Goal: Task Accomplishment & Management: Manage account settings

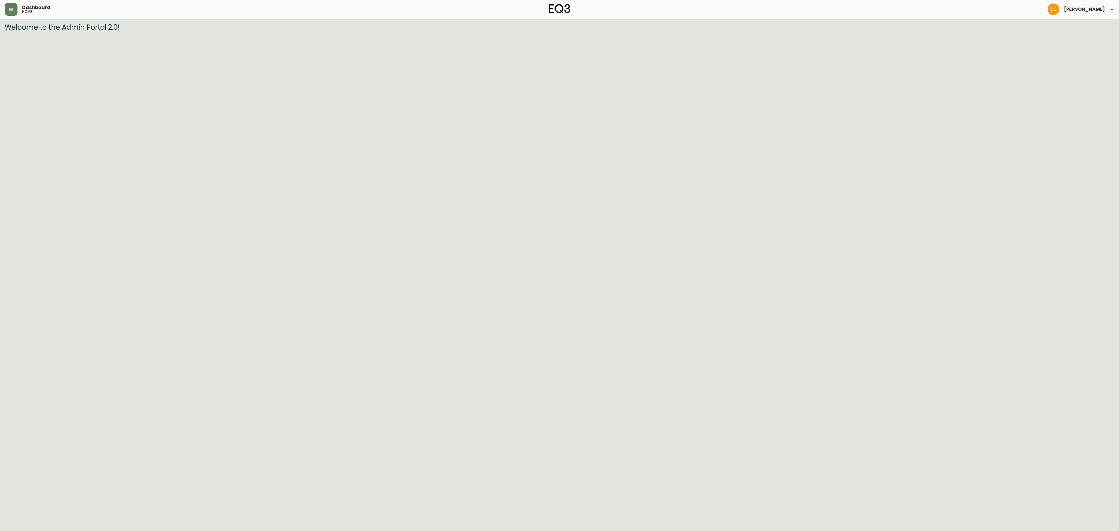
click at [19, 10] on div "Dashboard home" at bounding box center [190, 9] width 370 height 13
click at [13, 10] on button "button" at bounding box center [11, 9] width 13 height 13
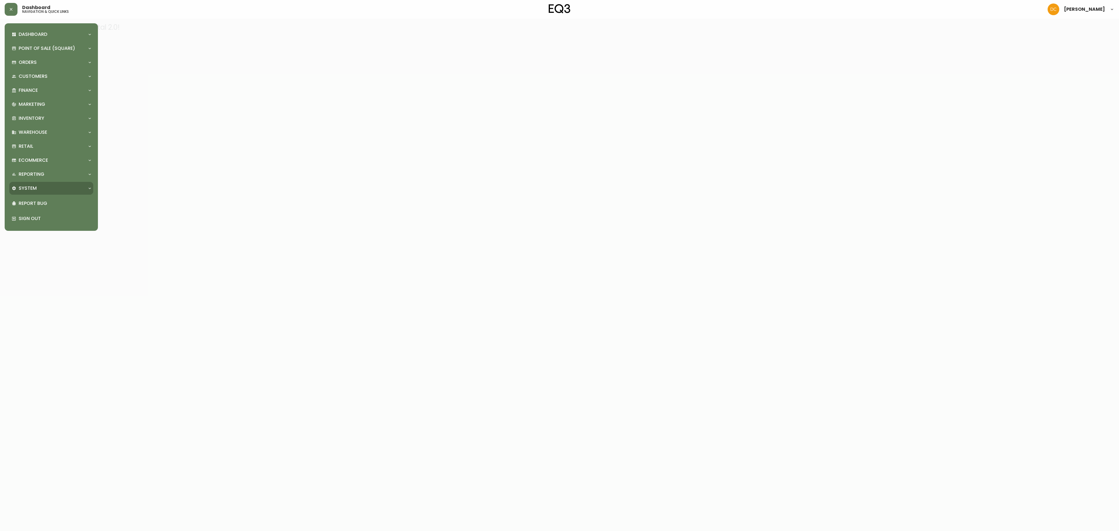
click at [38, 182] on div "System" at bounding box center [51, 188] width 84 height 13
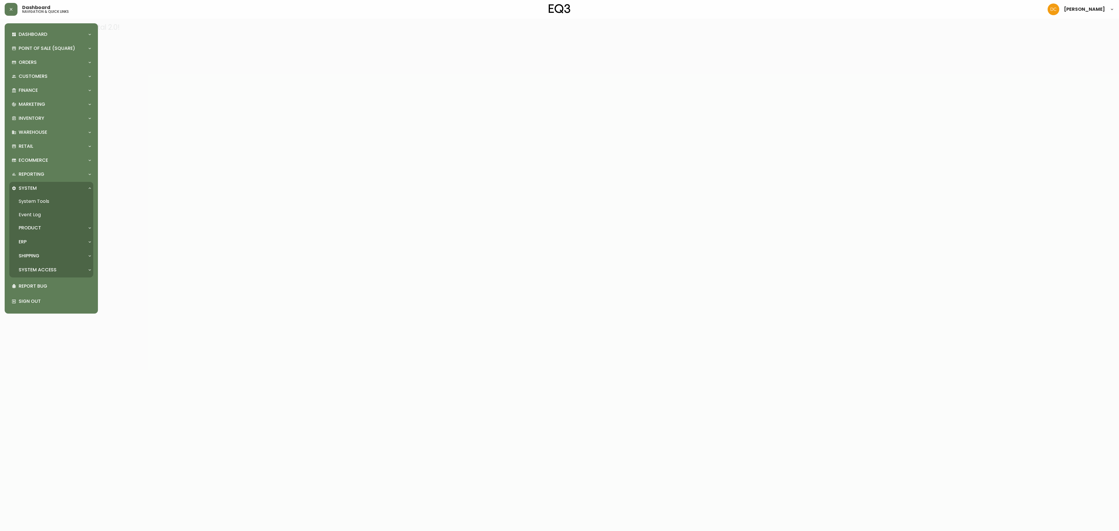
click at [42, 242] on div "ERP" at bounding box center [48, 242] width 73 height 6
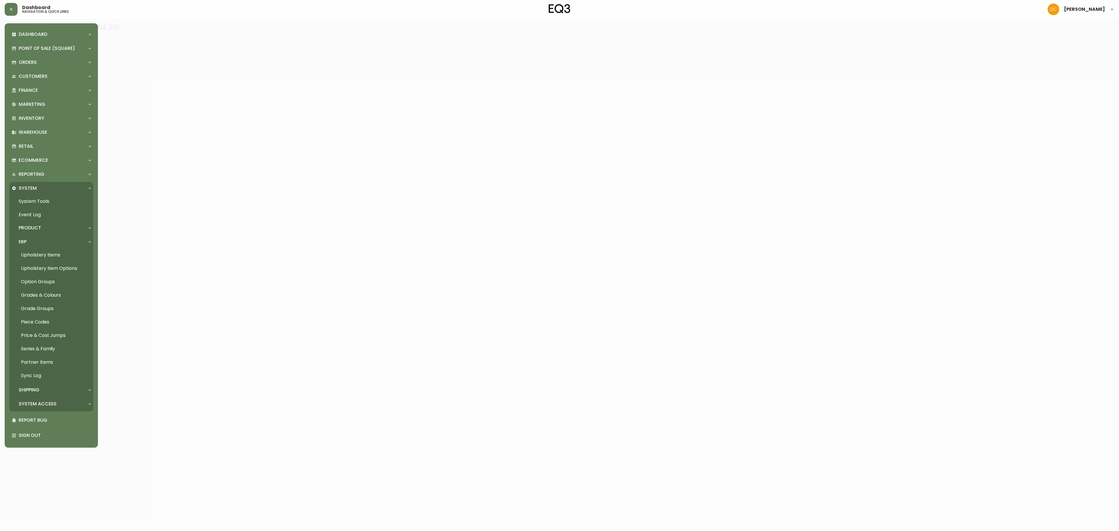
click at [53, 296] on link "Grades & Colours" at bounding box center [51, 295] width 84 height 13
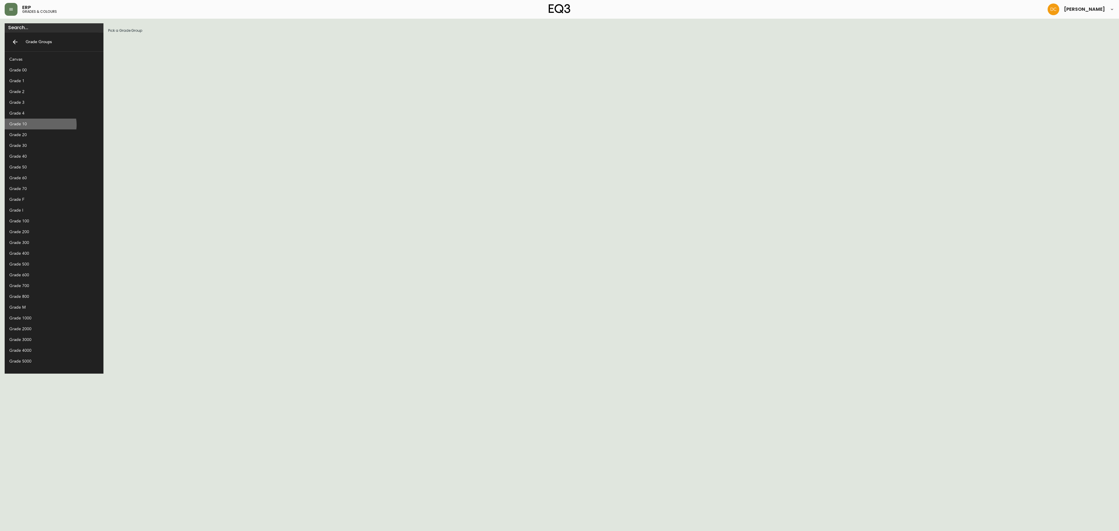
click at [40, 125] on div "Grade 10" at bounding box center [49, 124] width 80 height 6
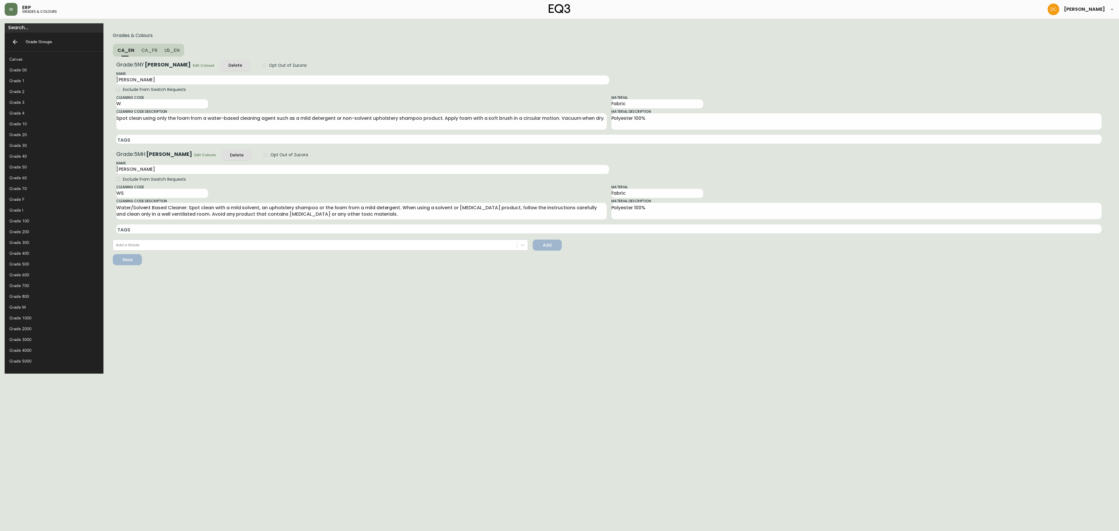
click at [43, 121] on div "Grade 10" at bounding box center [49, 124] width 80 height 6
click at [194, 156] on span "Edit Colours" at bounding box center [205, 155] width 22 height 6
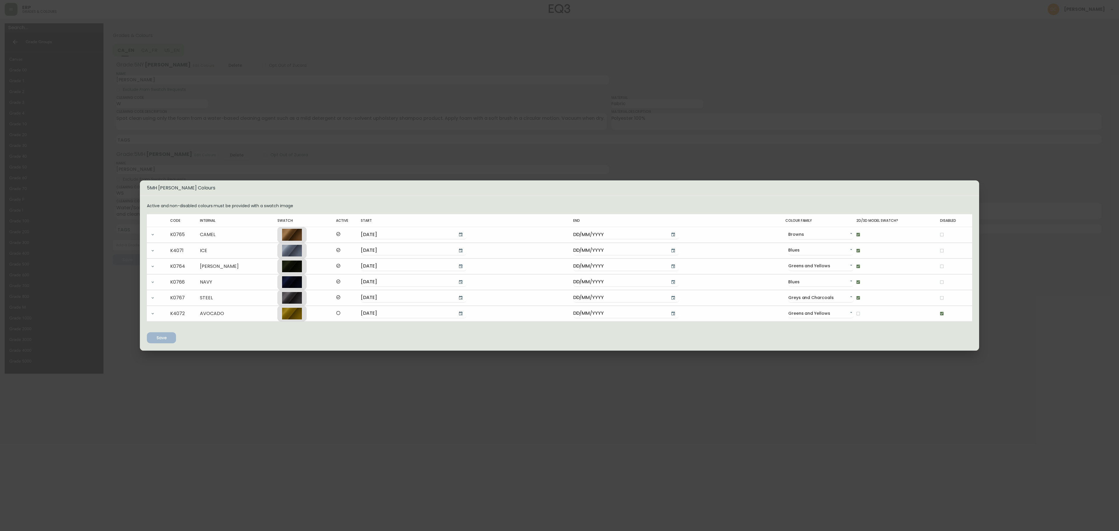
click at [321, 157] on div "5MH [PERSON_NAME] Colours Active and non-disabled colours must be provided with…" at bounding box center [559, 265] width 1119 height 531
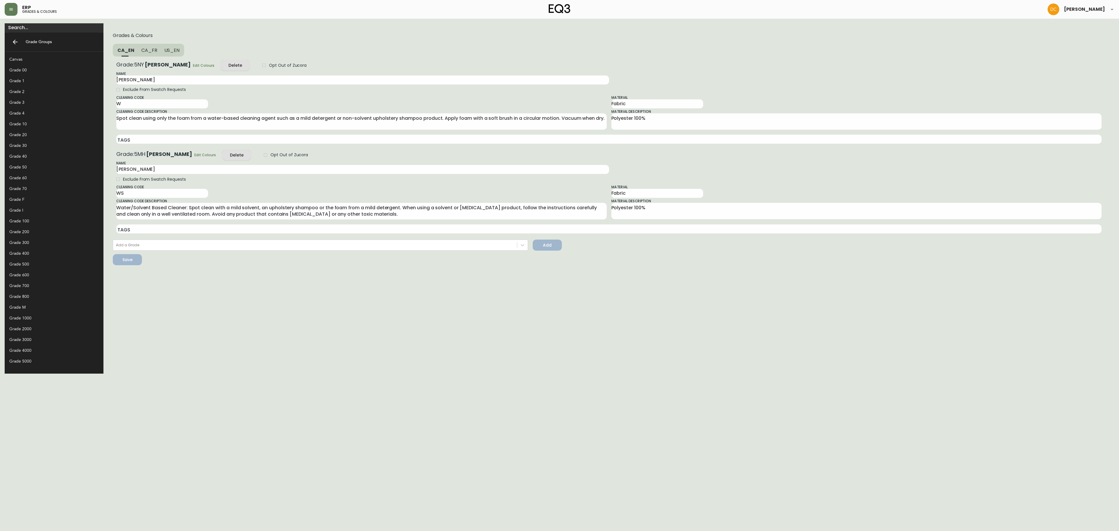
click at [194, 155] on span "Edit Colours" at bounding box center [205, 155] width 22 height 6
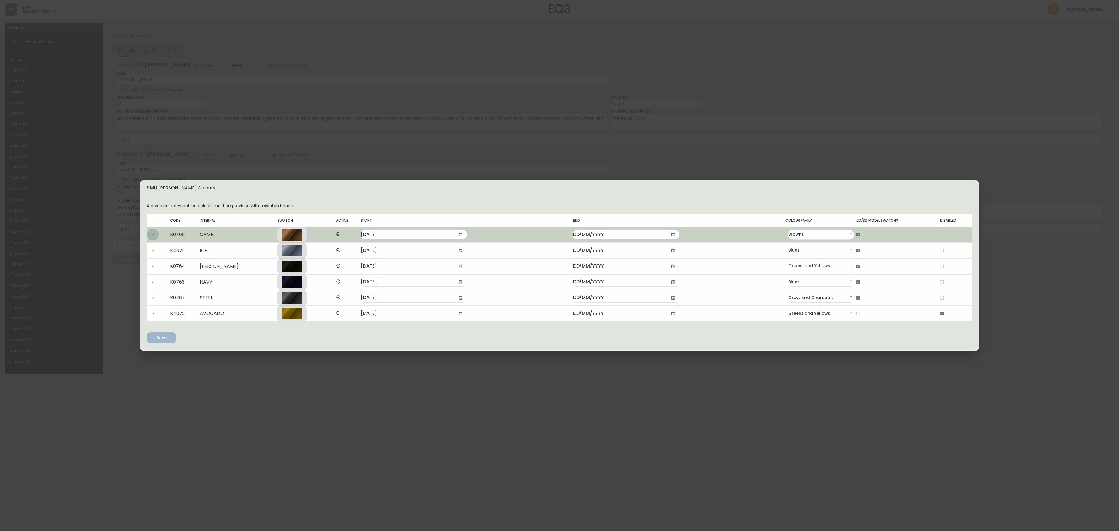
click at [155, 234] on button "button" at bounding box center [153, 235] width 12 height 12
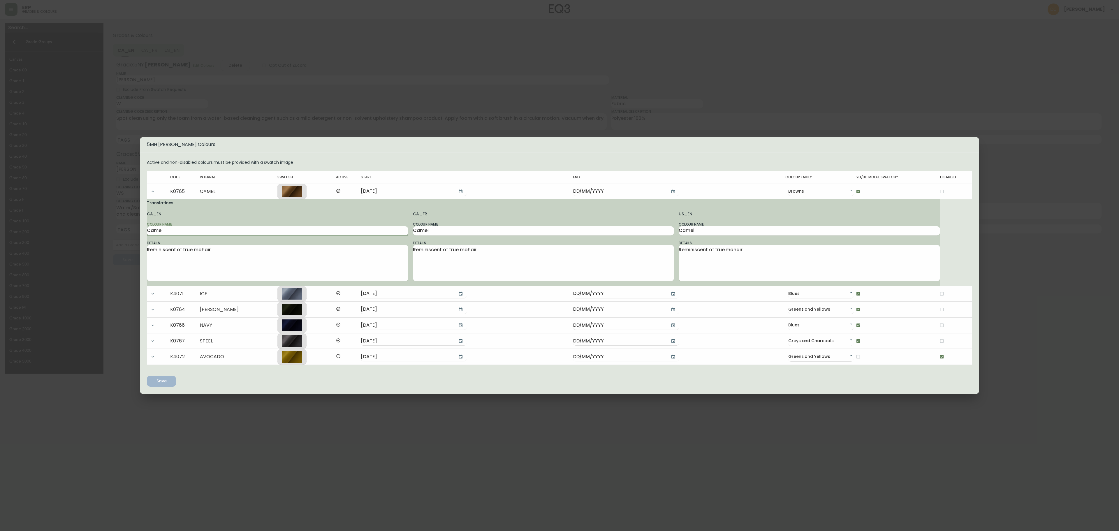
click at [191, 227] on input "Camel" at bounding box center [277, 230] width 261 height 9
click at [219, 230] on input "Camel" at bounding box center [277, 230] width 261 height 9
click at [209, 228] on input "Camel" at bounding box center [277, 230] width 261 height 9
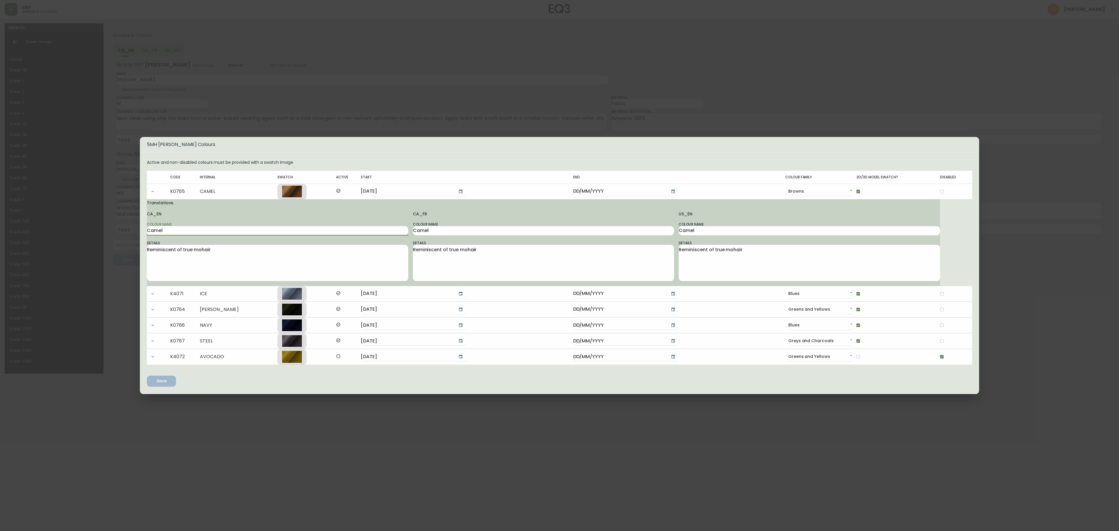
click at [209, 228] on input "Camel" at bounding box center [277, 230] width 261 height 9
click at [199, 232] on input "Camel" at bounding box center [277, 230] width 261 height 9
type input "Gold"
click at [460, 230] on input "Camel" at bounding box center [543, 230] width 261 height 9
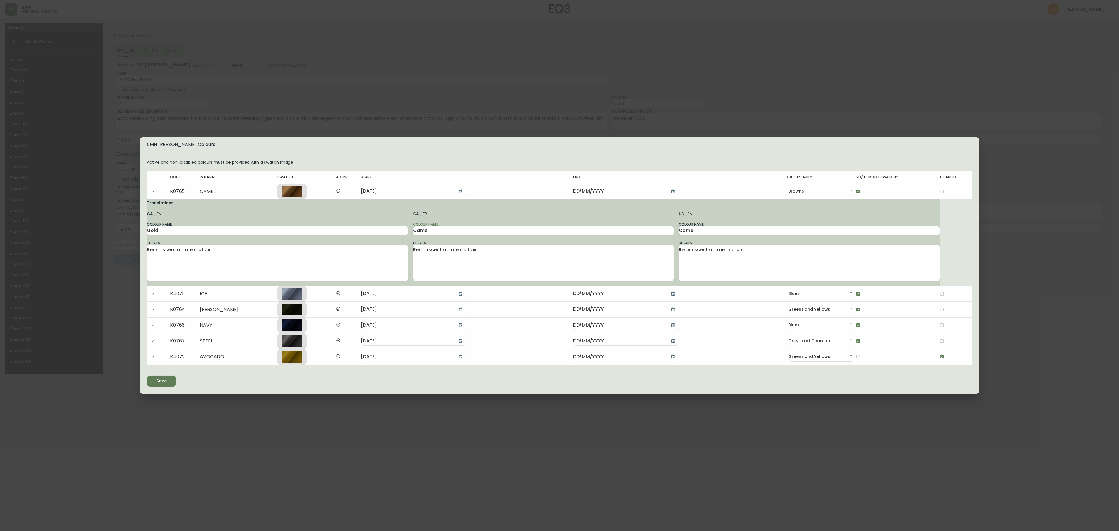
paste input "Gold"
type input "Gold"
click at [690, 227] on input "Camel" at bounding box center [809, 230] width 261 height 9
paste input "Gold"
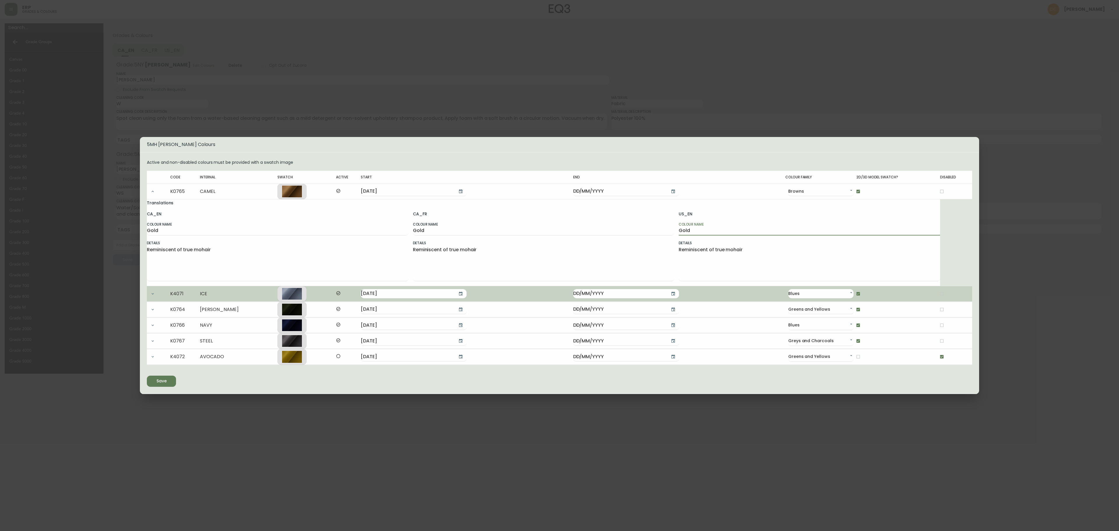
type input "Gold"
click at [155, 295] on button "button" at bounding box center [153, 294] width 12 height 12
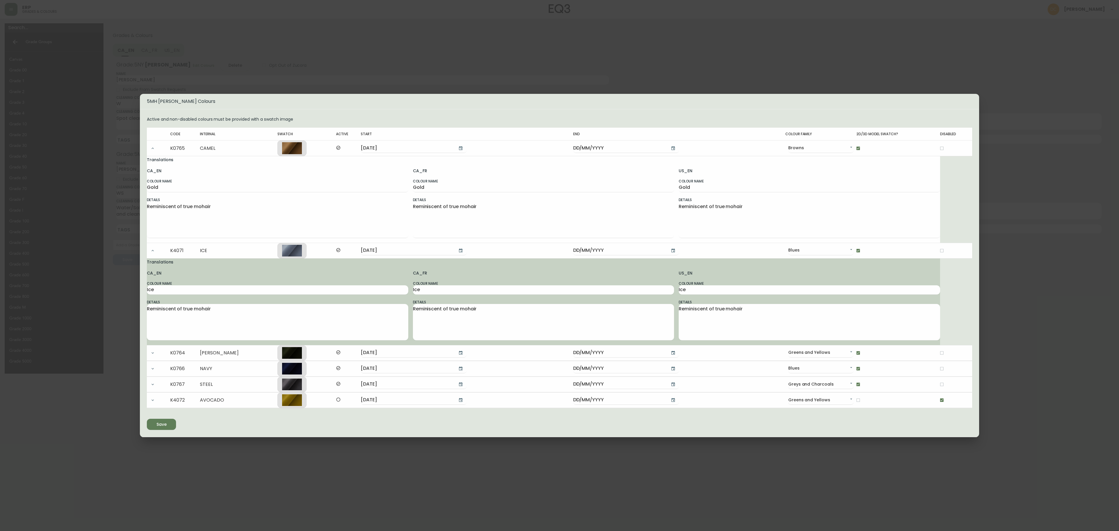
click at [234, 283] on div "Colour Name Ice" at bounding box center [277, 288] width 261 height 14
click at [226, 286] on input "Ice" at bounding box center [277, 289] width 261 height 9
type input "French Blue"
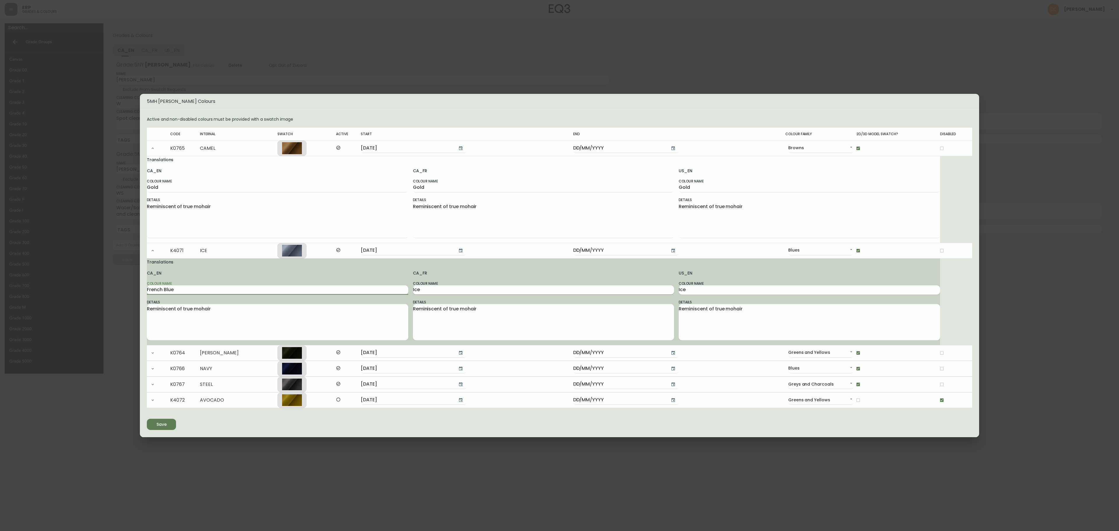
click at [424, 289] on input "Ice" at bounding box center [543, 289] width 261 height 9
paste input "French Blu"
type input "French Blue"
click at [683, 291] on input "Ice" at bounding box center [809, 289] width 261 height 9
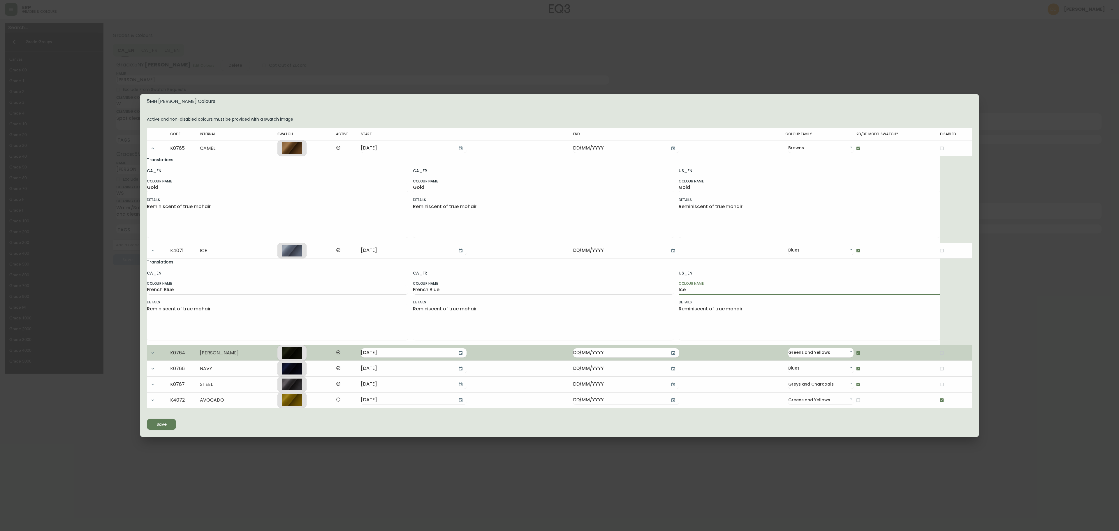
paste input "French Blu"
type input "French Blue"
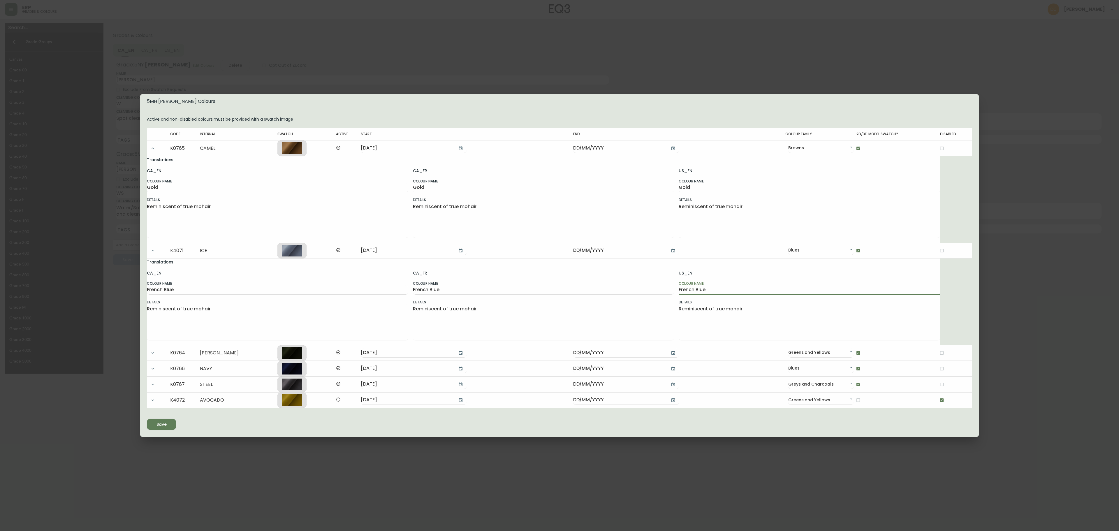
drag, startPoint x: 150, startPoint y: 353, endPoint x: 159, endPoint y: 355, distance: 8.9
click at [150, 353] on button "button" at bounding box center [153, 353] width 12 height 12
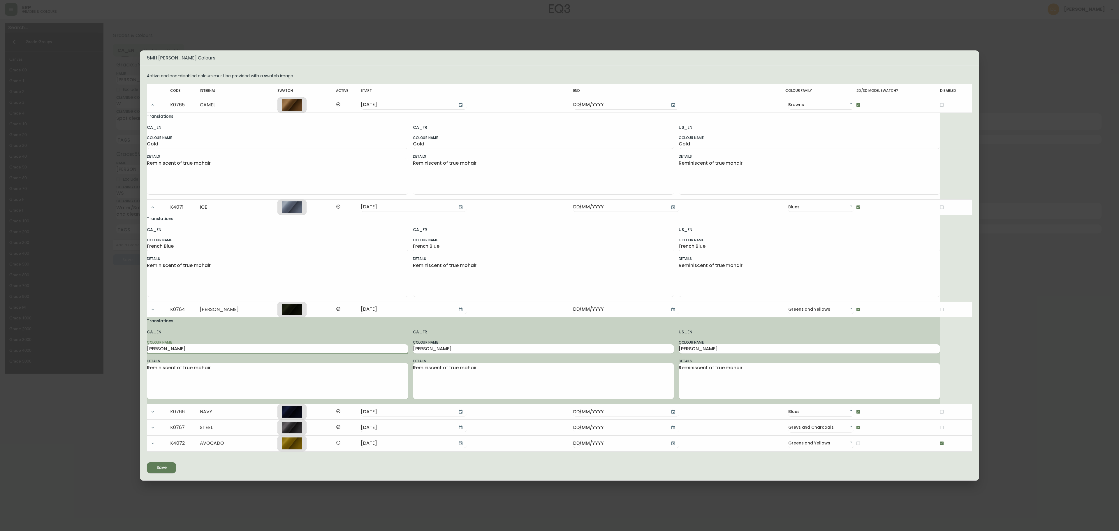
click at [217, 349] on input "[PERSON_NAME]" at bounding box center [277, 348] width 261 height 9
type input "Forest"
click at [449, 349] on input "[PERSON_NAME]" at bounding box center [543, 348] width 261 height 9
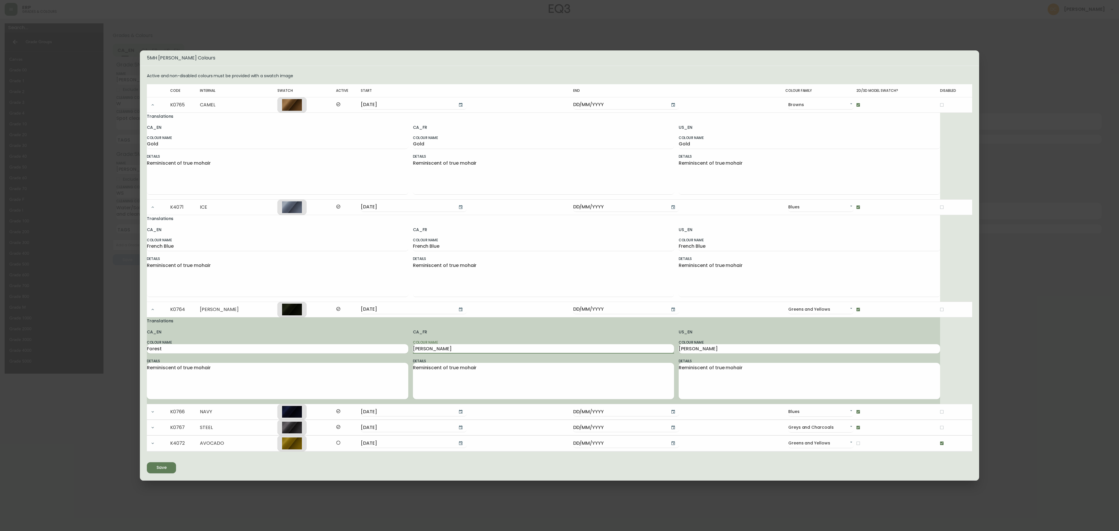
paste input "Forest"
type input "Forest"
click at [687, 349] on input "[PERSON_NAME]" at bounding box center [809, 348] width 261 height 9
paste input "Forest"
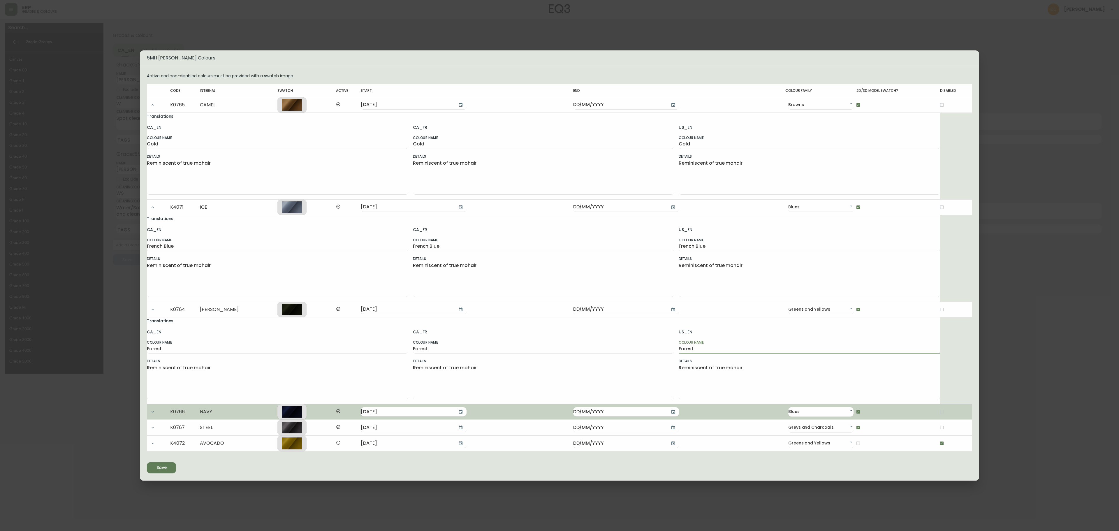
type input "Forest"
click at [150, 412] on icon "button" at bounding box center [152, 411] width 5 height 5
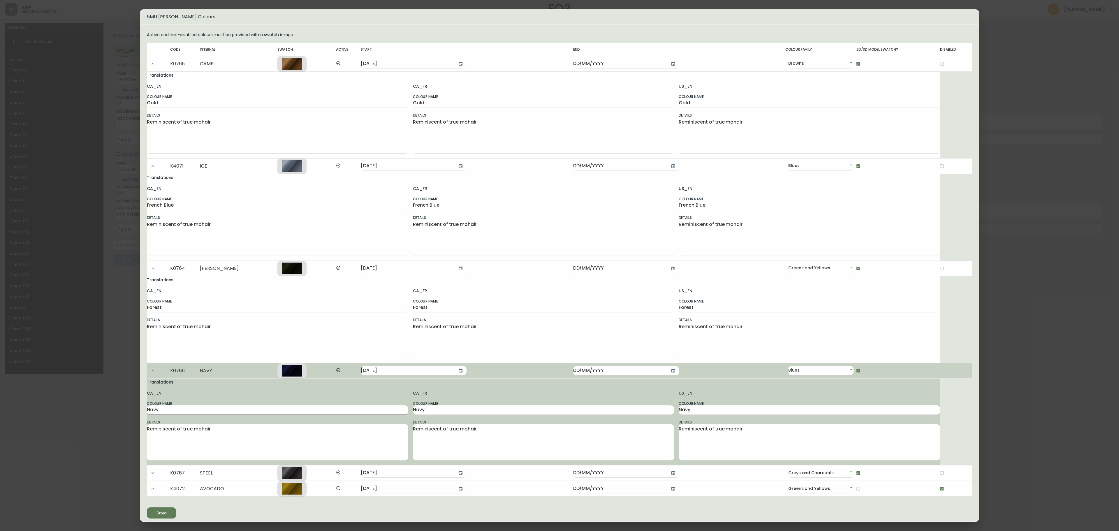
click at [201, 411] on input "Navy" at bounding box center [277, 409] width 261 height 9
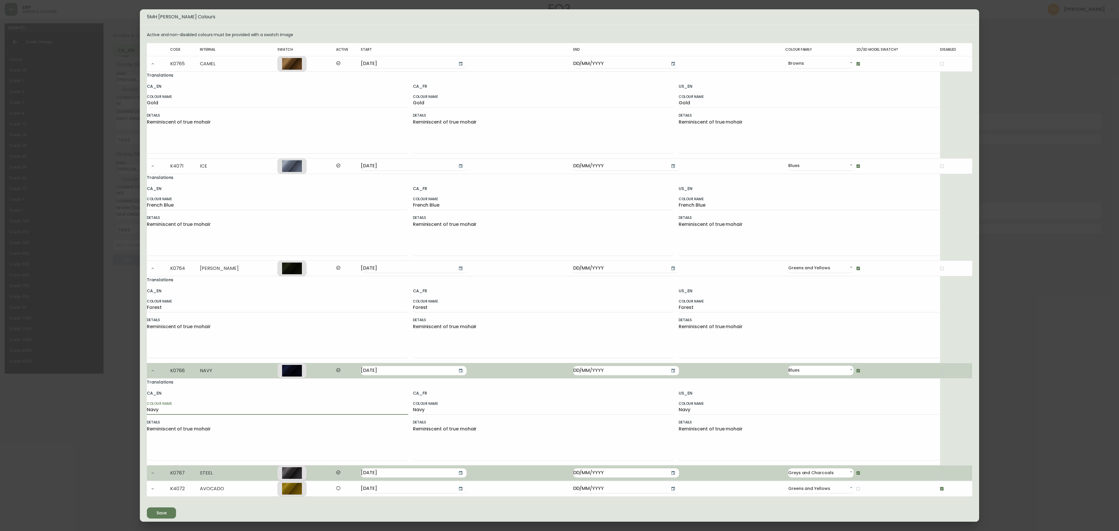
click at [153, 475] on icon "button" at bounding box center [152, 473] width 5 height 5
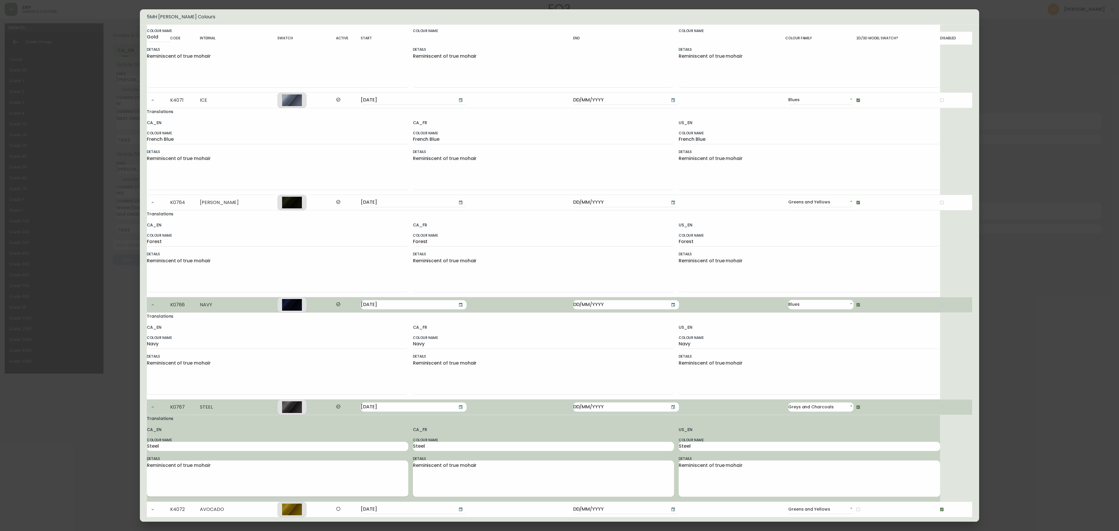
scroll to position [94, 0]
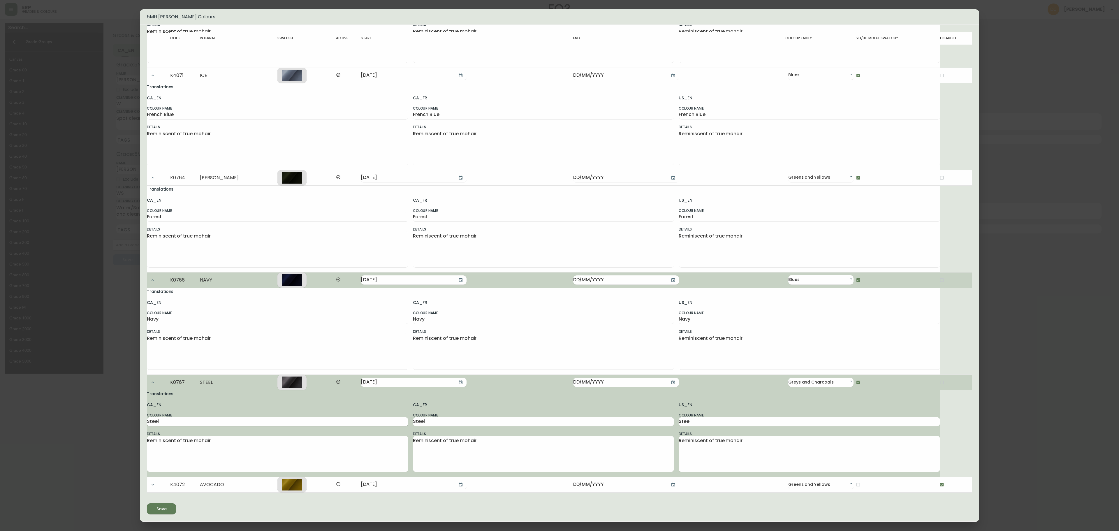
click at [211, 417] on input "Steel" at bounding box center [277, 421] width 261 height 9
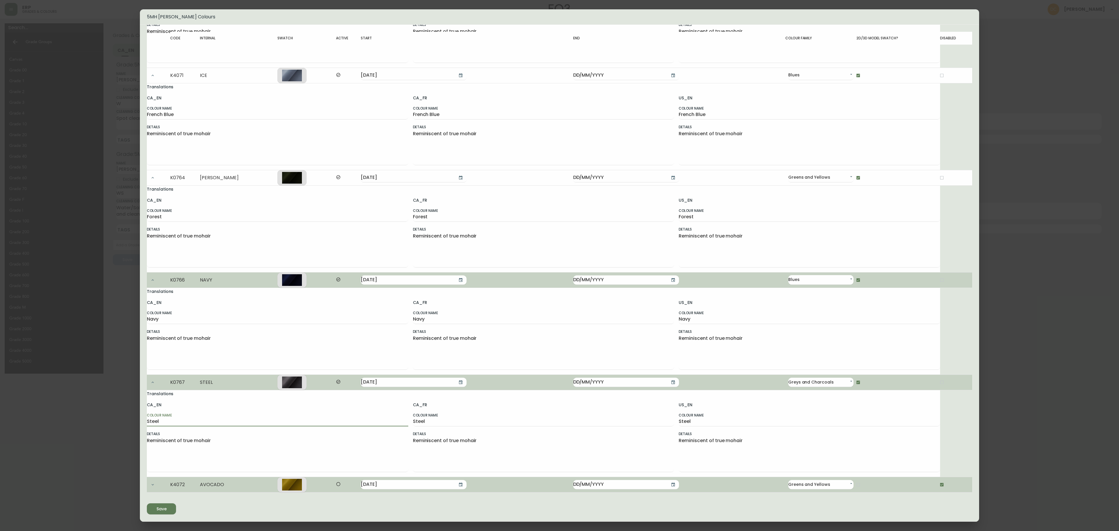
click at [154, 487] on button "button" at bounding box center [153, 485] width 12 height 12
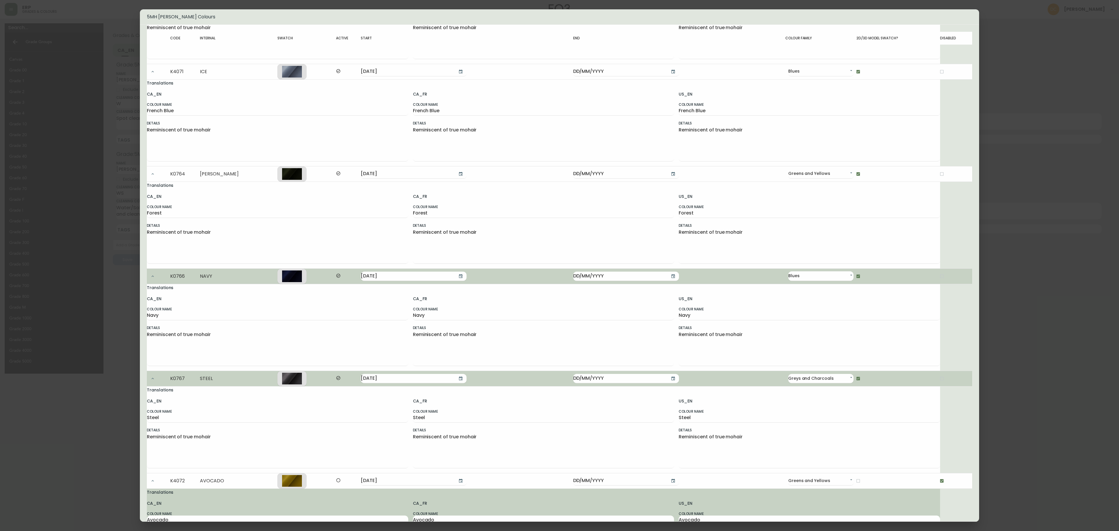
scroll to position [181, 0]
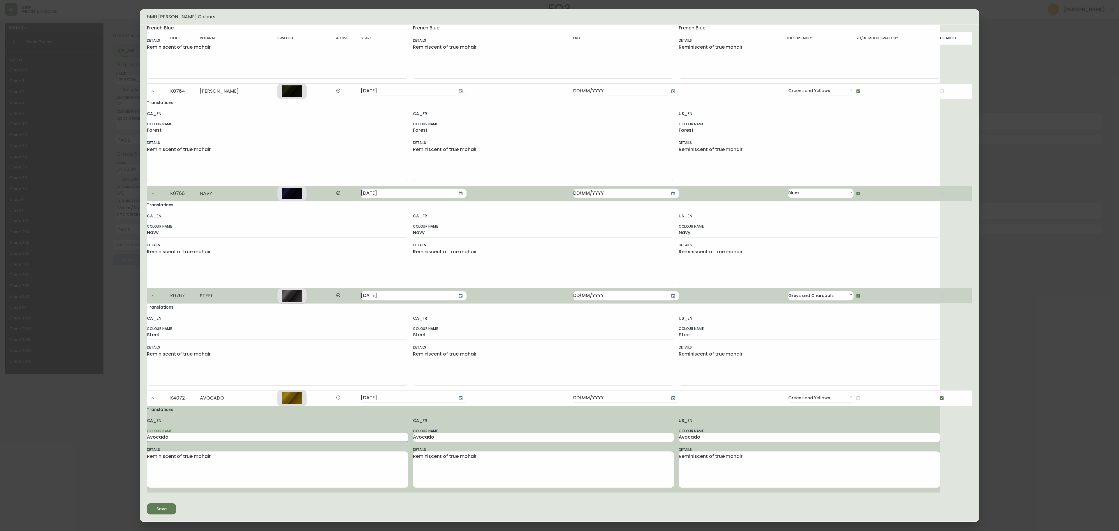
click at [199, 434] on input "Avocado" at bounding box center [277, 437] width 261 height 9
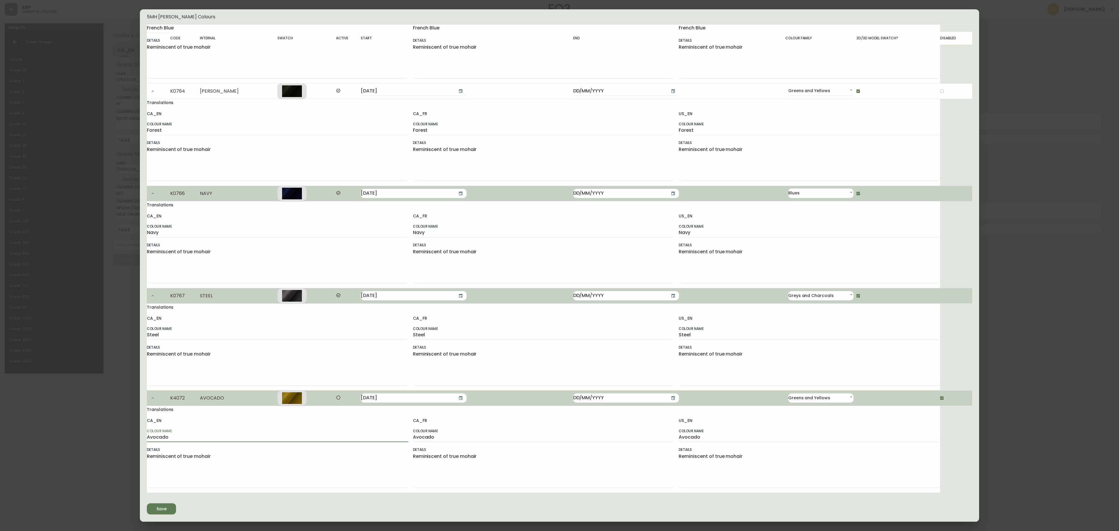
click at [154, 396] on icon "button" at bounding box center [152, 398] width 5 height 5
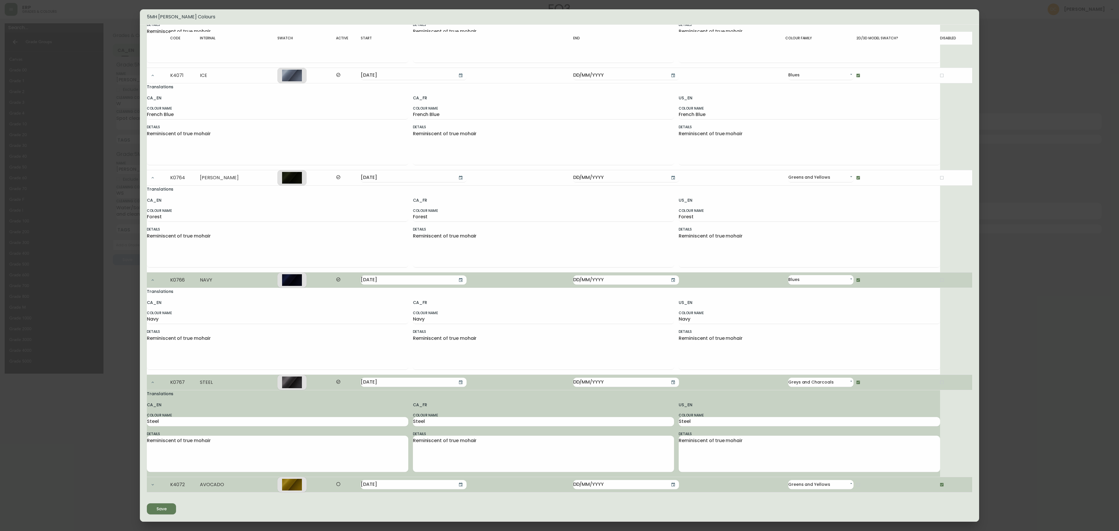
scroll to position [94, 0]
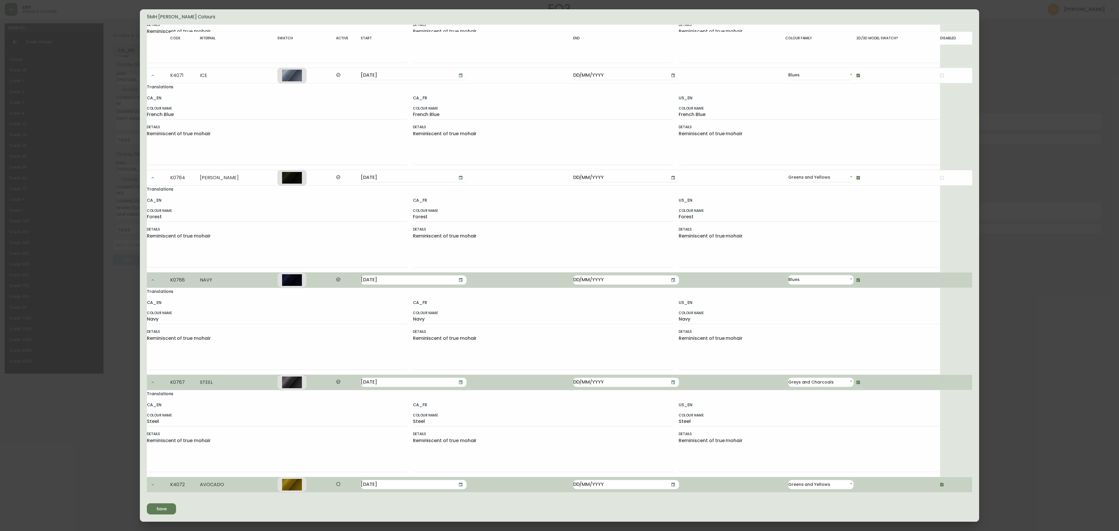
click at [156, 378] on button "button" at bounding box center [153, 383] width 12 height 12
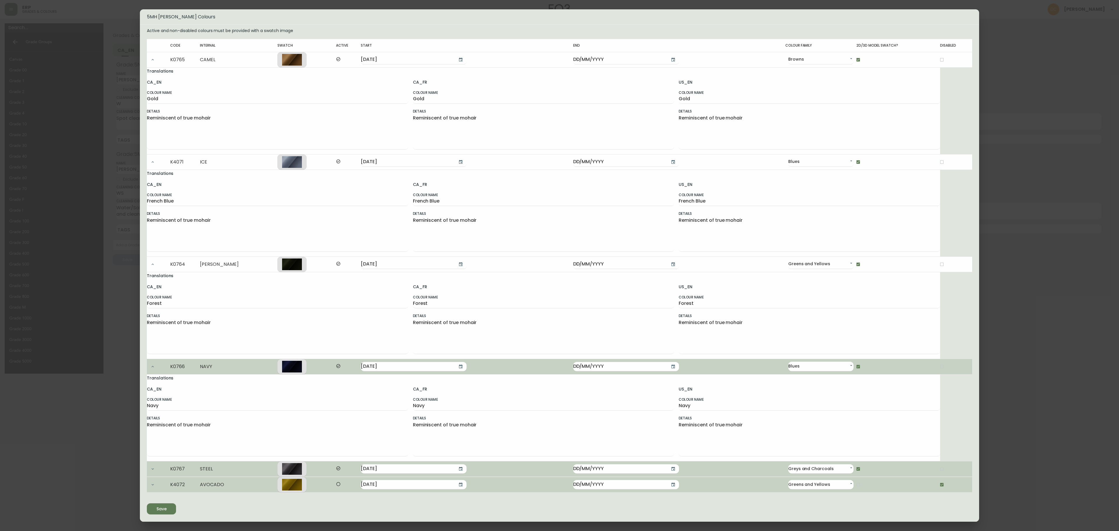
scroll to position [8, 0]
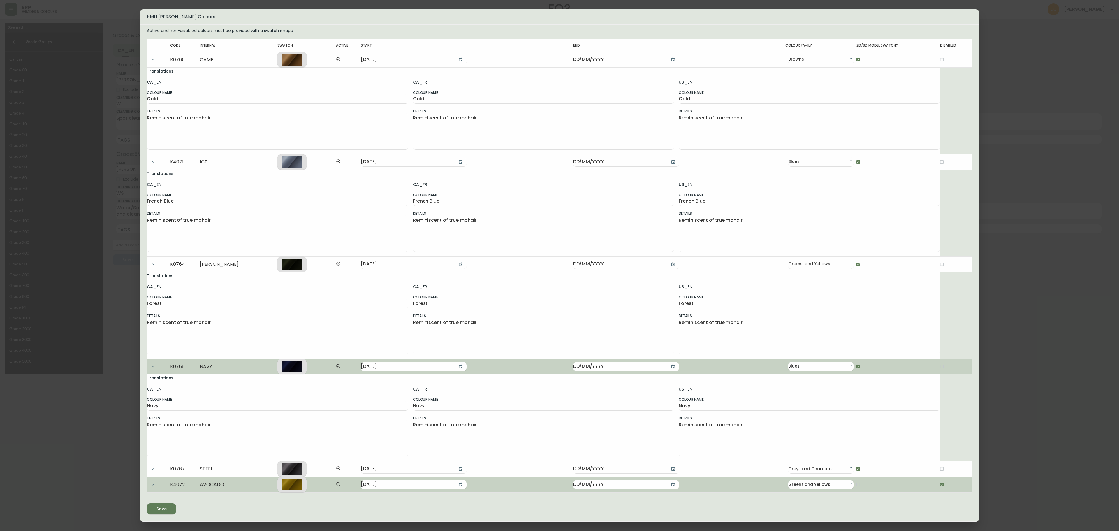
click at [150, 364] on icon "button" at bounding box center [152, 366] width 5 height 5
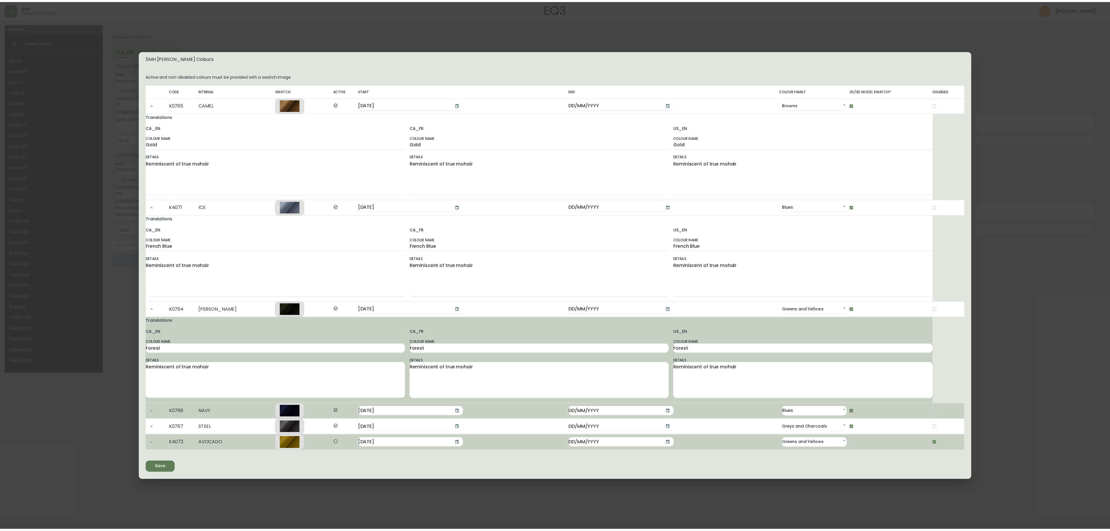
scroll to position [0, 0]
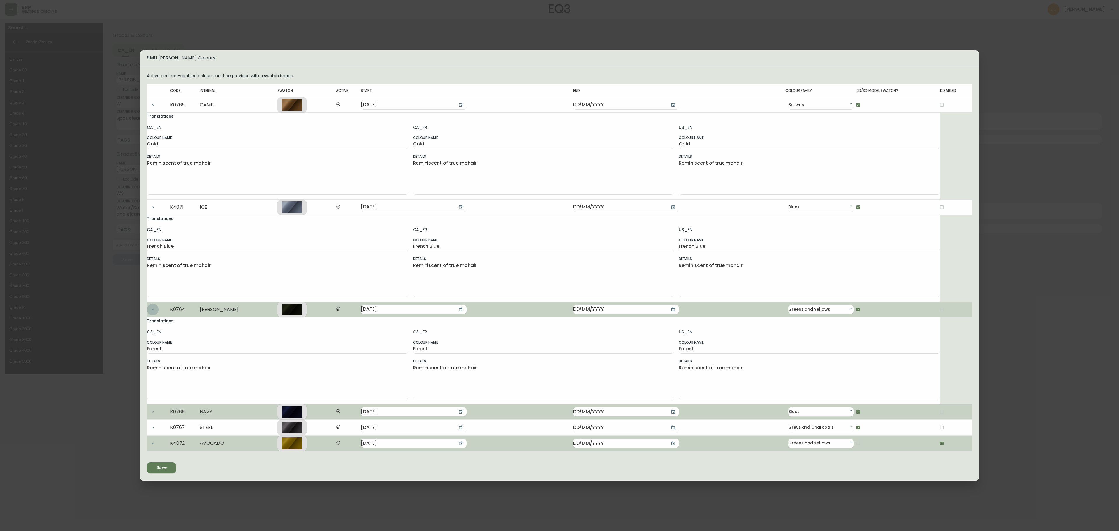
click at [156, 308] on button "button" at bounding box center [153, 310] width 12 height 12
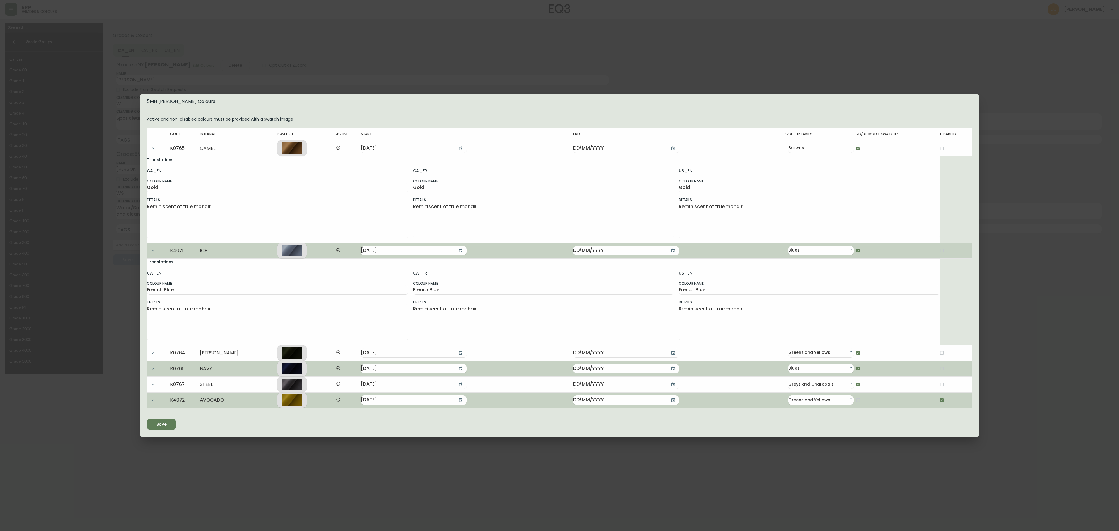
click at [152, 249] on icon "button" at bounding box center [152, 250] width 5 height 5
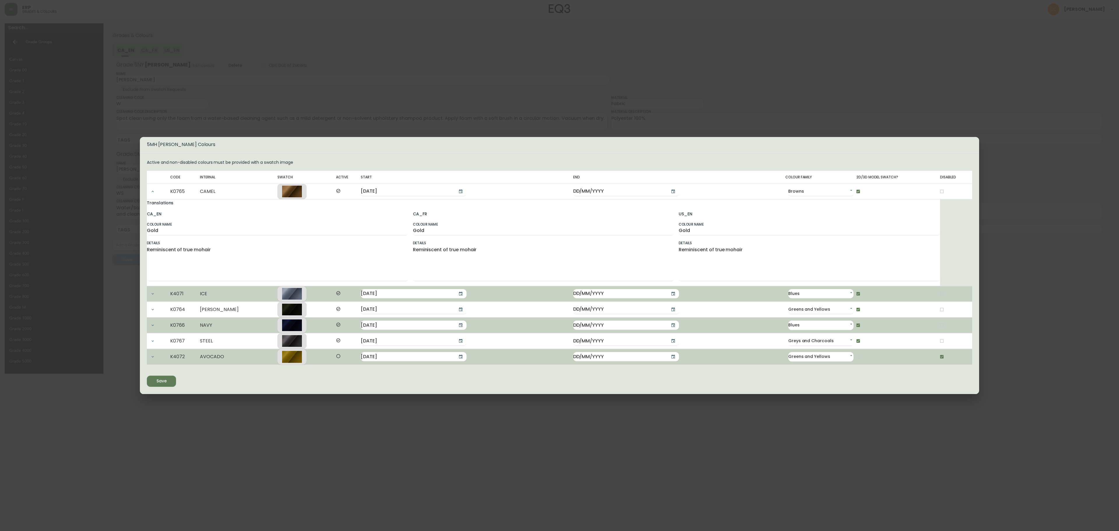
click at [151, 191] on icon "button" at bounding box center [152, 191] width 5 height 5
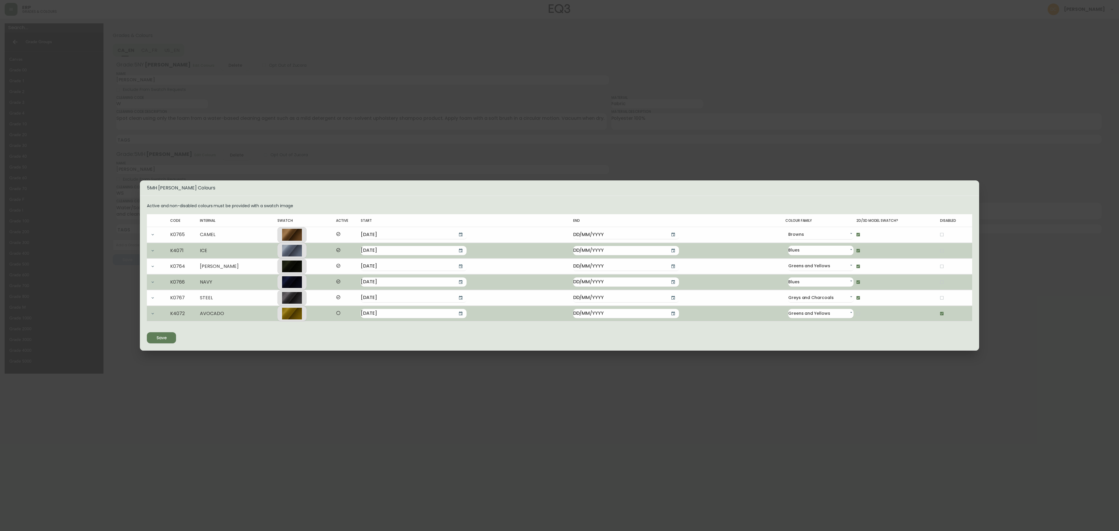
click at [159, 339] on icon "submit" at bounding box center [160, 337] width 8 height 8
click at [303, 399] on div "5MH [PERSON_NAME] Colours Active and non-disabled colours must be provided with…" at bounding box center [559, 265] width 1119 height 531
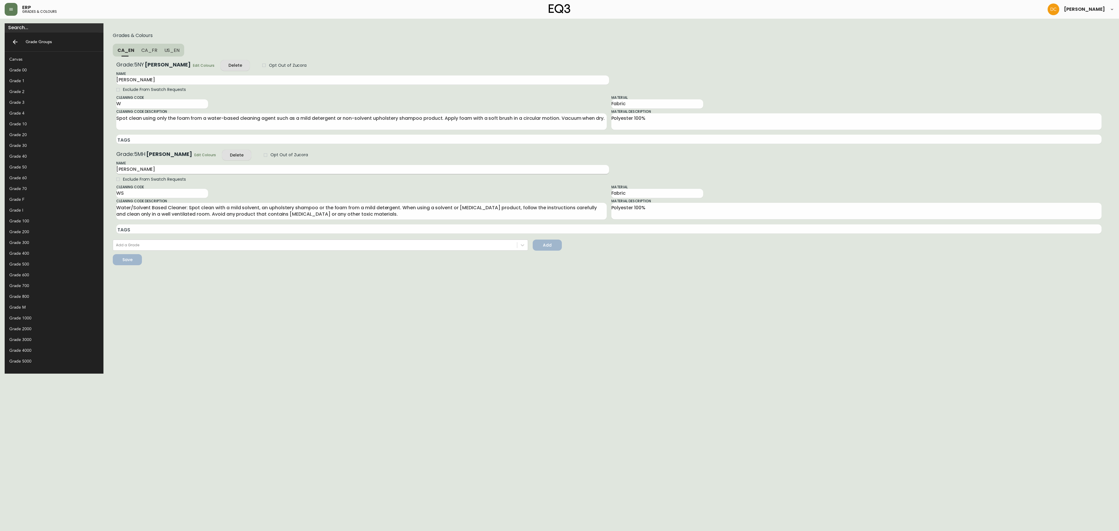
click at [116, 167] on input "[PERSON_NAME]" at bounding box center [362, 169] width 493 height 9
type input "[GEOGRAPHIC_DATA]"
click at [122, 260] on div "Save" at bounding box center [127, 259] width 10 height 7
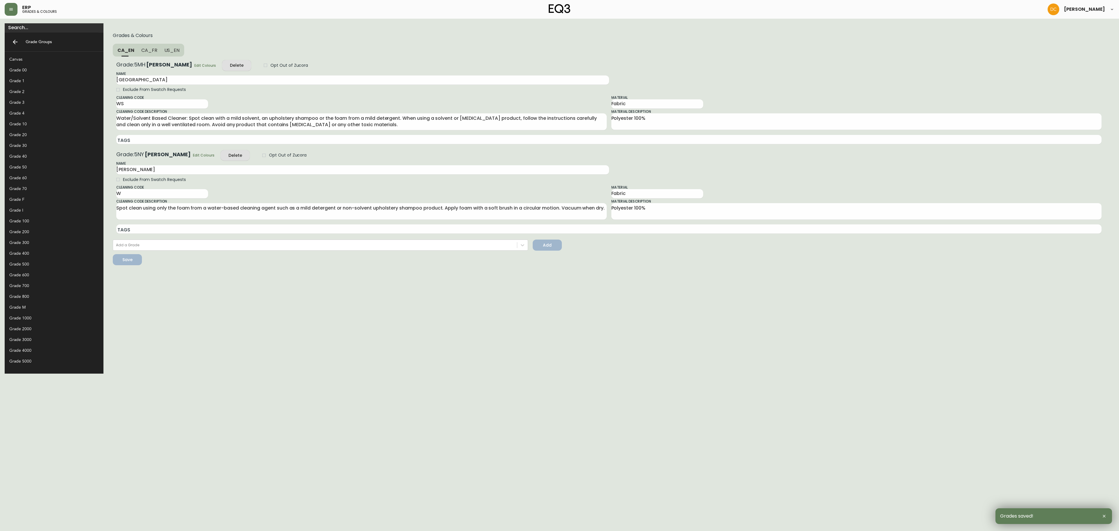
click at [26, 133] on div "Grade 20" at bounding box center [49, 135] width 80 height 6
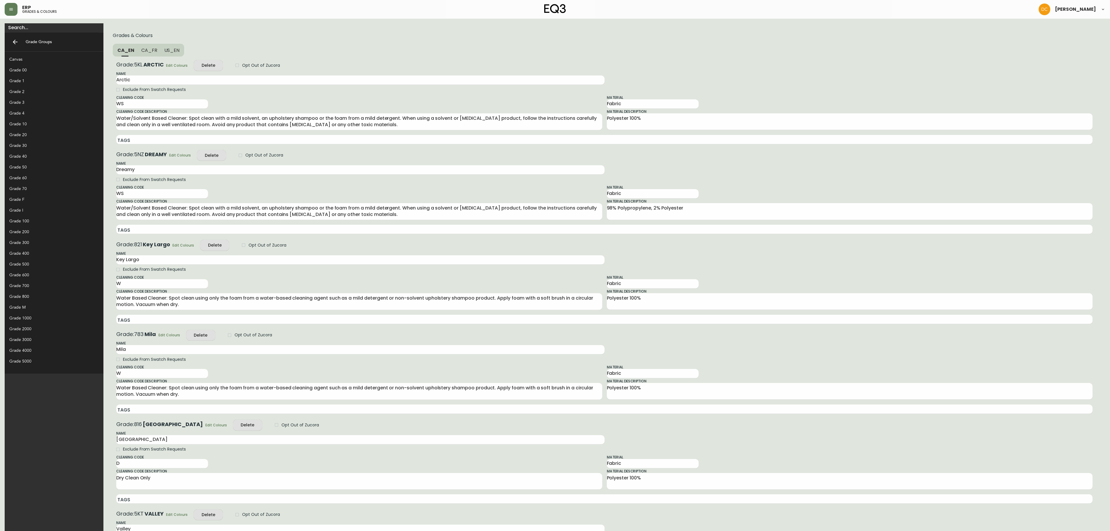
click at [28, 146] on div "Grade 30" at bounding box center [49, 146] width 80 height 6
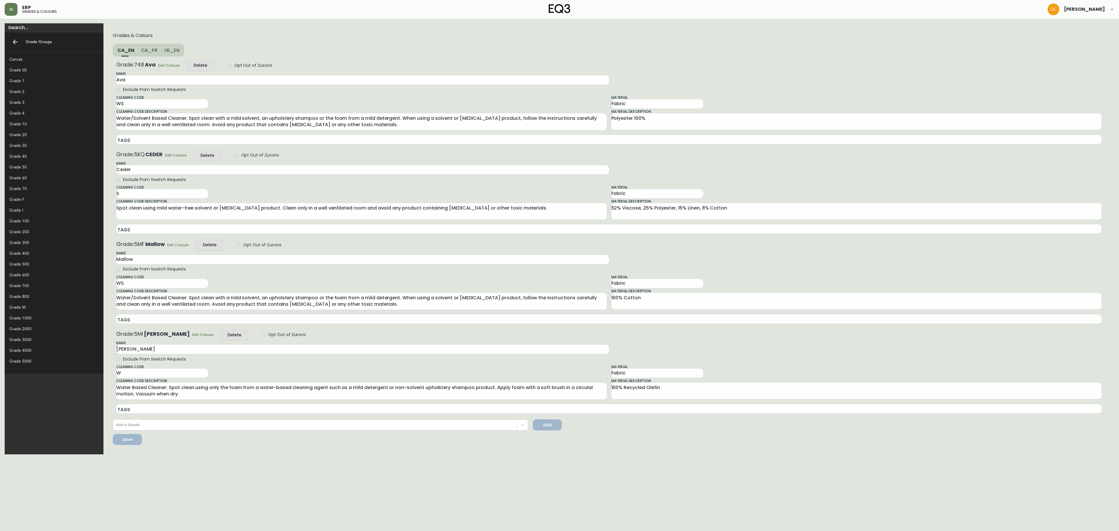
click at [192, 333] on span "Edit Colours" at bounding box center [203, 335] width 22 height 6
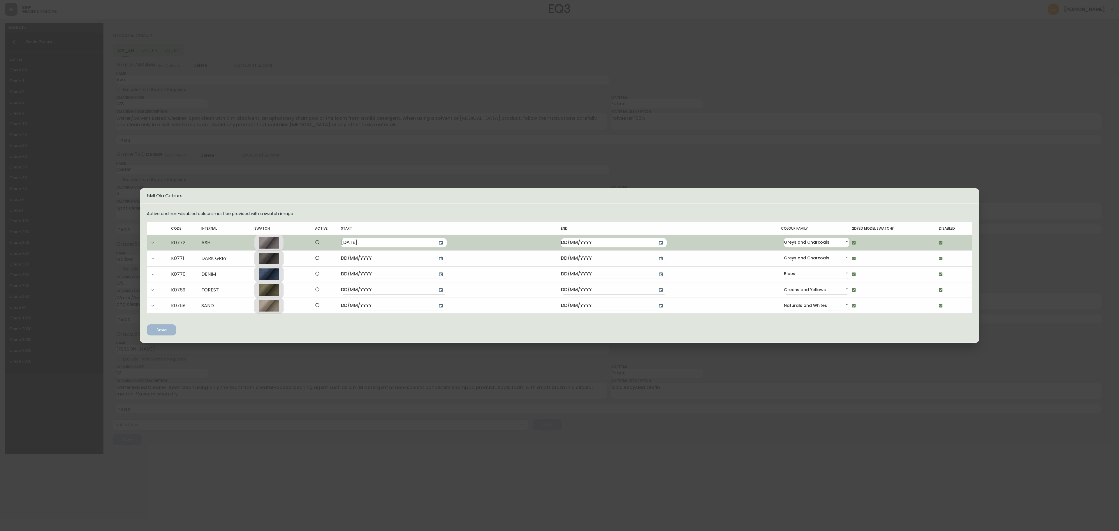
click at [157, 242] on button "button" at bounding box center [153, 243] width 12 height 12
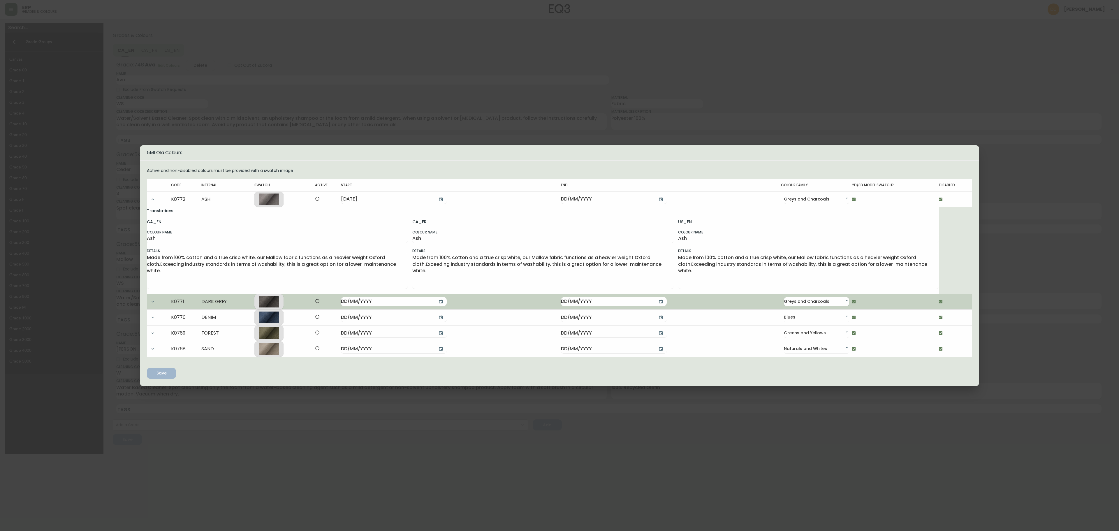
click at [157, 294] on td at bounding box center [159, 301] width 24 height 15
click at [156, 303] on button "button" at bounding box center [153, 302] width 12 height 12
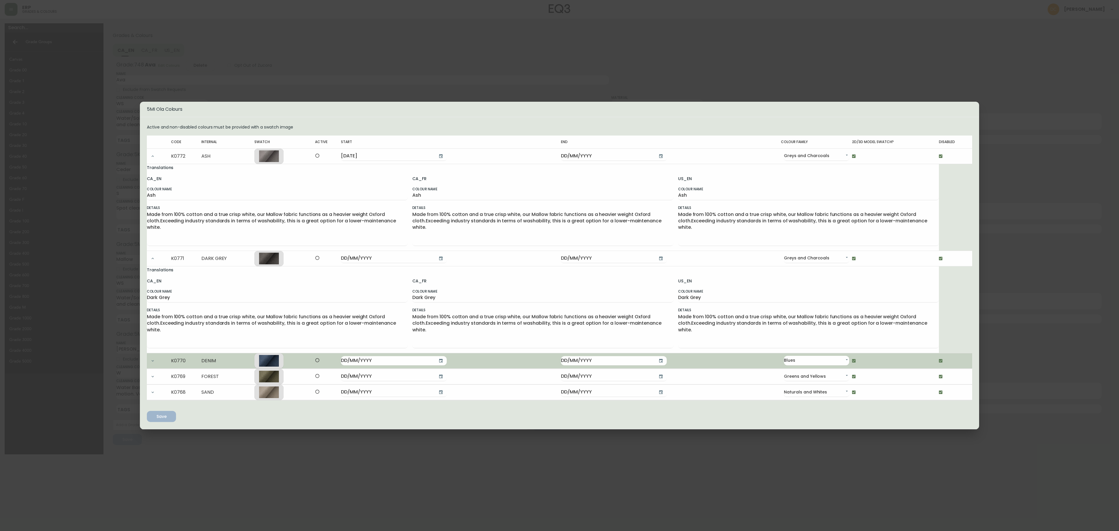
click at [151, 357] on button "button" at bounding box center [153, 361] width 12 height 12
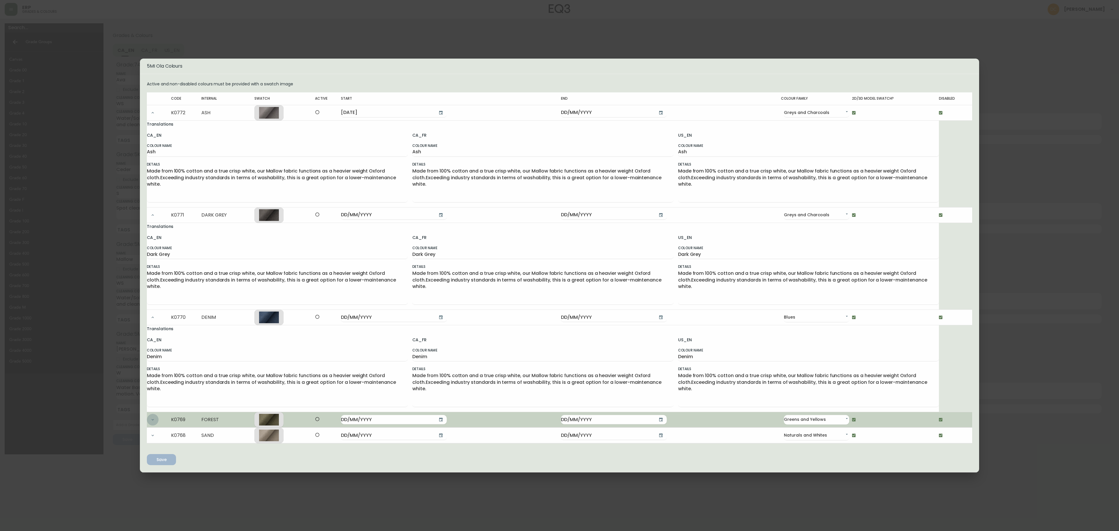
click at [155, 415] on button "button" at bounding box center [153, 420] width 12 height 12
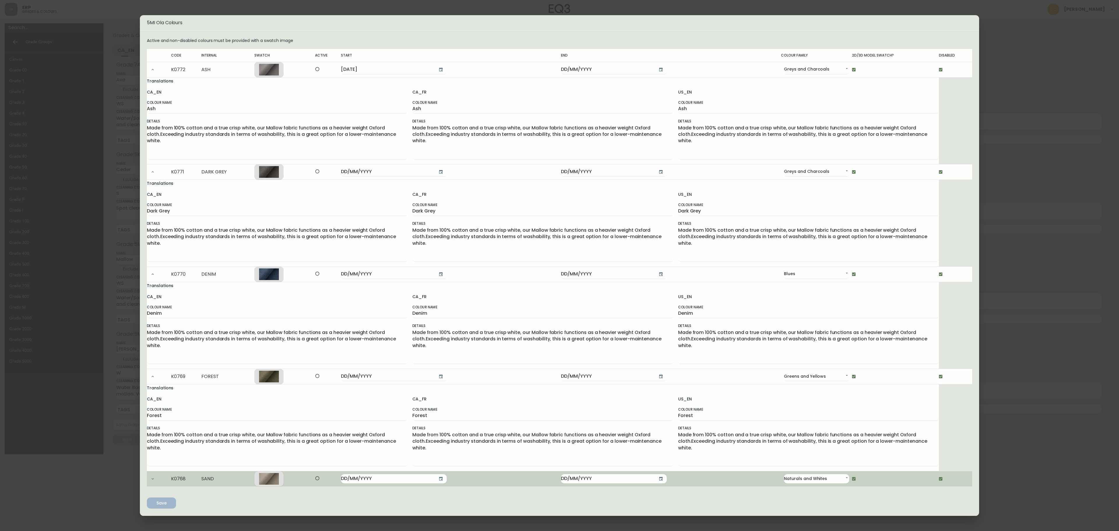
click at [149, 486] on td at bounding box center [159, 478] width 24 height 15
click at [150, 486] on td at bounding box center [159, 478] width 24 height 15
click at [153, 480] on icon "button" at bounding box center [152, 479] width 5 height 5
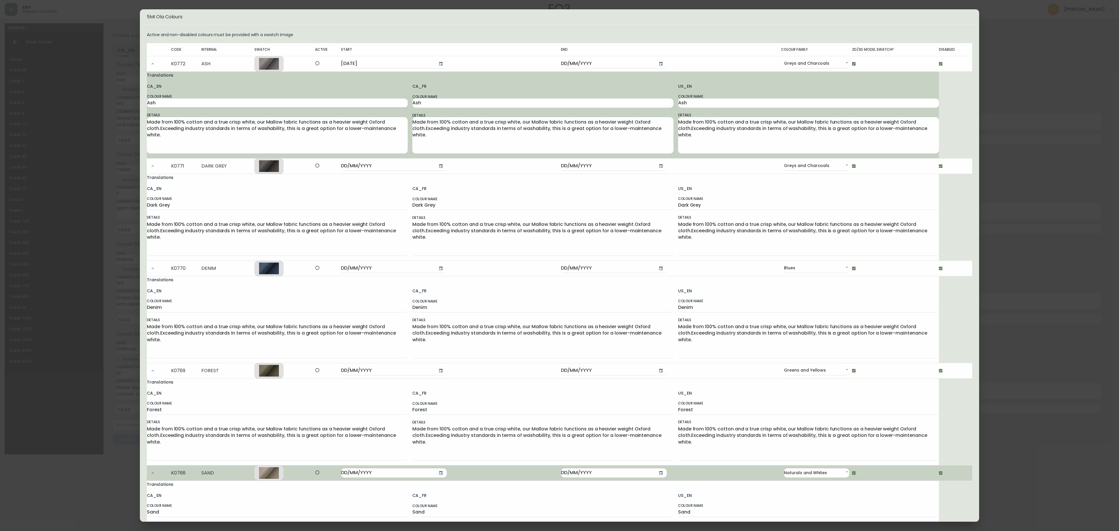
click at [187, 100] on input "Ash" at bounding box center [277, 103] width 261 height 9
type input "Cat"
click at [160, 106] on input "[PERSON_NAME]" at bounding box center [277, 103] width 261 height 9
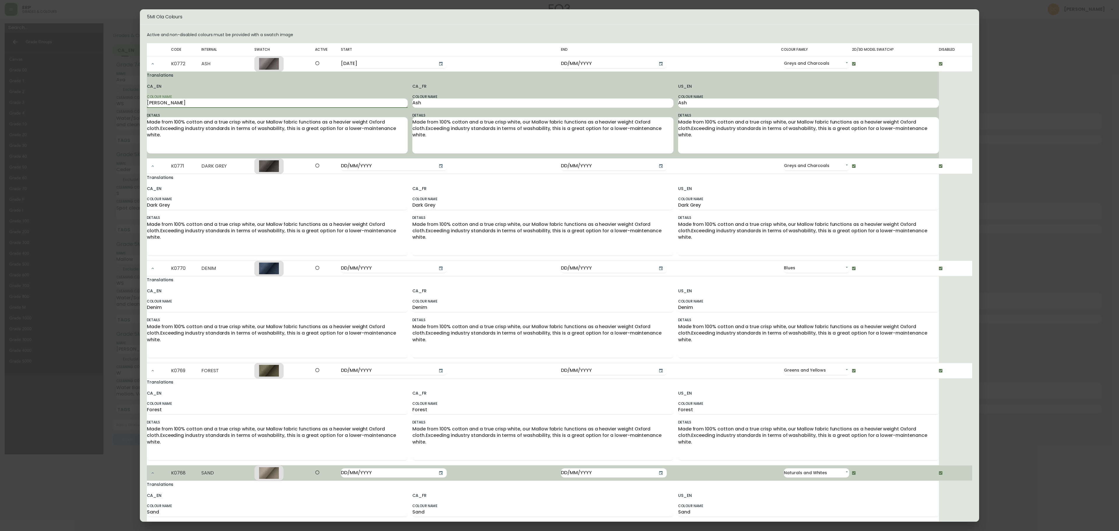
click at [153, 107] on input "[PERSON_NAME]" at bounding box center [277, 103] width 261 height 9
click at [180, 103] on input "[PERSON_NAME]" at bounding box center [277, 103] width 261 height 9
type input "[PERSON_NAME]"
click at [453, 107] on input "Ash" at bounding box center [542, 103] width 261 height 9
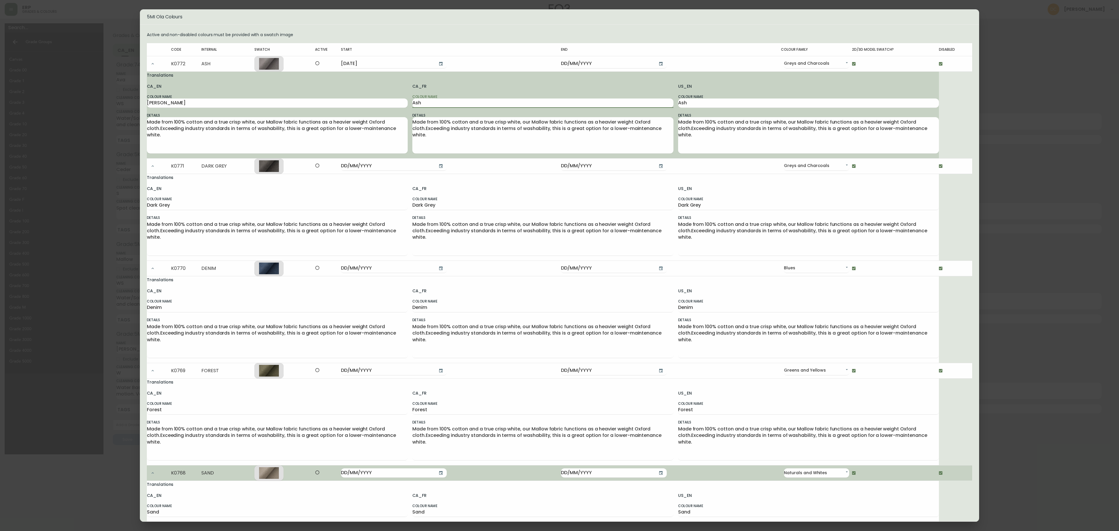
paste input "by"
type input "[PERSON_NAME]"
click at [714, 106] on input "Ash" at bounding box center [808, 103] width 261 height 9
paste input "by"
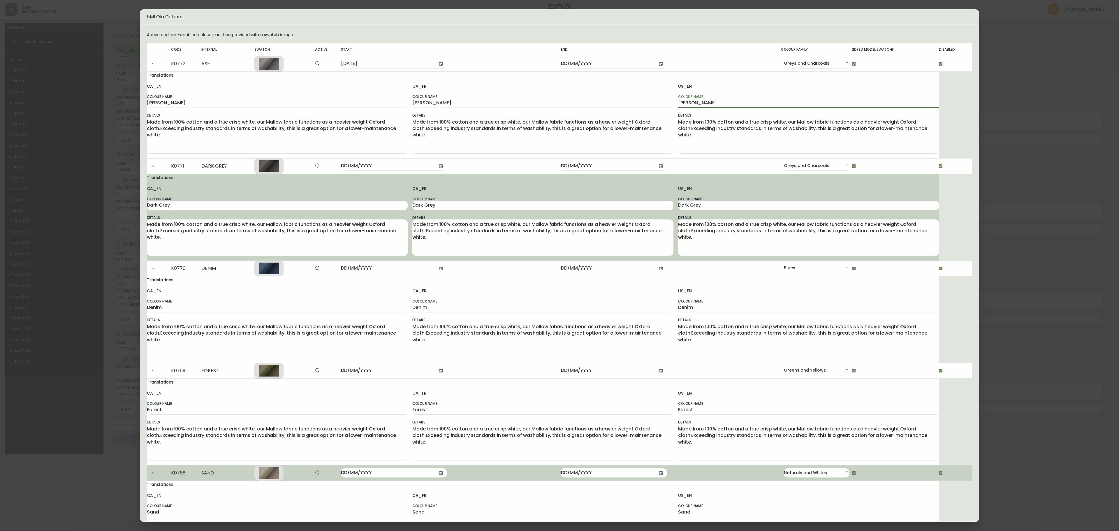
type input "[PERSON_NAME]"
click at [213, 202] on input "Dark Grey" at bounding box center [277, 205] width 261 height 9
type input "Peppercorn"
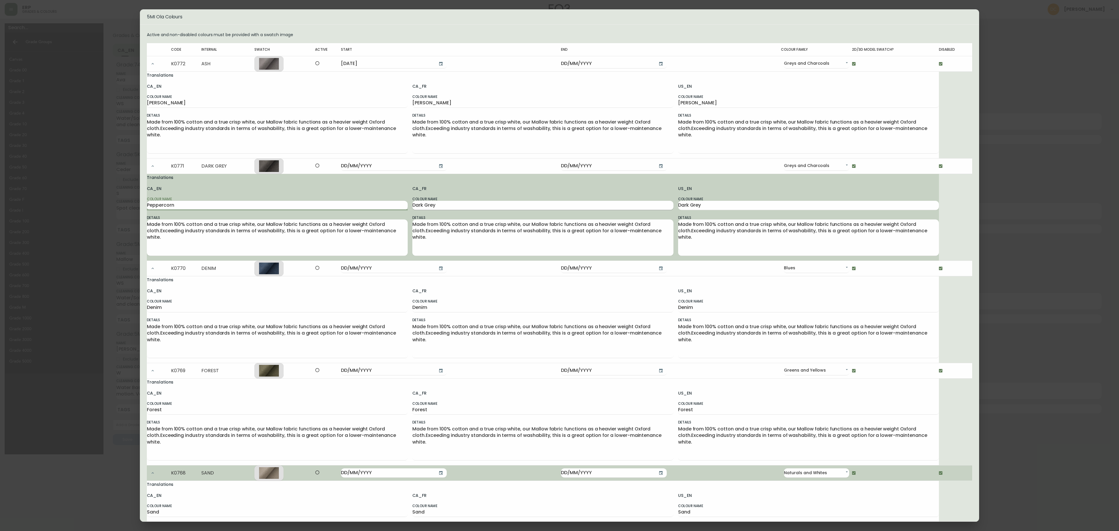
click at [463, 203] on input "Dark Grey" at bounding box center [542, 205] width 261 height 9
paste input "Peppercorn"
type input "Peppercorn"
click at [689, 203] on input "Dark Grey" at bounding box center [808, 205] width 261 height 9
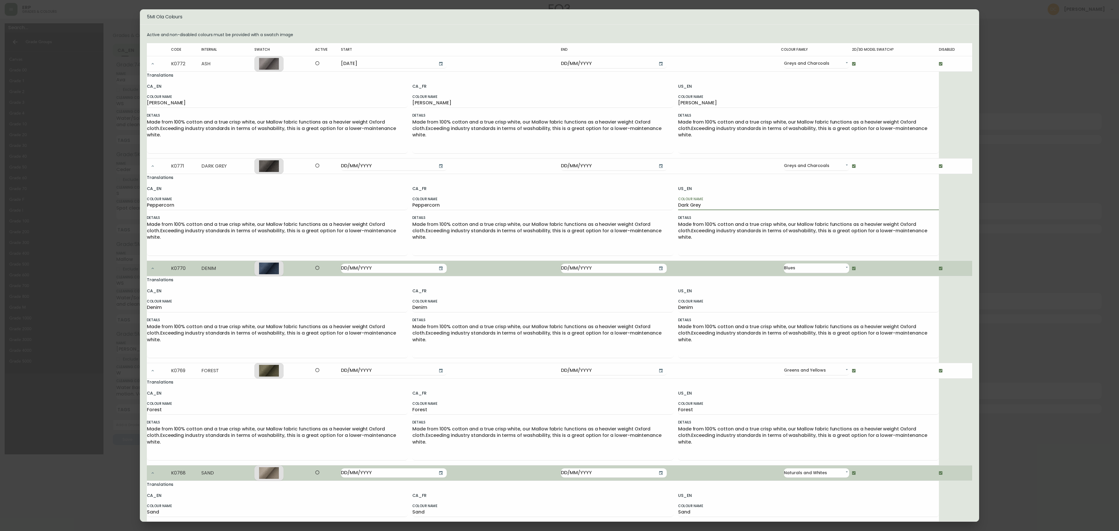
paste input "Peppercorn"
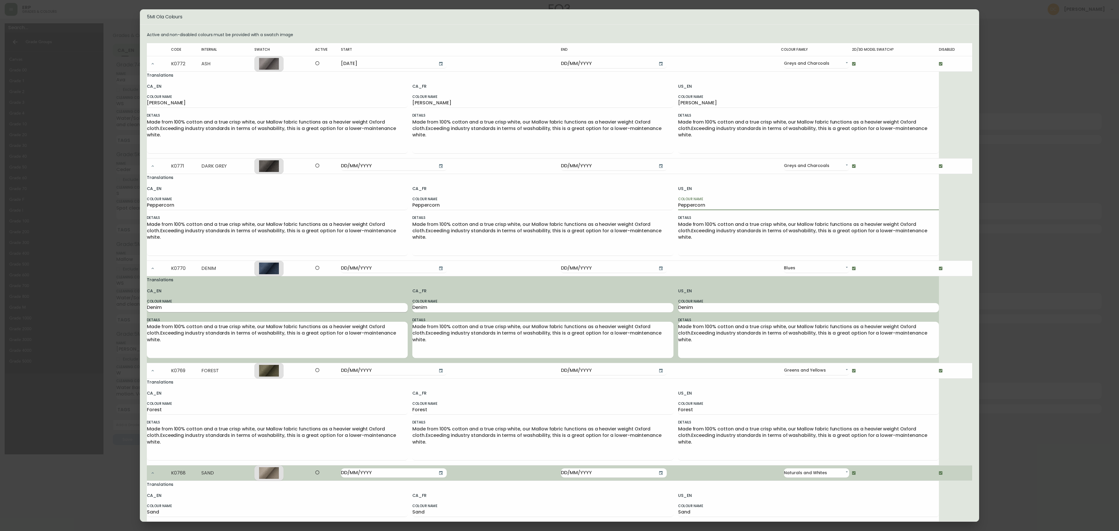
type input "Peppercorn"
click at [178, 307] on input "Denim" at bounding box center [277, 307] width 261 height 9
type input "Must Have Blue"
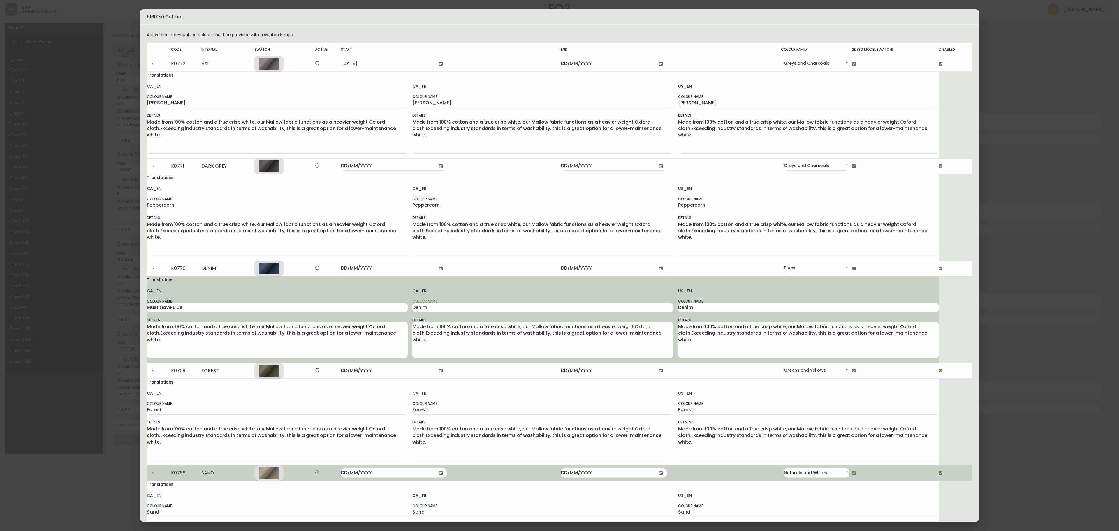
click at [449, 309] on input "Denim" at bounding box center [542, 307] width 261 height 9
paste input "Must Have Blue"
type input "Must Have Blue"
click at [704, 308] on input "Denim" at bounding box center [808, 307] width 261 height 9
paste input "Must Have Blue"
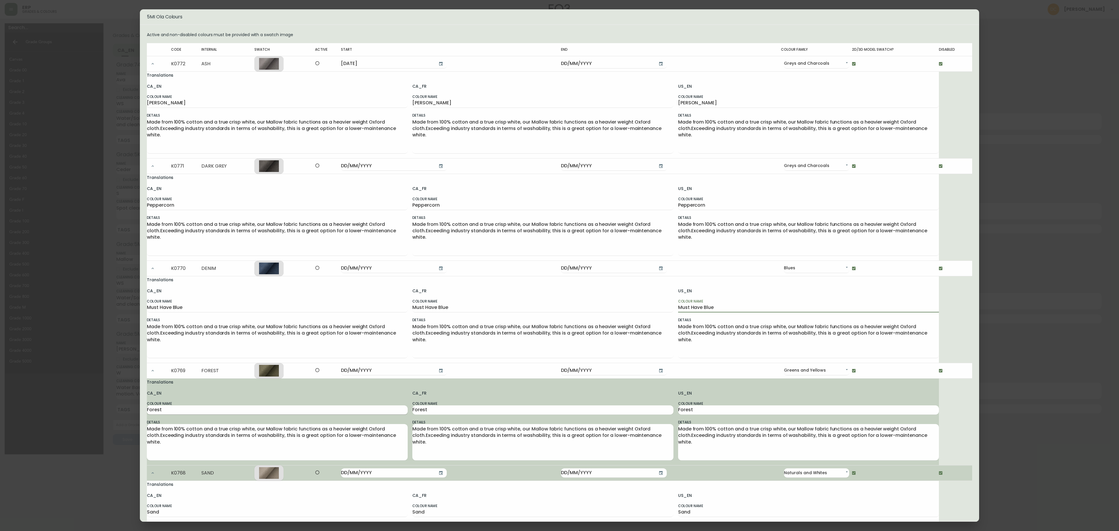
type input "Must Have Blue"
click at [169, 415] on input "Forest" at bounding box center [277, 409] width 261 height 9
type input "F"
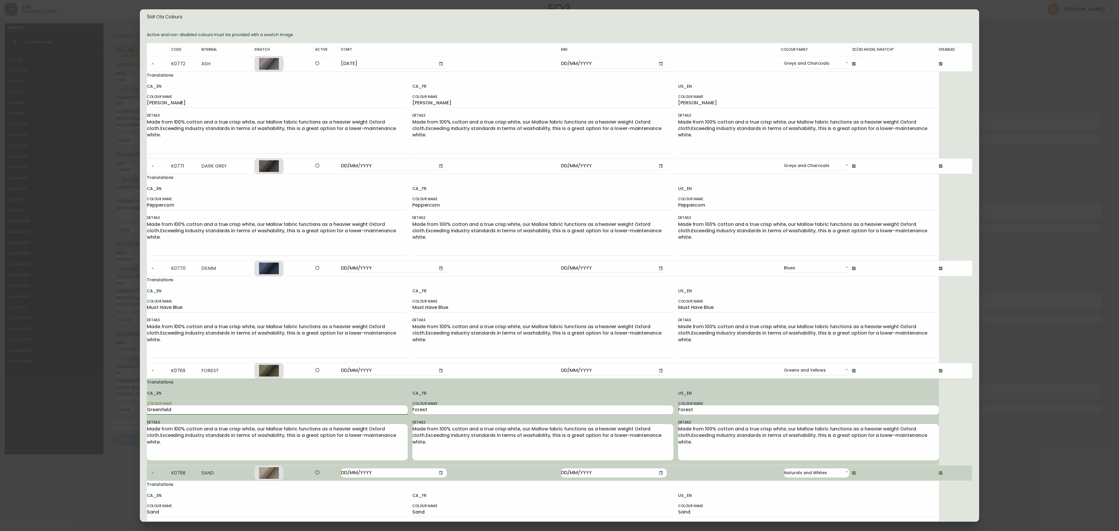
type input "Greenfield"
click at [478, 410] on input "Forest" at bounding box center [542, 409] width 261 height 9
paste input "Greenfield"
type input "Greenfield"
click at [716, 413] on input "Forest" at bounding box center [808, 409] width 261 height 9
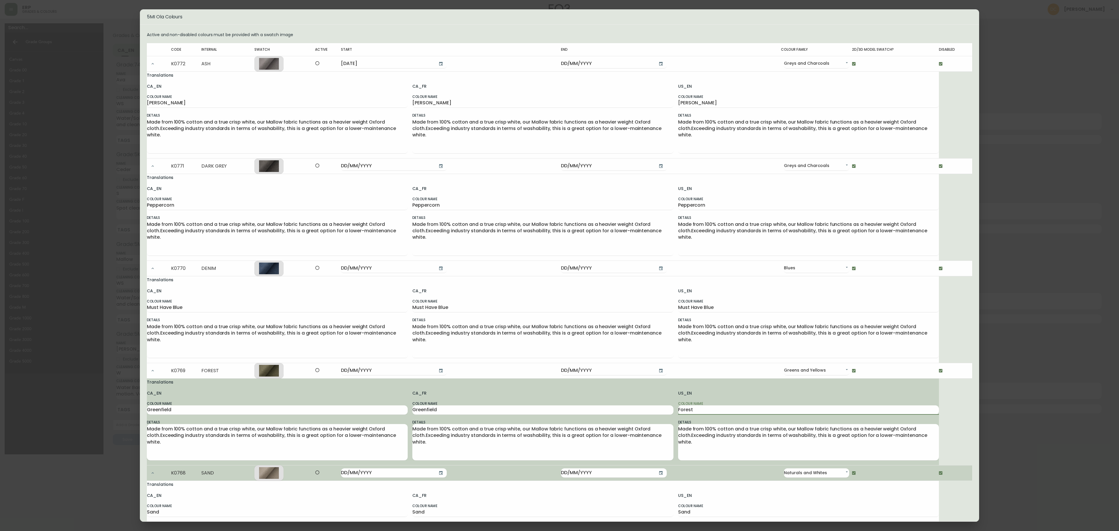
paste input "Greenfield"
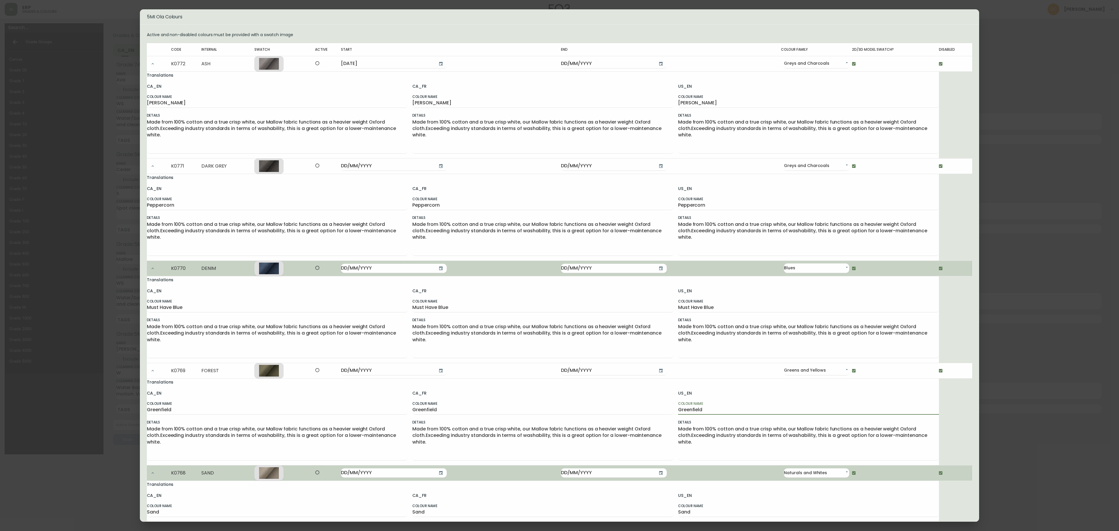
type input "Greenfield"
click at [157, 266] on button "button" at bounding box center [153, 269] width 12 height 12
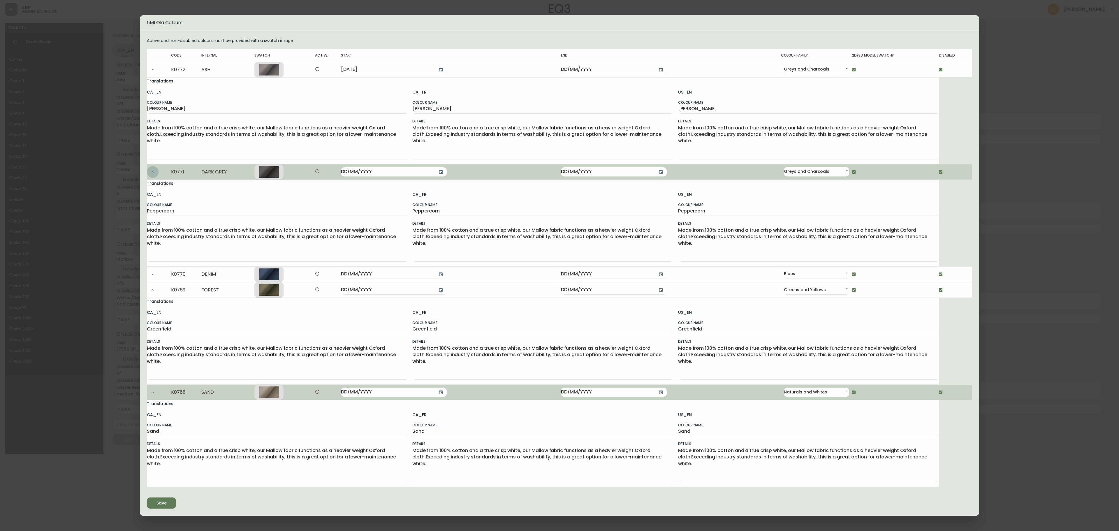
click at [153, 171] on icon "button" at bounding box center [152, 172] width 5 height 5
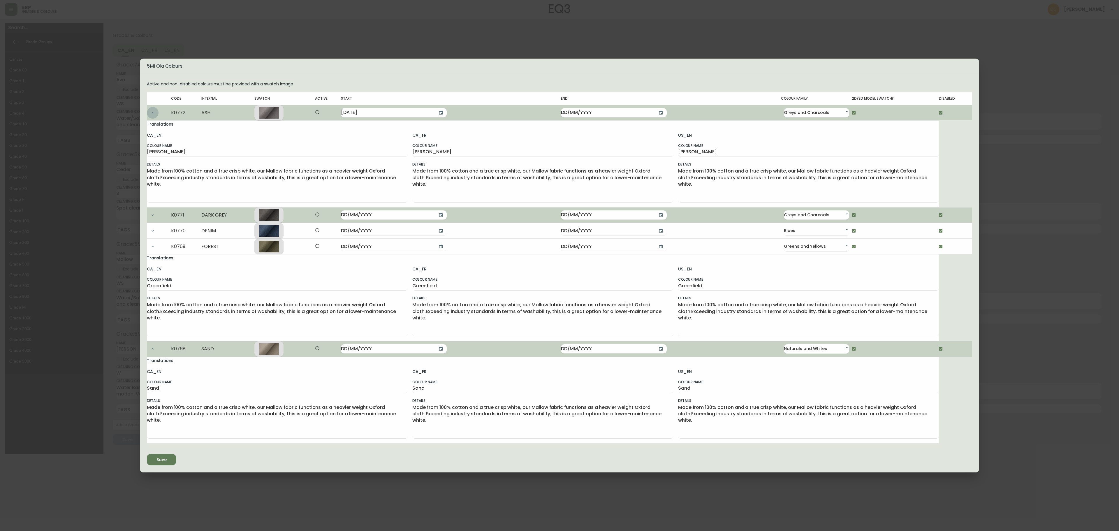
click at [153, 112] on icon "button" at bounding box center [153, 112] width 2 height 1
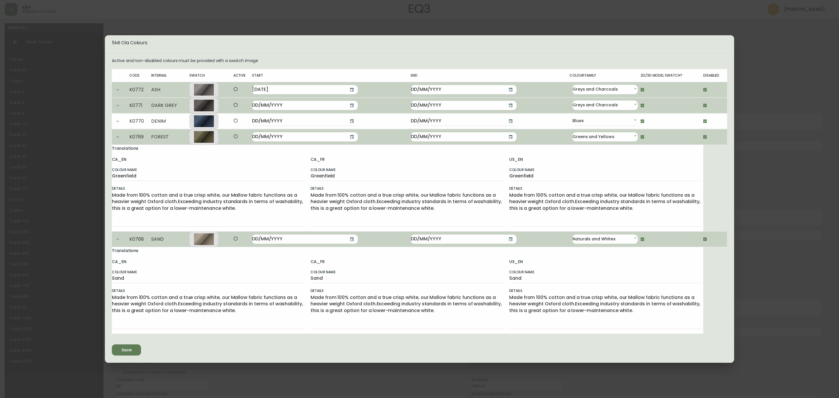
click at [119, 138] on icon "button" at bounding box center [117, 137] width 5 height 5
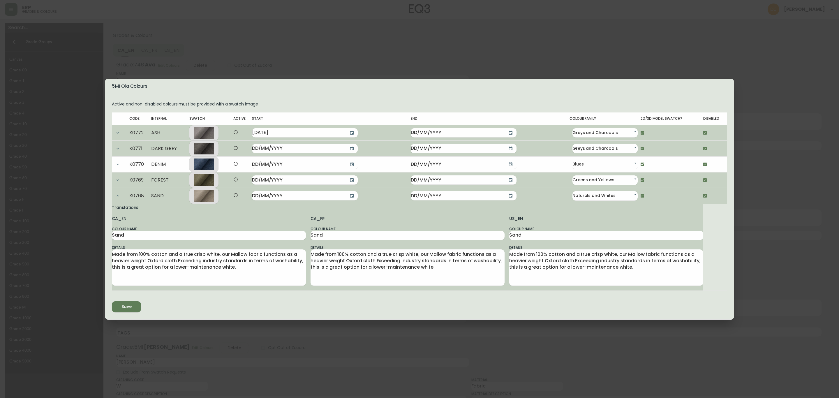
click at [150, 236] on input "Sand" at bounding box center [209, 235] width 194 height 9
type input "Grecian Linen"
click at [327, 241] on div "CA_FR Colour Name Sand Details Made from 100% cotton and a true crisp white, ou…" at bounding box center [408, 252] width 194 height 75
click at [330, 238] on input "Sand" at bounding box center [408, 235] width 194 height 9
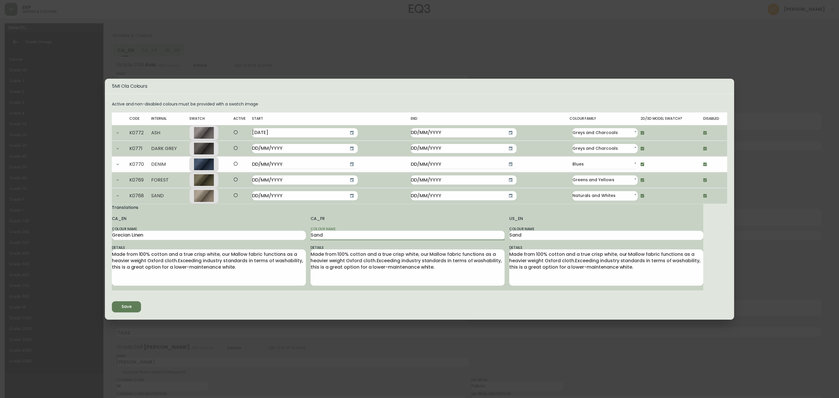
paste input "Grecian Linen"
type input "Grecian Linen"
drag, startPoint x: 535, startPoint y: 235, endPoint x: 538, endPoint y: 232, distance: 3.7
click at [535, 234] on input "Sand" at bounding box center [606, 235] width 194 height 9
paste input "Grecian Linen"
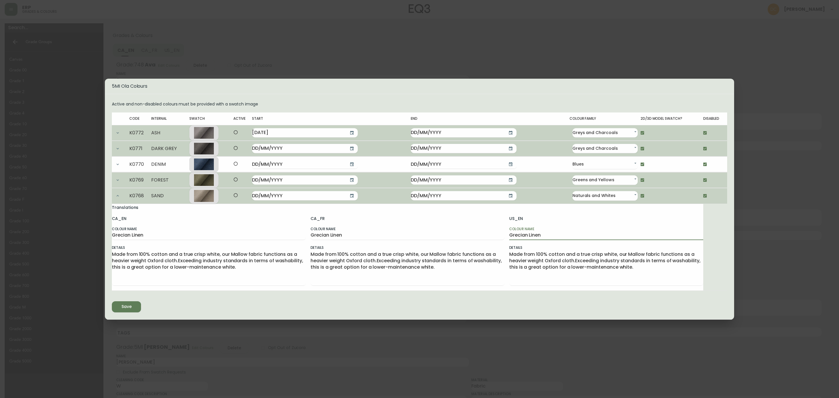
type input "Grecian Linen"
click at [118, 303] on button "Save" at bounding box center [126, 306] width 29 height 11
click at [330, 58] on div "5MI Ola Colours Active and non-disabled colours must be provided with a swatch …" at bounding box center [419, 199] width 839 height 398
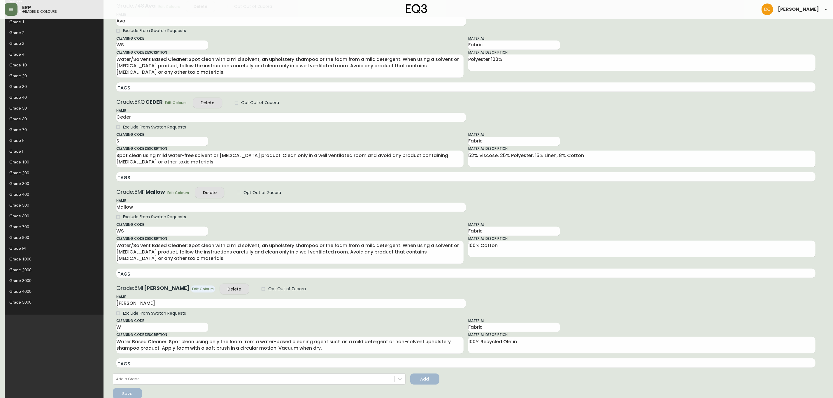
scroll to position [69, 0]
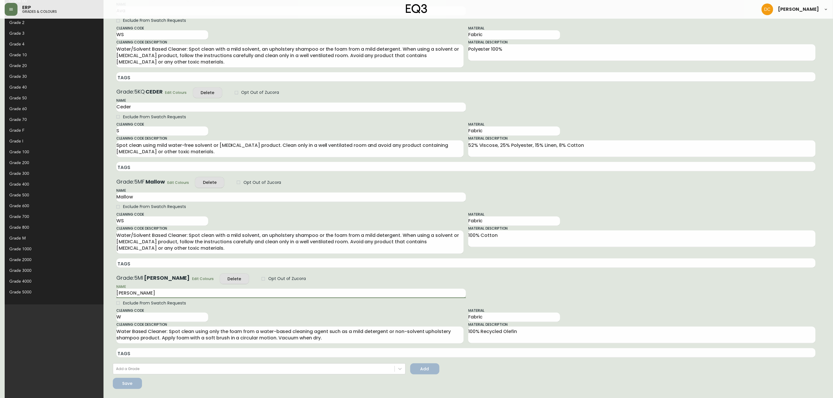
click at [116, 291] on input "[PERSON_NAME]" at bounding box center [290, 293] width 349 height 9
type input "Catrin"
click at [113, 379] on button "Save" at bounding box center [127, 383] width 29 height 11
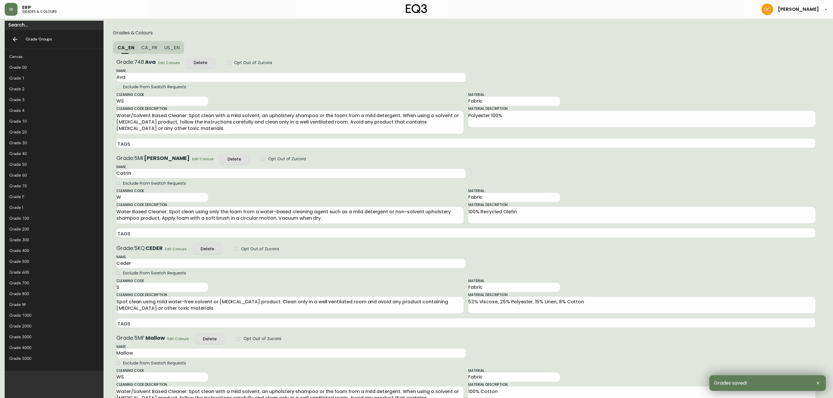
scroll to position [0, 0]
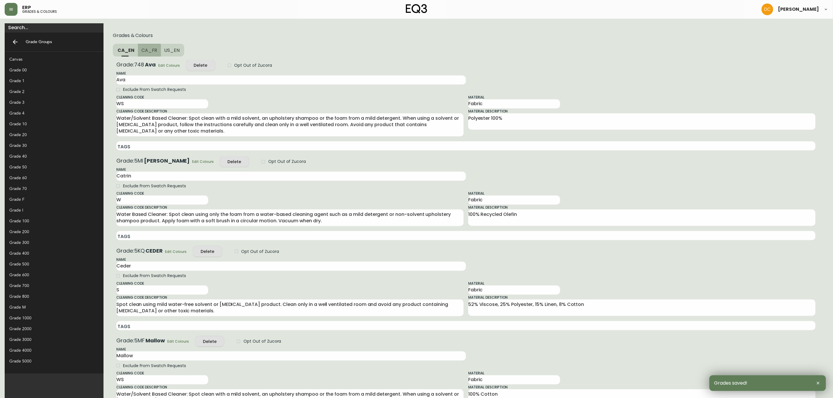
click at [141, 51] on span "CA_FR" at bounding box center [149, 50] width 16 height 6
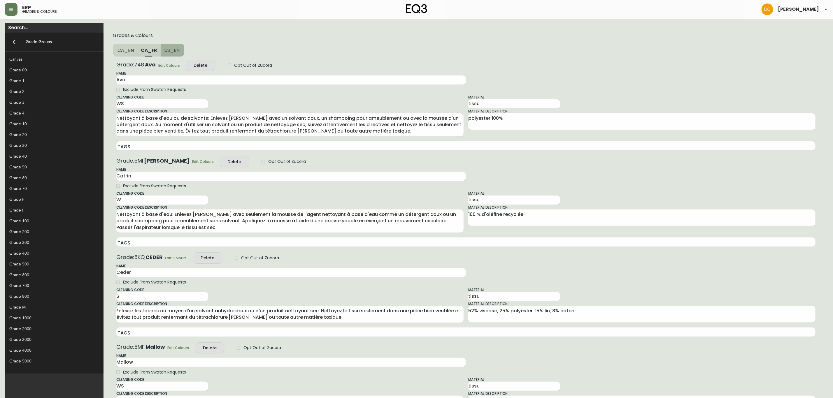
click at [164, 50] on span "US_EN" at bounding box center [171, 50] width 15 height 6
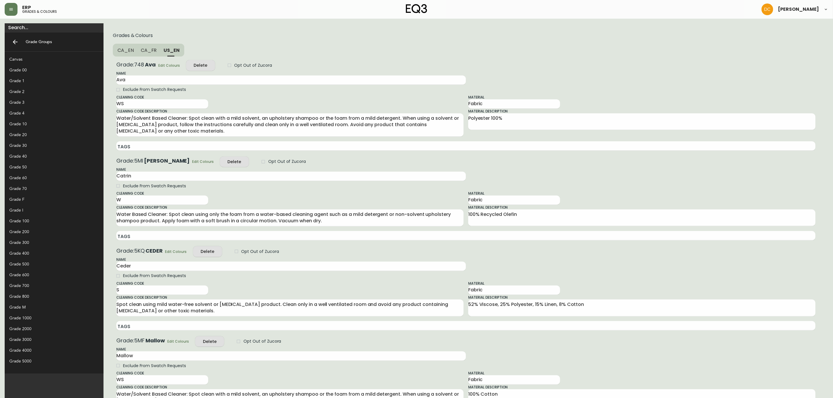
drag, startPoint x: 113, startPoint y: 51, endPoint x: 108, endPoint y: 51, distance: 5.0
click at [141, 51] on span "CA_FR" at bounding box center [149, 50] width 16 height 6
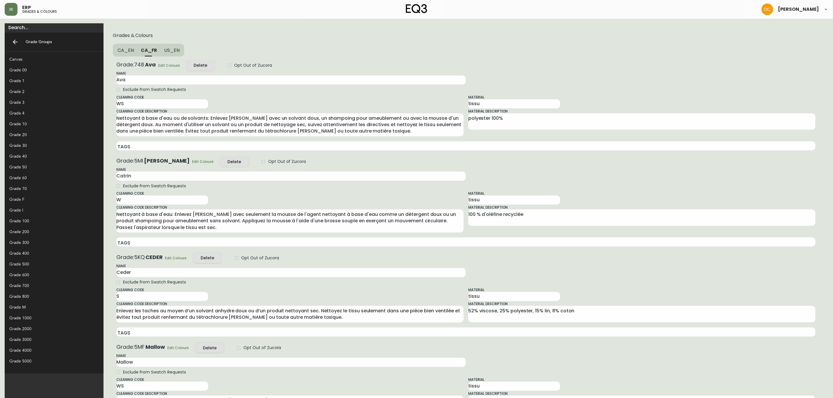
click at [117, 50] on span "CA_EN" at bounding box center [125, 50] width 16 height 6
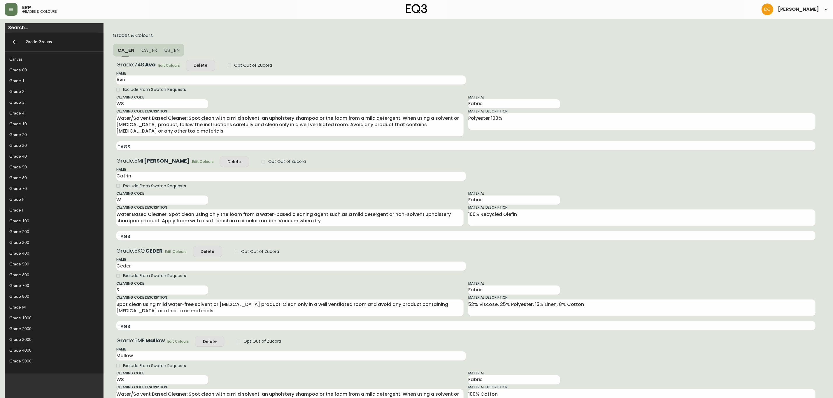
click at [33, 221] on div "Grade 100" at bounding box center [49, 221] width 80 height 6
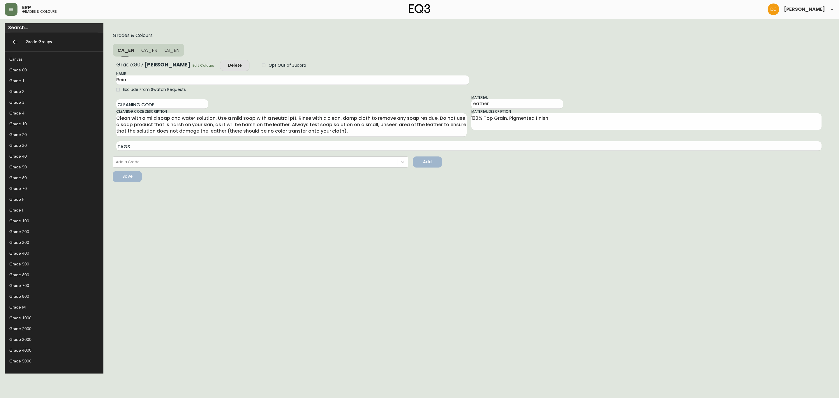
click at [32, 230] on div "Grade 200" at bounding box center [49, 232] width 80 height 6
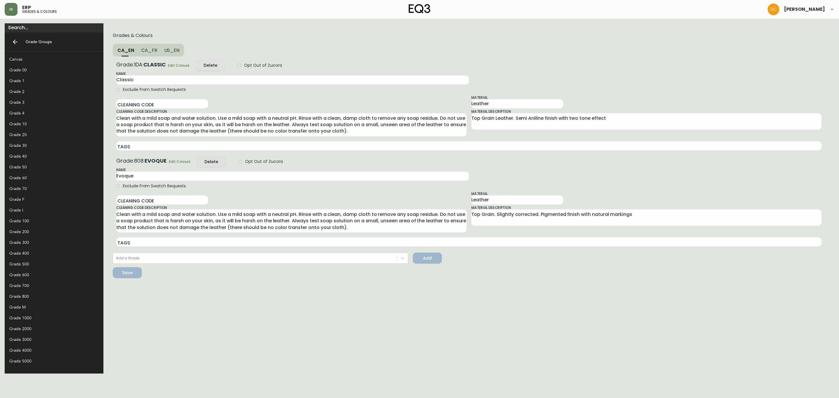
click at [30, 237] on div "Grade 300" at bounding box center [54, 242] width 99 height 11
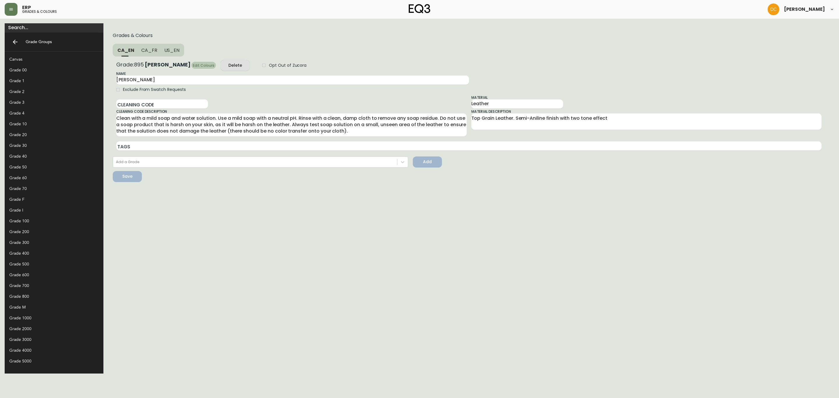
click at [193, 62] on span "Edit Colours" at bounding box center [204, 65] width 22 height 6
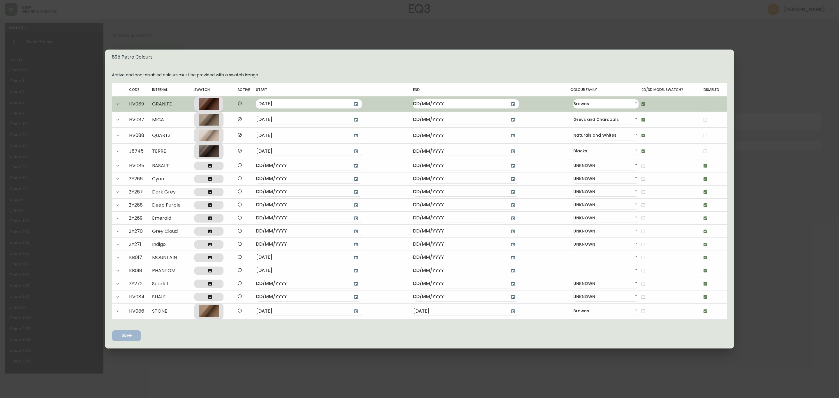
click at [118, 99] on button "button" at bounding box center [118, 104] width 12 height 12
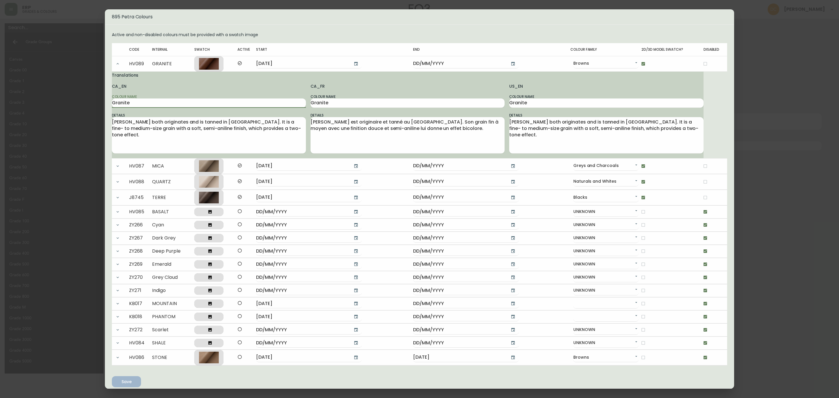
click at [141, 105] on input "Granite" at bounding box center [209, 103] width 194 height 9
type input "[GEOGRAPHIC_DATA]"
click at [326, 100] on input "Granite" at bounding box center [408, 103] width 194 height 9
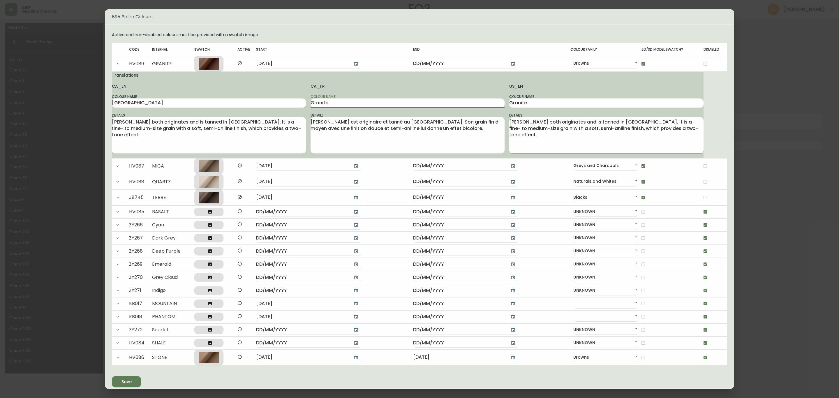
paste input "[GEOGRAPHIC_DATA]"
type input "[GEOGRAPHIC_DATA]"
click at [585, 103] on input "Granite" at bounding box center [606, 103] width 194 height 9
paste input "[GEOGRAPHIC_DATA]"
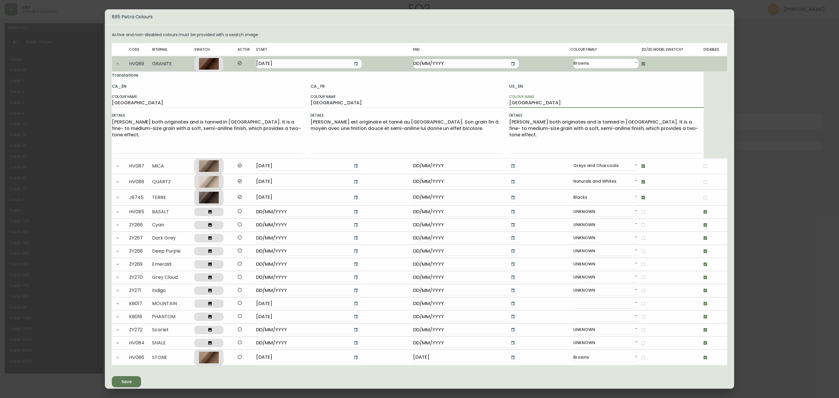
type input "[GEOGRAPHIC_DATA]"
click at [117, 59] on button "button" at bounding box center [118, 64] width 12 height 12
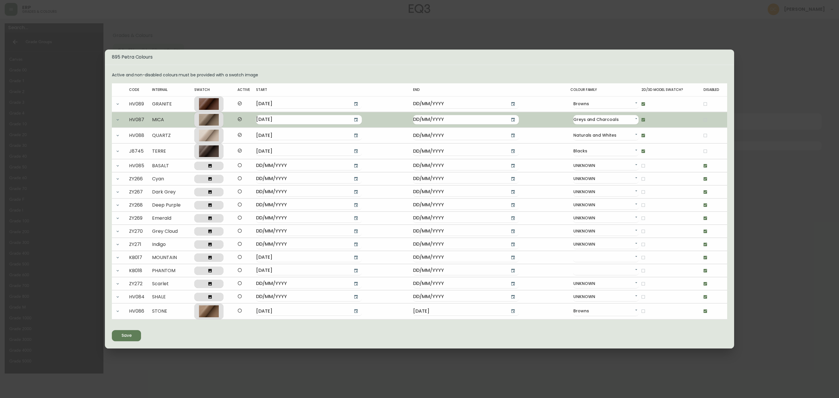
click at [122, 120] on td at bounding box center [120, 119] width 17 height 15
click at [114, 122] on button "button" at bounding box center [118, 120] width 12 height 12
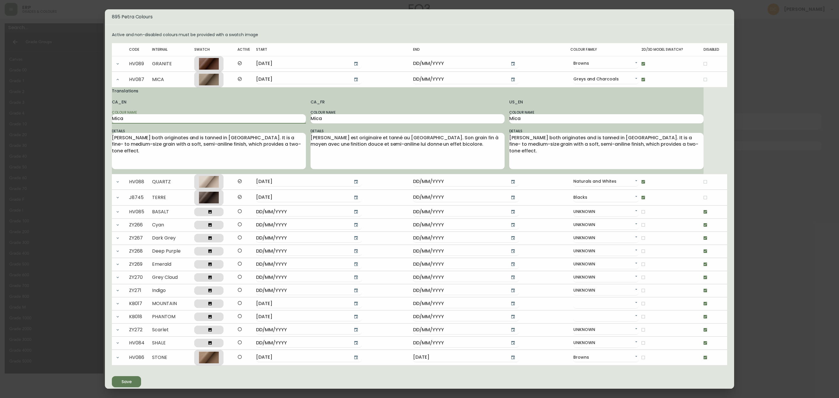
click at [177, 121] on input "Mica" at bounding box center [209, 118] width 194 height 9
type input "Trail"
click at [363, 126] on div "CA_FR Colour Name Mica Details [PERSON_NAME] est originaire et tanné au [GEOGRA…" at bounding box center [408, 136] width 194 height 75
click at [364, 124] on div "CA_FR Colour Name Mica Details [PERSON_NAME] est originaire et tanné au [GEOGRA…" at bounding box center [408, 136] width 194 height 75
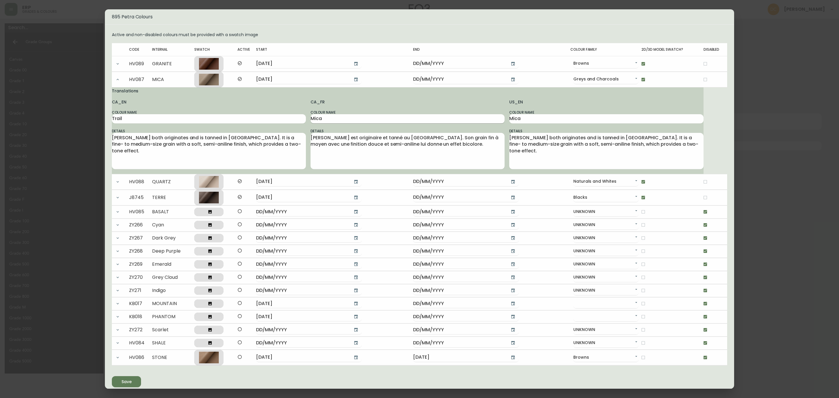
click at [365, 119] on input "Mica" at bounding box center [408, 118] width 194 height 9
paste input "Trail"
type input "Trail"
click at [515, 119] on input "Mica" at bounding box center [606, 118] width 194 height 9
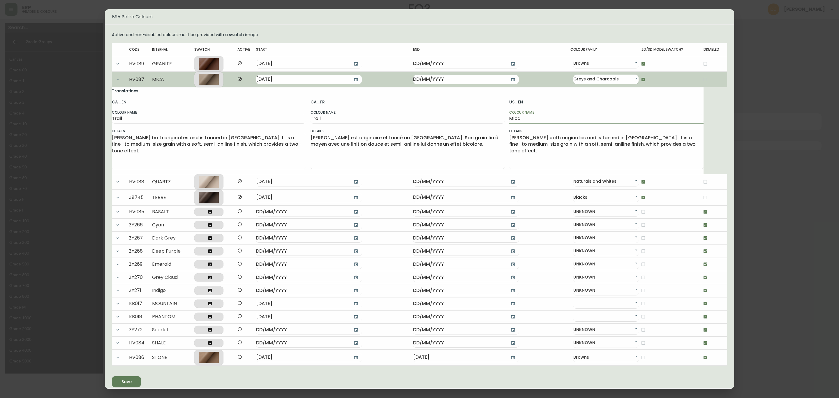
paste input "Trail"
type input "Trail"
click at [115, 84] on button "button" at bounding box center [118, 80] width 12 height 12
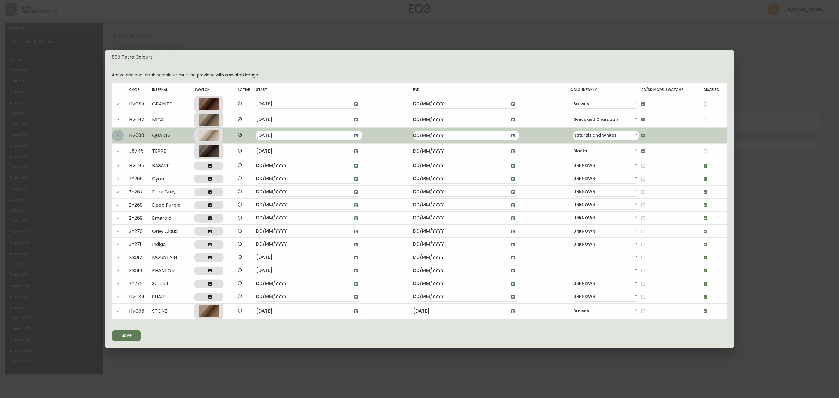
click at [117, 138] on button "button" at bounding box center [118, 136] width 12 height 12
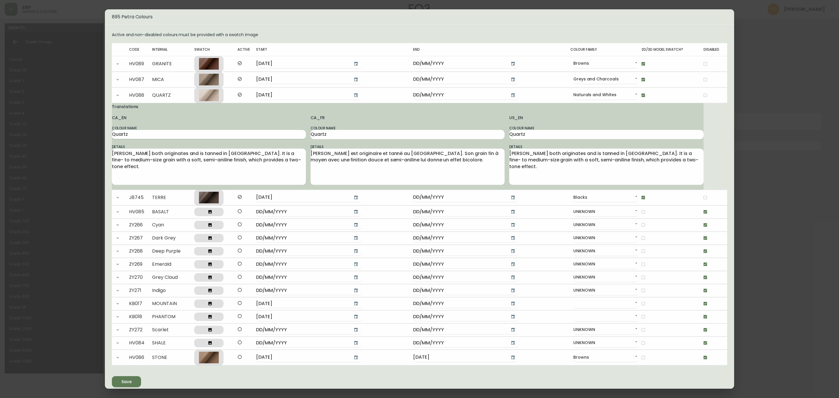
click at [142, 135] on input "Quartz" at bounding box center [209, 134] width 194 height 9
type input "Tusk"
click at [373, 138] on input "Quartz" at bounding box center [408, 134] width 194 height 9
paste input "Tusk"
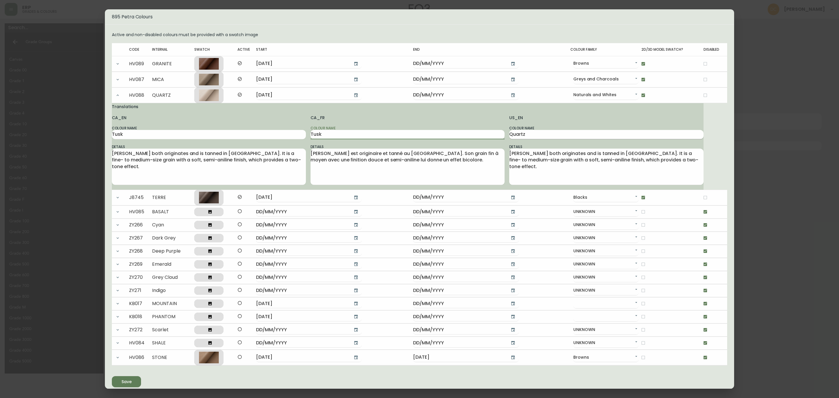
type input "Tusk"
click at [525, 134] on input "Quartz" at bounding box center [606, 134] width 194 height 9
paste input "Tusk"
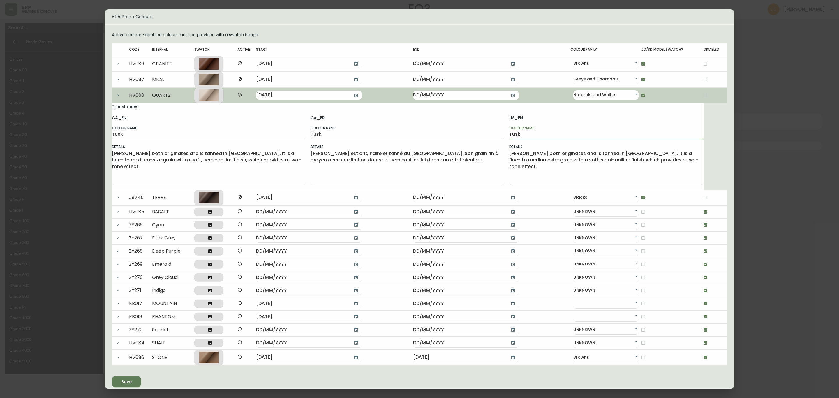
type input "Tusk"
click at [116, 97] on icon "button" at bounding box center [117, 95] width 5 height 5
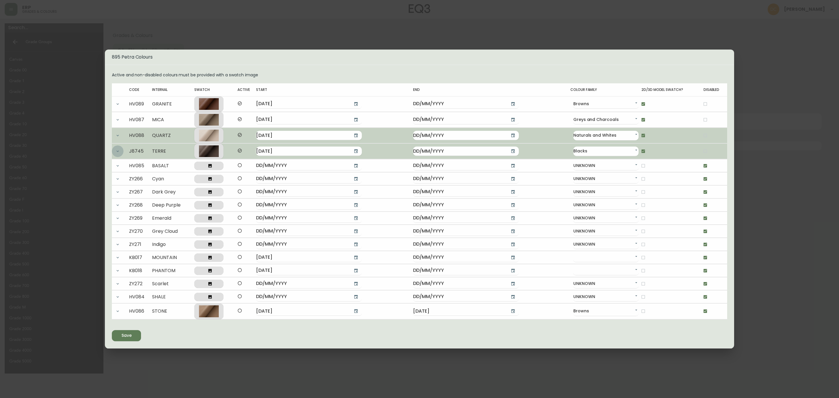
click at [118, 155] on button "button" at bounding box center [118, 151] width 12 height 12
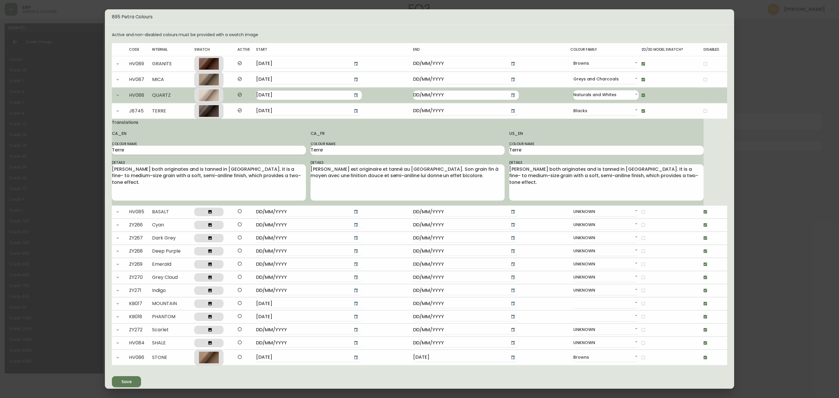
click at [166, 151] on input "Terre" at bounding box center [209, 150] width 194 height 9
type input "Cocoa"
click at [368, 149] on input "Terre" at bounding box center [408, 150] width 194 height 9
paste input "Cocoa"
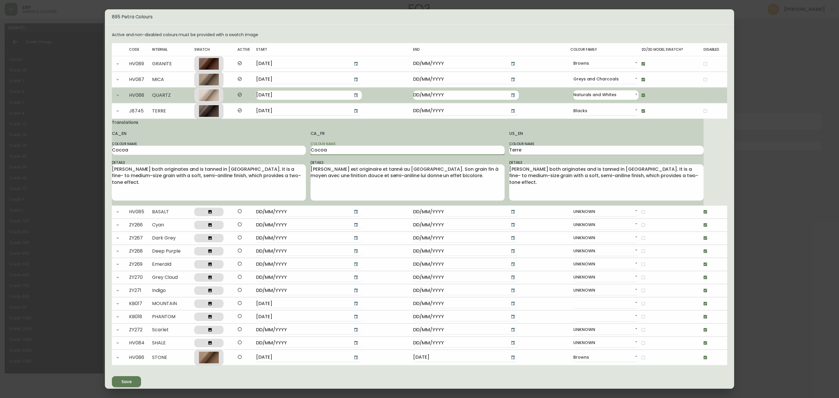
type input "Cocoa"
click at [544, 154] on input "Terre" at bounding box center [606, 150] width 194 height 9
paste input "Cocoa"
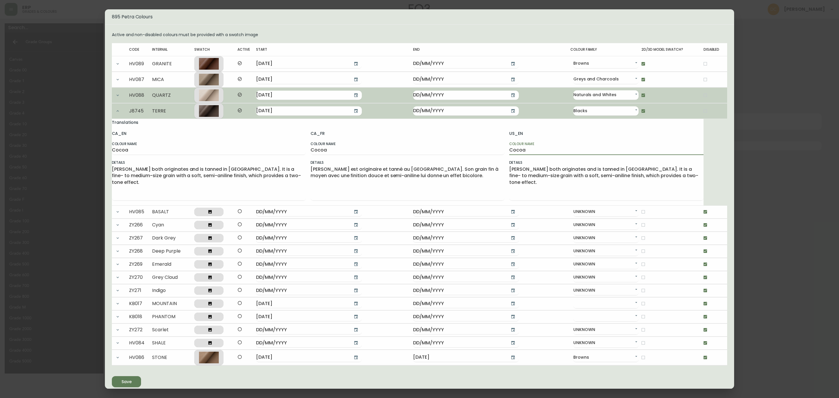
type input "Cocoa"
click at [118, 116] on button "button" at bounding box center [118, 111] width 12 height 12
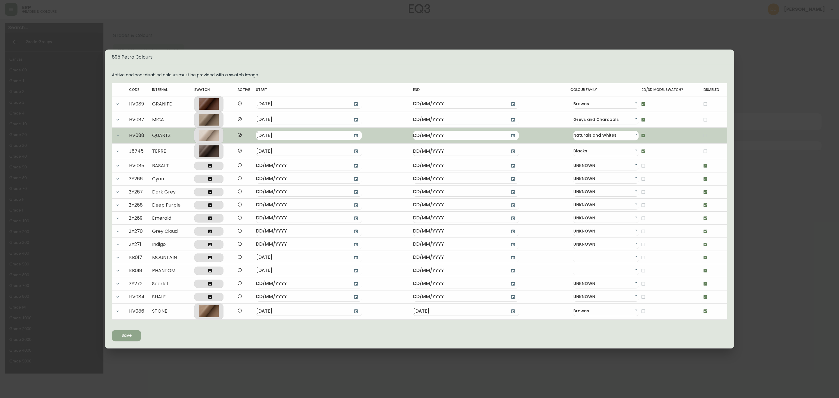
click at [126, 334] on icon "submit" at bounding box center [124, 335] width 6 height 6
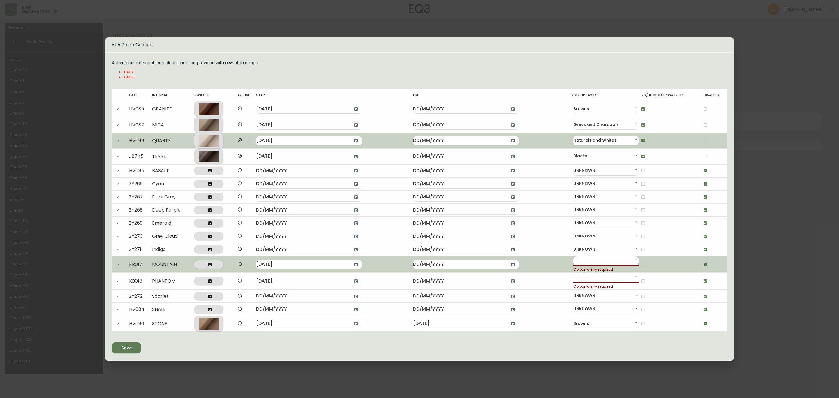
click at [596, 263] on body "ERP grades & colours [PERSON_NAME] Grade Groups Canvas Grade 00 Grade 1 Grade 2…" at bounding box center [419, 187] width 839 height 374
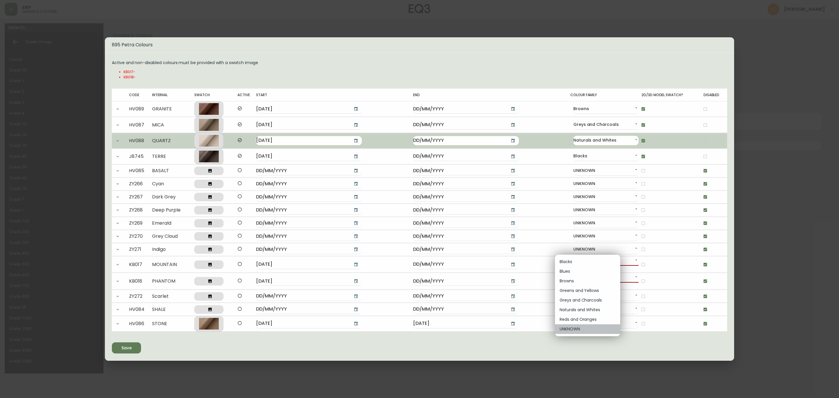
click at [586, 331] on li "UNKNOWN" at bounding box center [587, 329] width 65 height 10
type input "cjyt4zhaj000901ky78vg7n75"
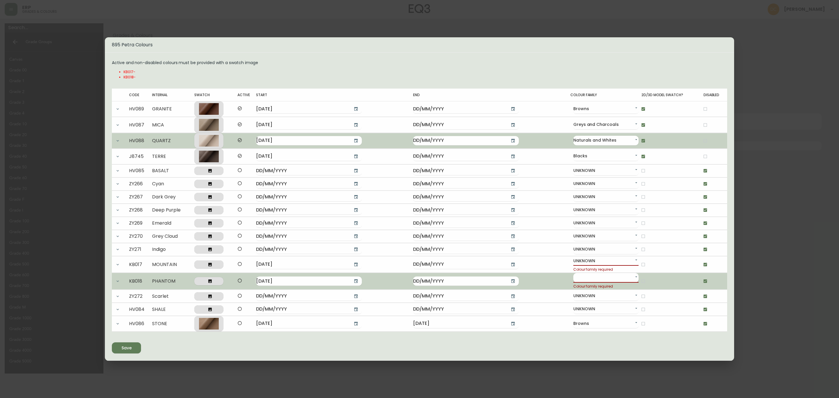
click at [592, 280] on body "ERP grades & colours [PERSON_NAME] Grade Groups Canvas Grade 00 Grade 1 Grade 2…" at bounding box center [419, 187] width 839 height 374
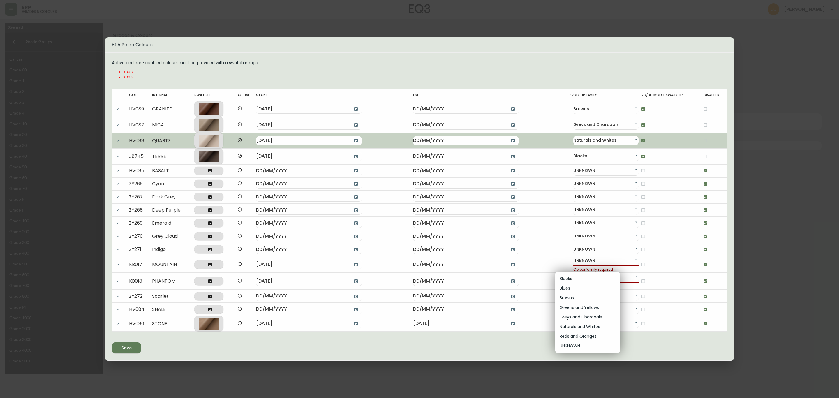
click at [593, 349] on li "UNKNOWN" at bounding box center [587, 346] width 65 height 10
type input "cjyt4zhaj000901ky78vg7n75"
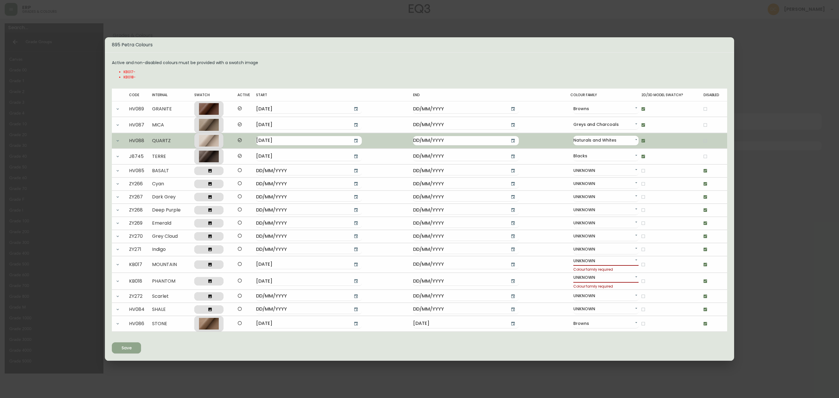
click at [133, 352] on span "Save" at bounding box center [127, 347] width 20 height 7
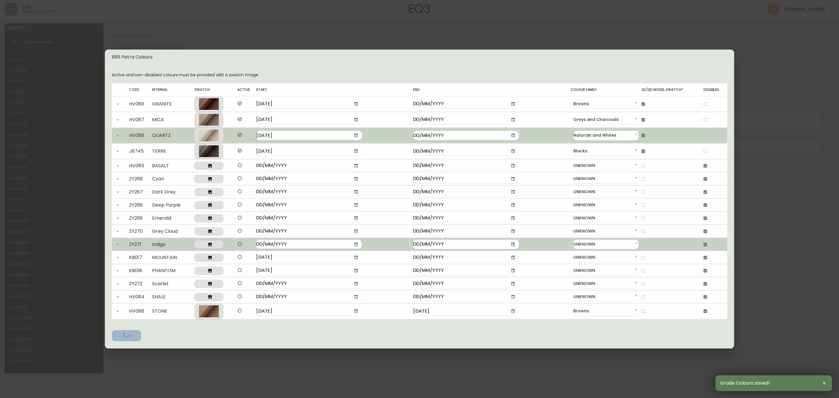
type input "MOUNTAIN"
type input "PHANTOM"
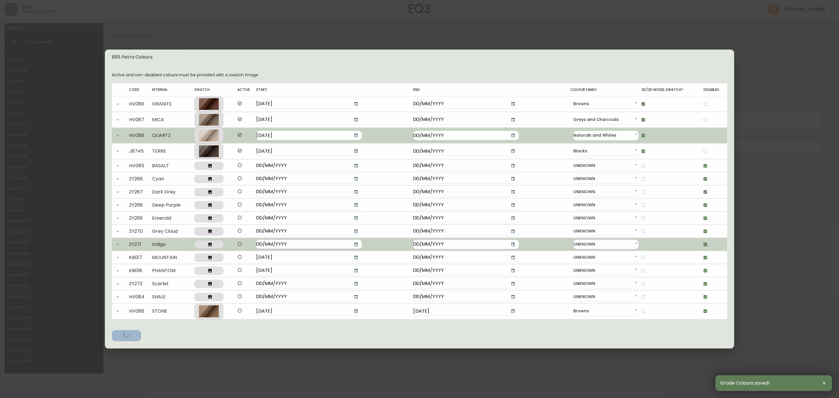
type input "PHANTOM"
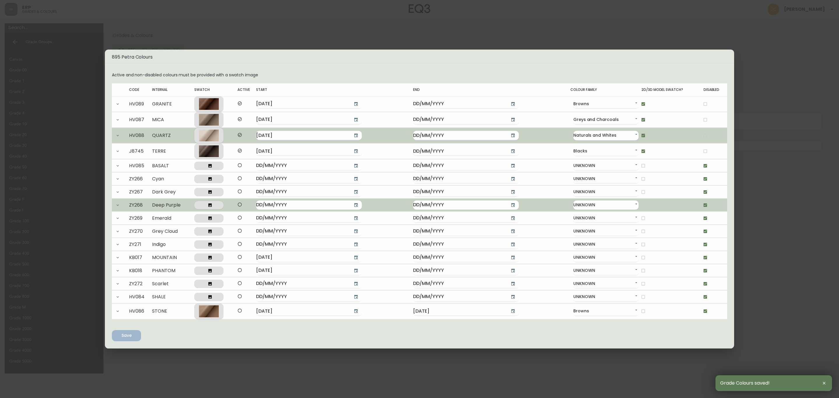
drag, startPoint x: 775, startPoint y: 179, endPoint x: 508, endPoint y: 208, distance: 268.0
click at [775, 179] on div "895 Petra Colours Active and non-disabled colours must be provided with a swatc…" at bounding box center [419, 199] width 839 height 398
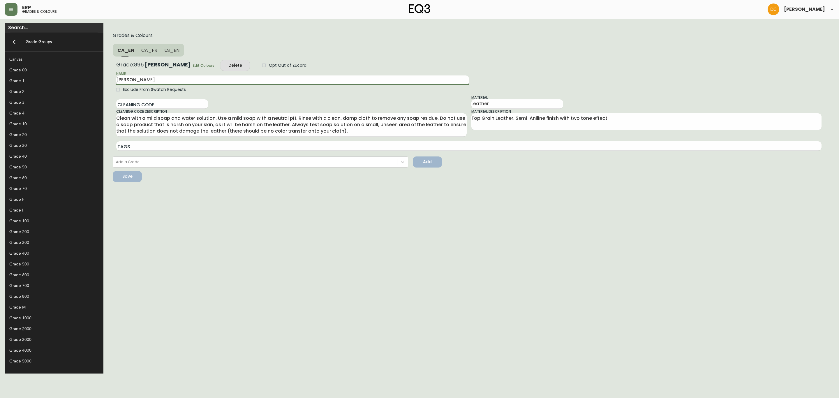
click at [117, 82] on input "[PERSON_NAME]" at bounding box center [292, 79] width 353 height 9
click at [116, 82] on input "[PERSON_NAME]" at bounding box center [292, 79] width 353 height 9
type input "Solana"
click at [122, 178] on div "Save" at bounding box center [127, 176] width 10 height 7
click at [35, 132] on div "Grade 20" at bounding box center [49, 135] width 80 height 6
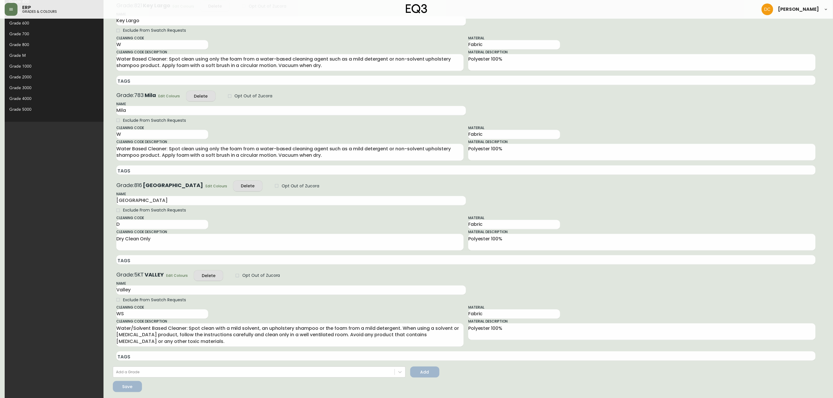
scroll to position [255, 0]
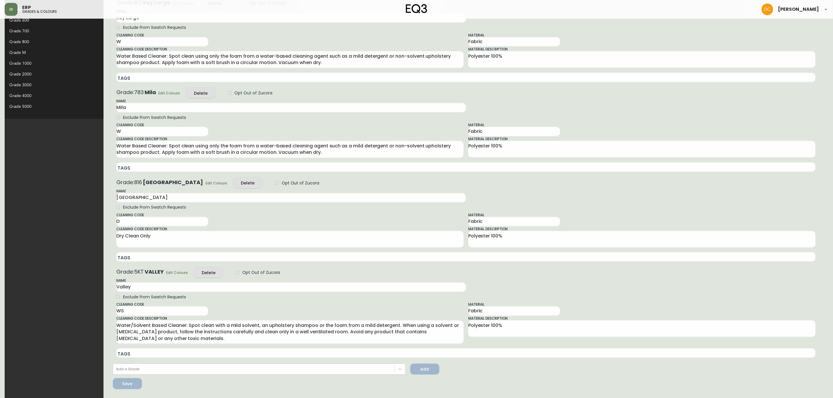
click at [194, 270] on button "Delete" at bounding box center [208, 273] width 29 height 11
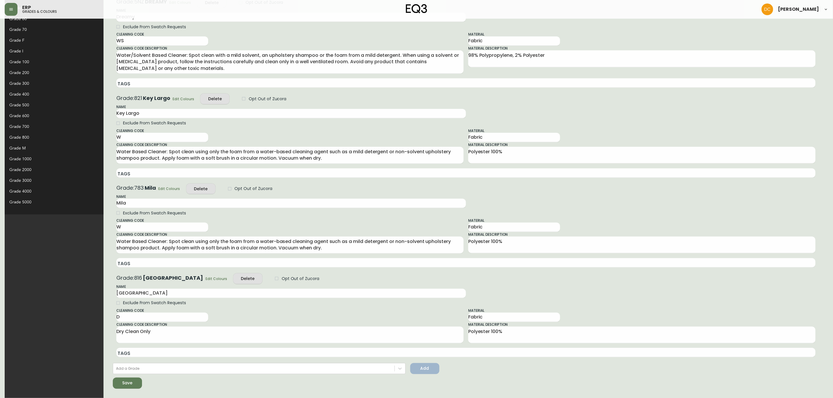
scroll to position [159, 0]
click at [113, 379] on button "Save" at bounding box center [127, 383] width 29 height 11
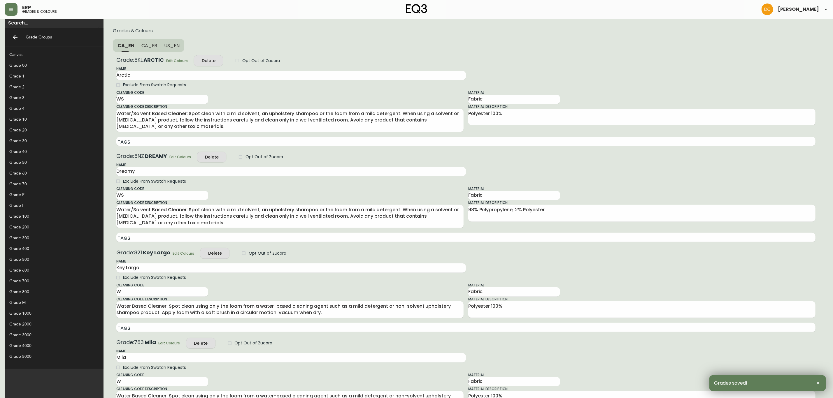
scroll to position [0, 0]
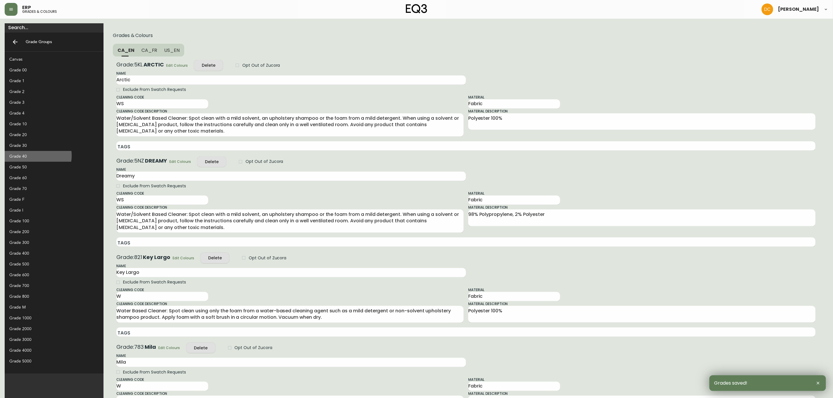
click at [35, 155] on div "Grade 40" at bounding box center [49, 156] width 80 height 6
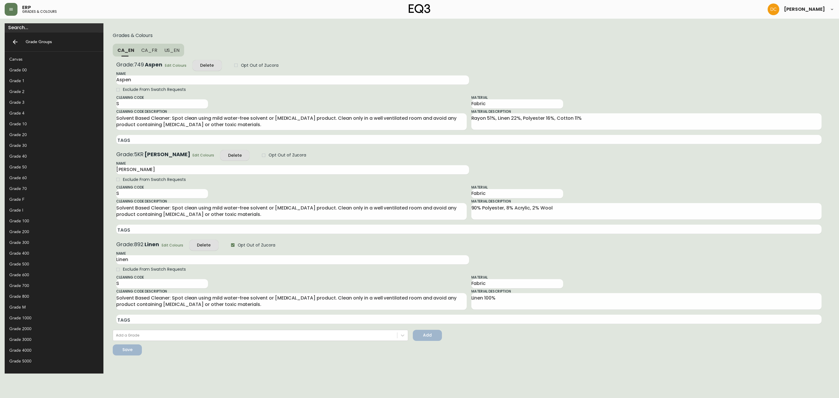
click at [200, 63] on icon "button" at bounding box center [203, 65] width 6 height 6
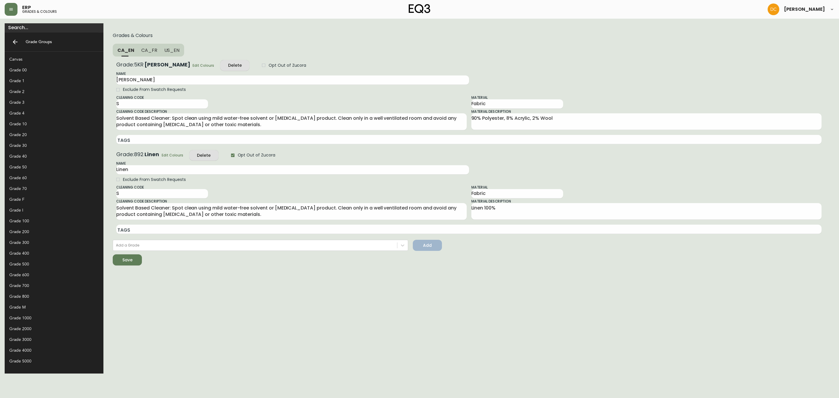
click at [228, 64] on icon "button" at bounding box center [231, 65] width 6 height 6
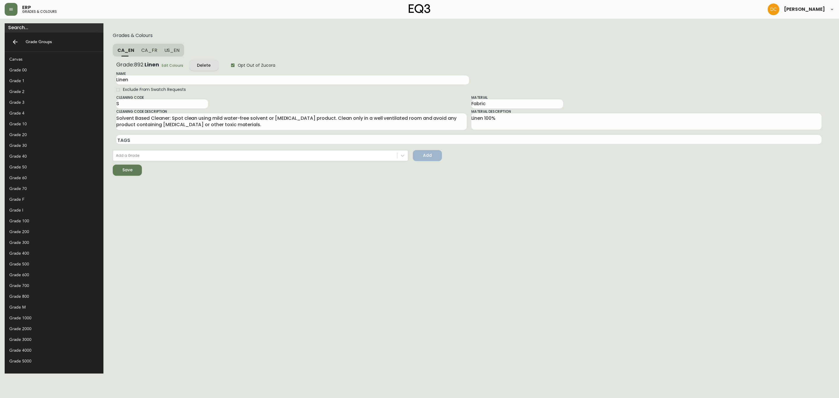
click at [122, 168] on icon "submit" at bounding box center [126, 170] width 8 height 8
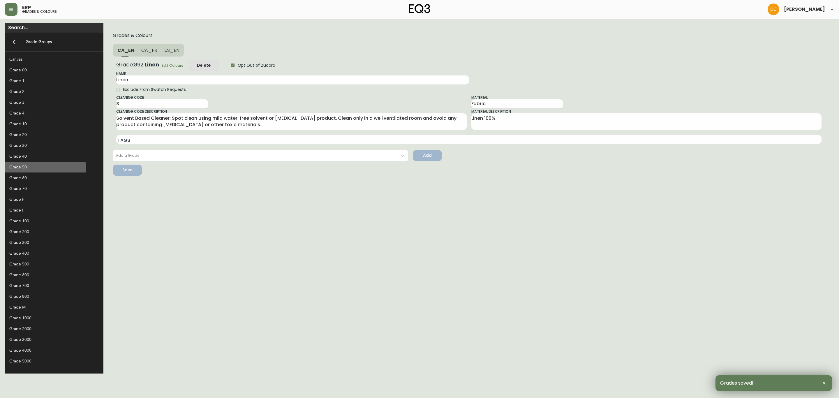
click at [45, 170] on div "Grade 50" at bounding box center [49, 167] width 80 height 6
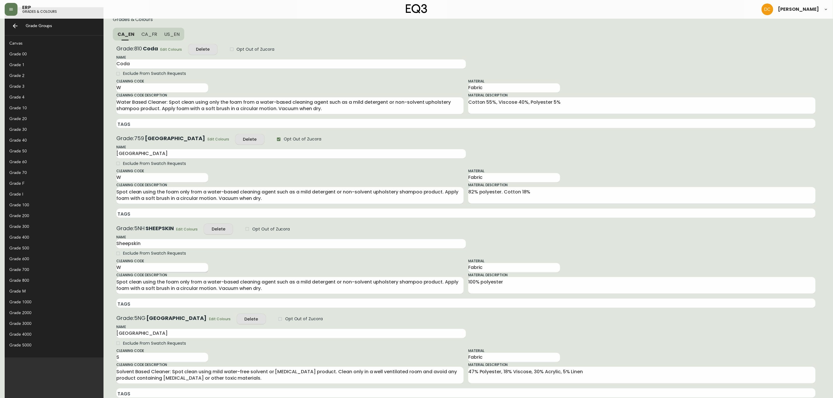
scroll to position [44, 0]
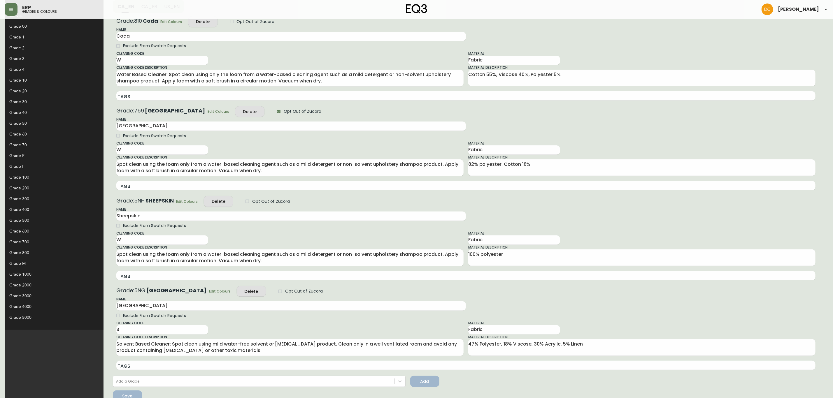
click at [212, 201] on div "Delete" at bounding box center [219, 201] width 14 height 7
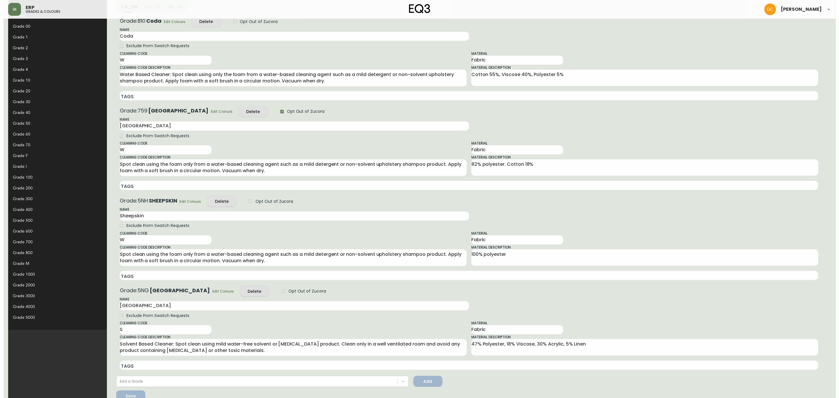
scroll to position [0, 0]
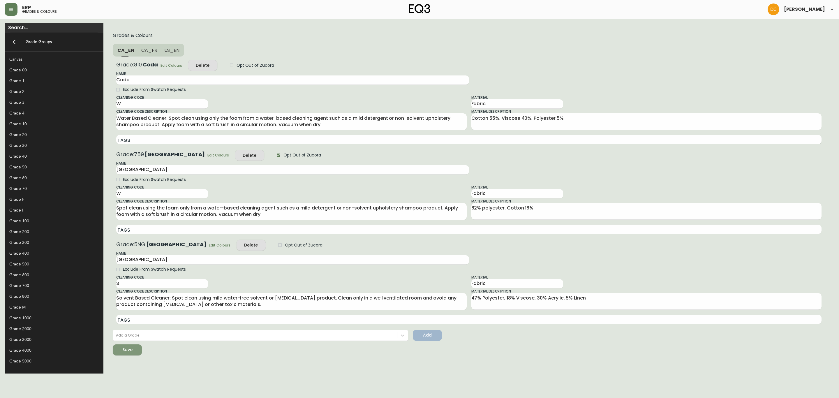
click at [122, 347] on div "Save" at bounding box center [127, 349] width 10 height 7
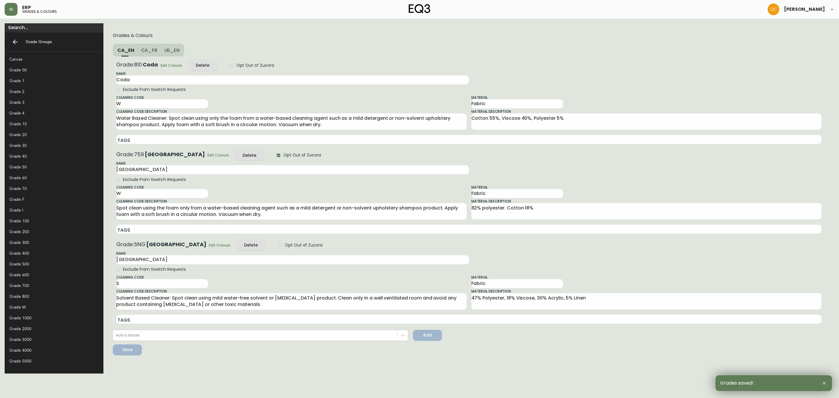
click at [36, 221] on div "Grade 100" at bounding box center [49, 221] width 80 height 6
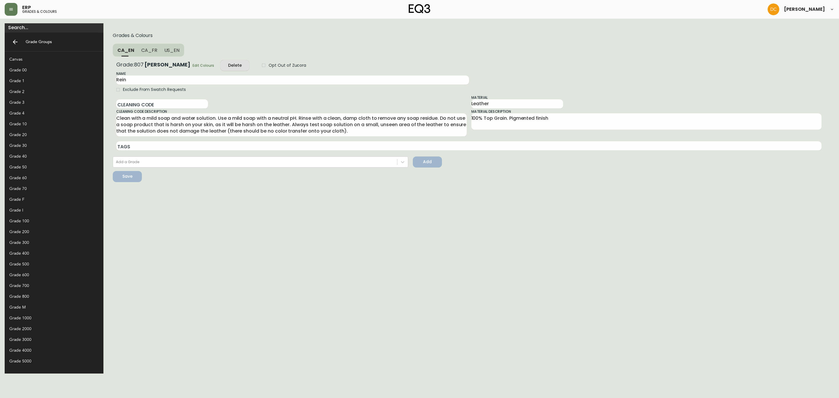
click at [34, 227] on div "Grade 200" at bounding box center [54, 231] width 99 height 11
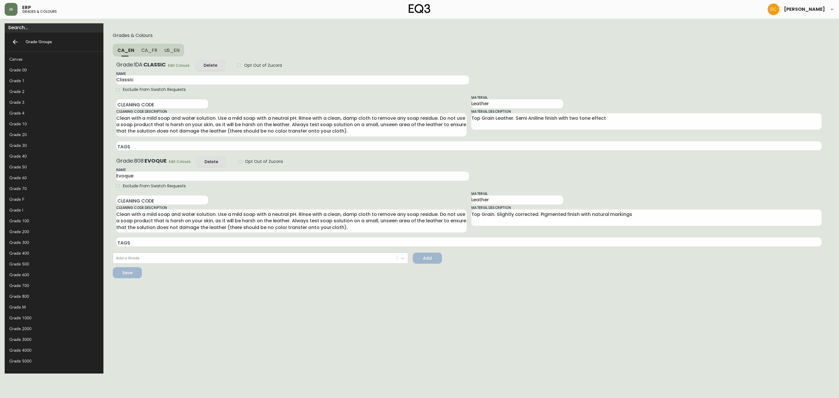
click at [205, 159] on icon "button" at bounding box center [208, 161] width 6 height 6
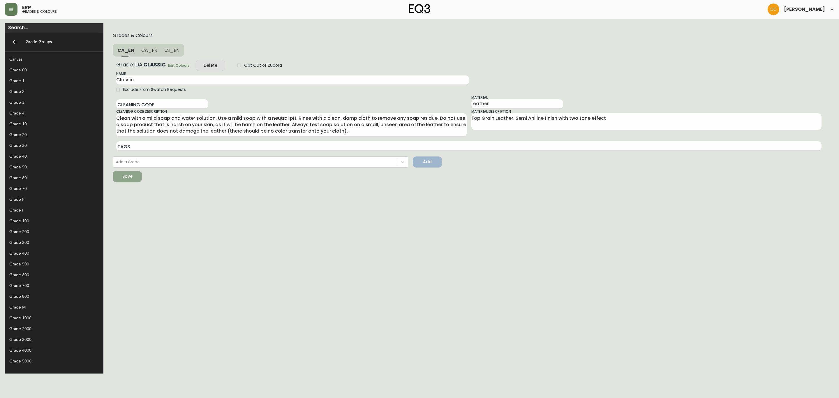
click at [113, 180] on button "Save" at bounding box center [127, 176] width 29 height 11
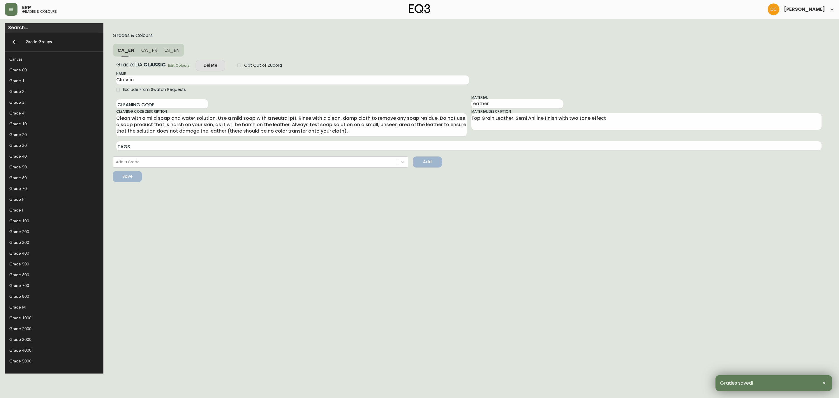
click at [33, 249] on div "Grade 400" at bounding box center [54, 253] width 99 height 11
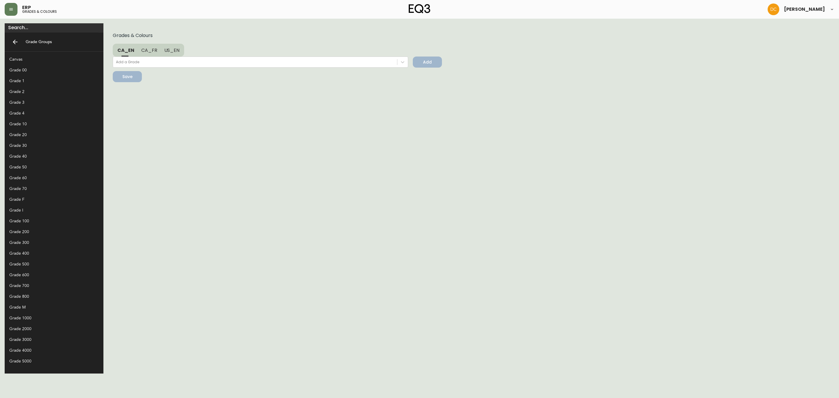
click at [28, 263] on div "Grade 500" at bounding box center [49, 264] width 80 height 6
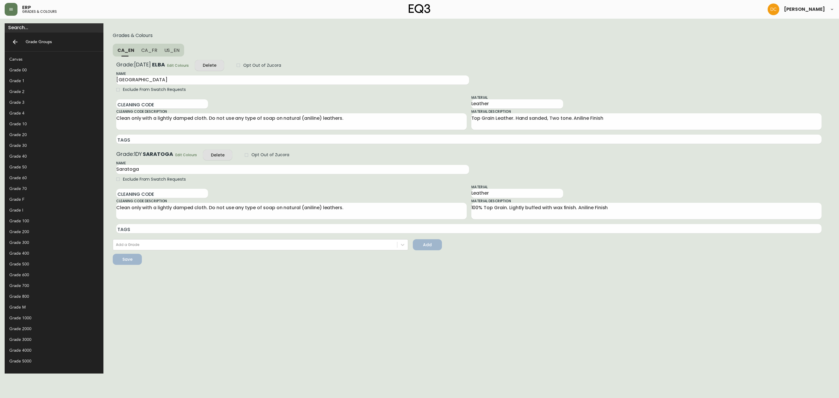
click at [195, 65] on button "Delete" at bounding box center [209, 65] width 29 height 11
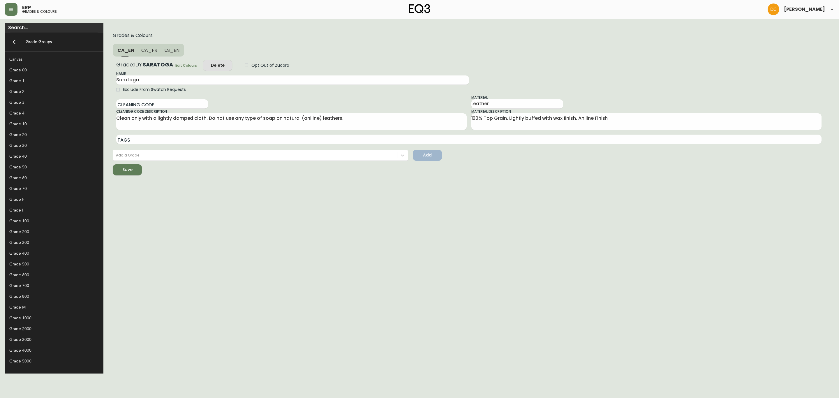
click at [122, 172] on icon "submit" at bounding box center [125, 169] width 6 height 6
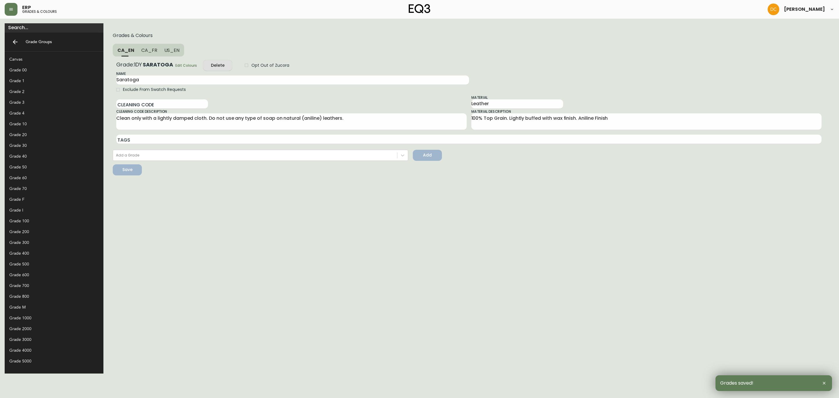
click at [30, 276] on div "Grade 600" at bounding box center [49, 275] width 80 height 6
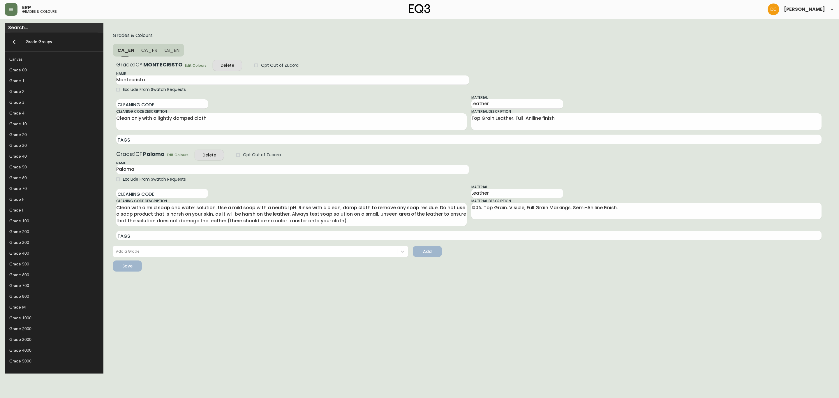
click at [219, 65] on icon "button" at bounding box center [223, 65] width 8 height 8
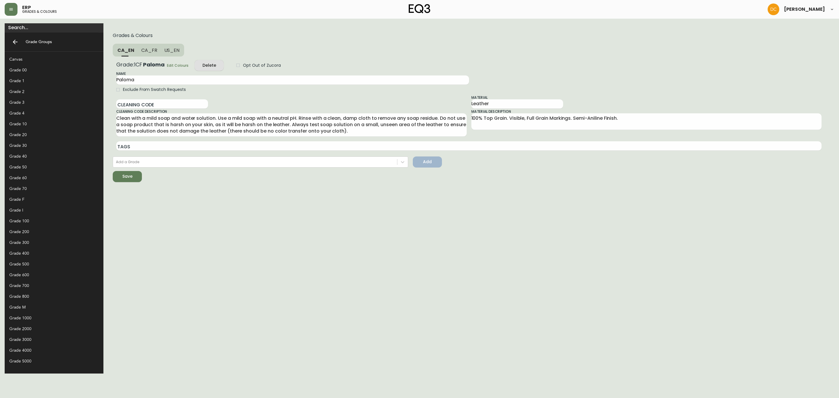
click at [122, 175] on span "Save" at bounding box center [127, 176] width 10 height 7
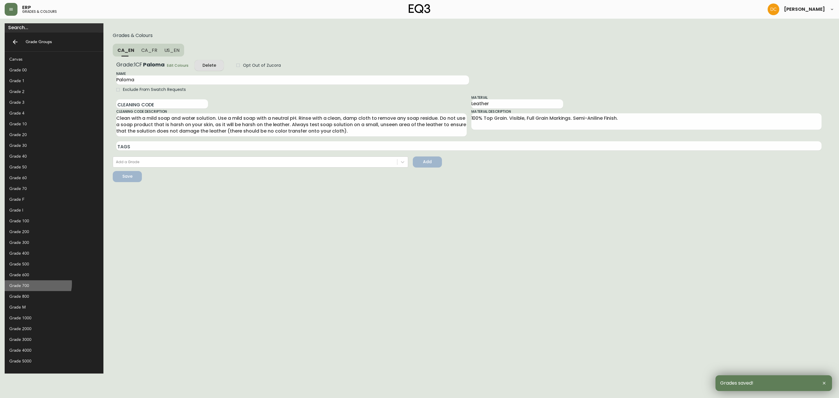
click at [37, 284] on div "Grade 700" at bounding box center [49, 286] width 80 height 6
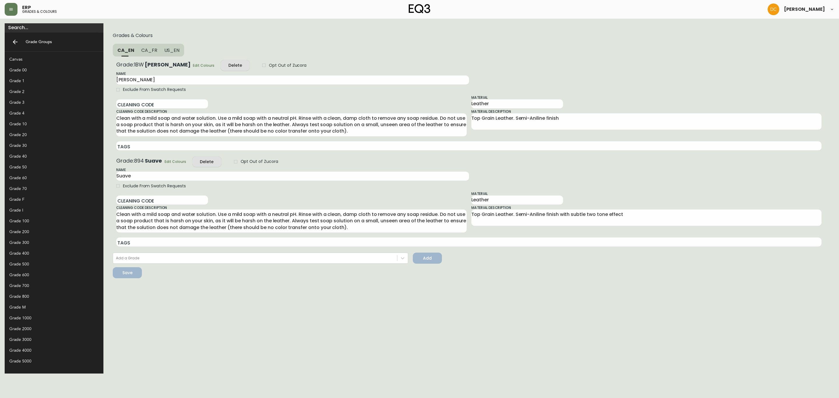
click at [228, 63] on icon "button" at bounding box center [231, 65] width 6 height 6
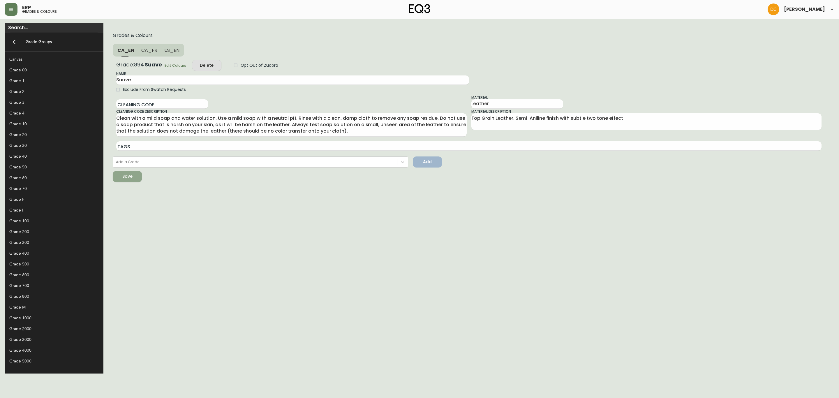
click at [122, 176] on icon "submit" at bounding box center [125, 175] width 7 height 7
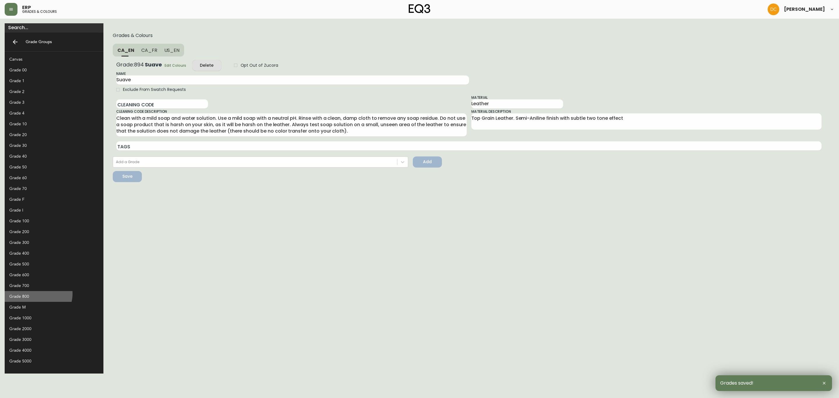
click at [38, 294] on div "Grade 800" at bounding box center [49, 296] width 80 height 6
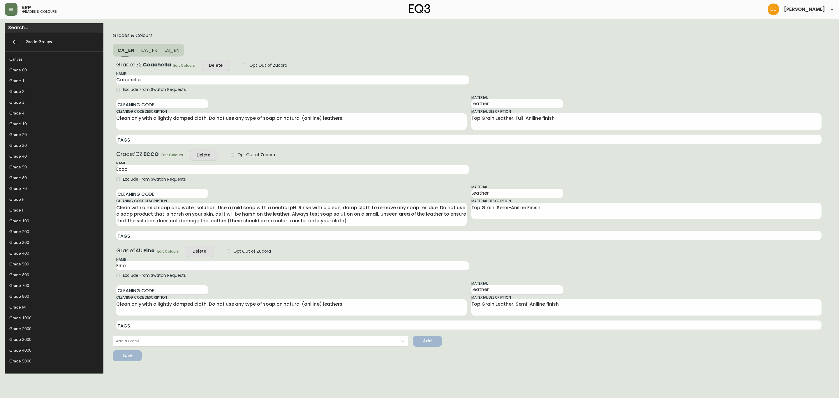
click at [41, 283] on div "Grade 700" at bounding box center [49, 286] width 80 height 6
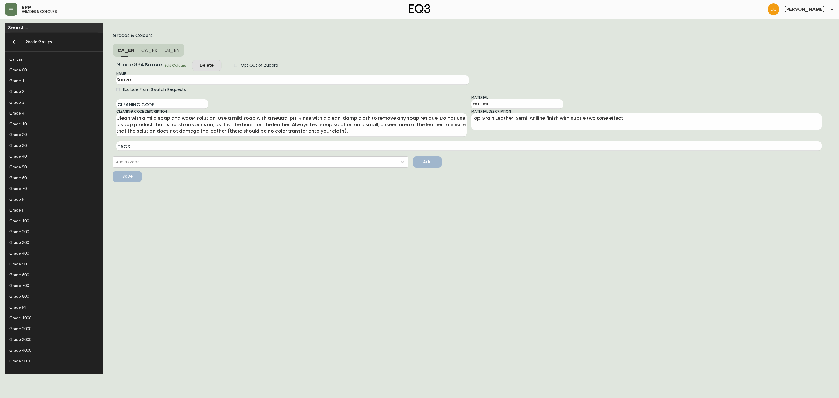
click at [43, 273] on div "Grade 600" at bounding box center [49, 275] width 80 height 6
click at [203, 65] on div "Delete" at bounding box center [210, 65] width 14 height 7
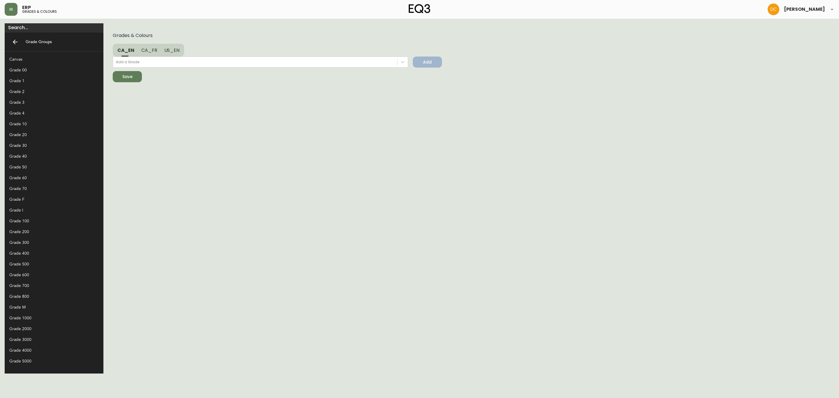
click at [122, 79] on span "Save" at bounding box center [127, 76] width 10 height 7
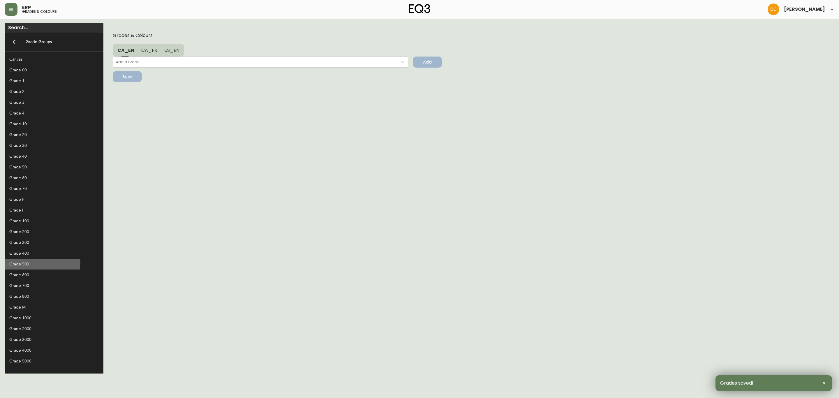
click at [42, 262] on div "Grade 500" at bounding box center [49, 264] width 80 height 6
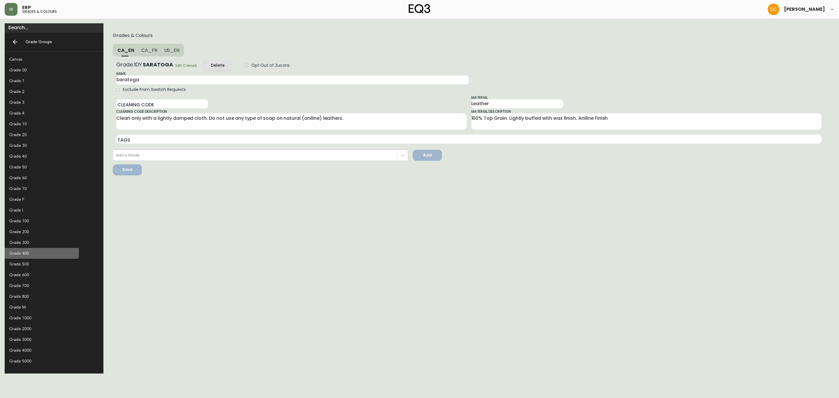
click at [41, 252] on div "Grade 400" at bounding box center [49, 253] width 80 height 6
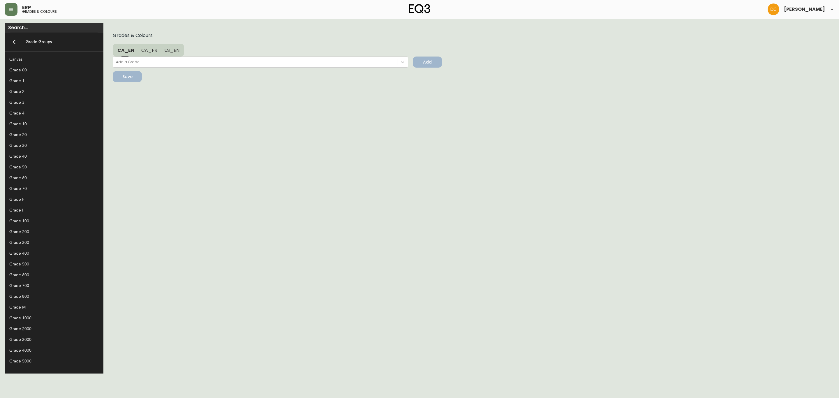
click at [43, 241] on div "Grade 300" at bounding box center [49, 243] width 80 height 6
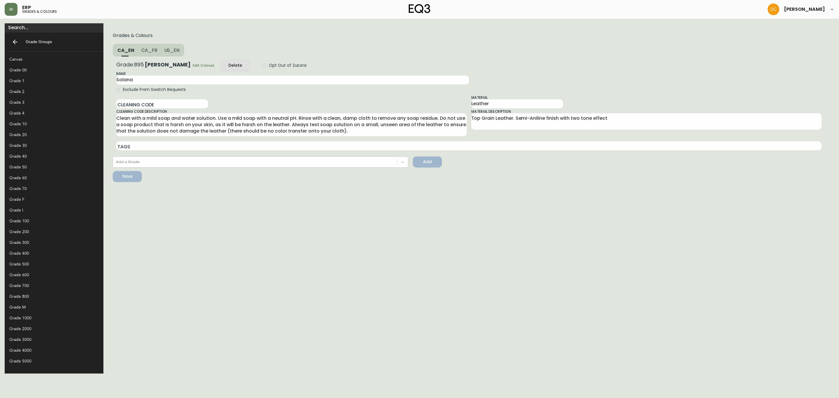
click at [44, 221] on div "Grade 100" at bounding box center [49, 221] width 80 height 6
click at [228, 68] on div "Delete" at bounding box center [235, 65] width 14 height 7
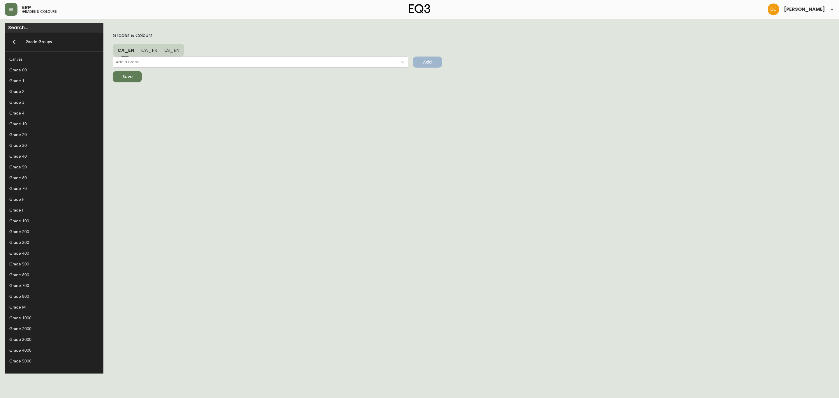
click at [113, 81] on button "Save" at bounding box center [127, 76] width 29 height 11
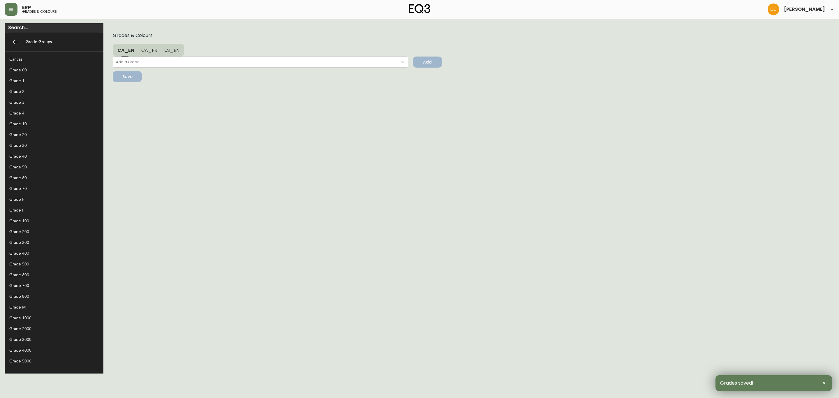
click at [34, 232] on div "Grade 200" at bounding box center [49, 232] width 80 height 6
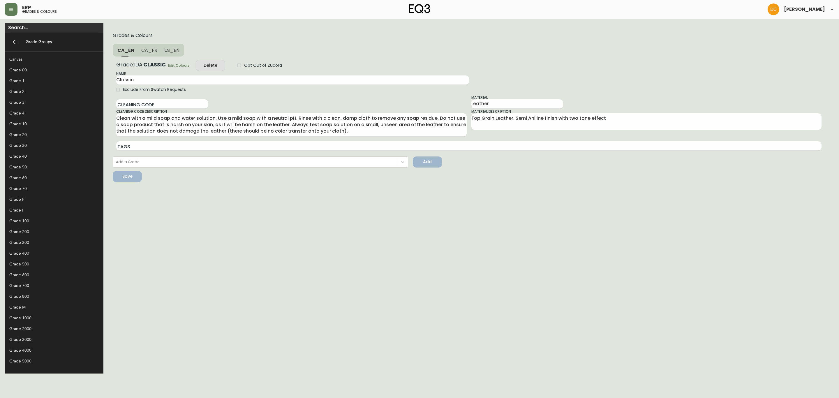
click at [262, 168] on form "Grades & Colours CA_EN CA_FR US_EN Grade: 1DA CLASSIC Edit Colours Delete Opt O…" at bounding box center [469, 107] width 722 height 159
click at [259, 166] on div "Add a Grade" at bounding box center [261, 162] width 296 height 11
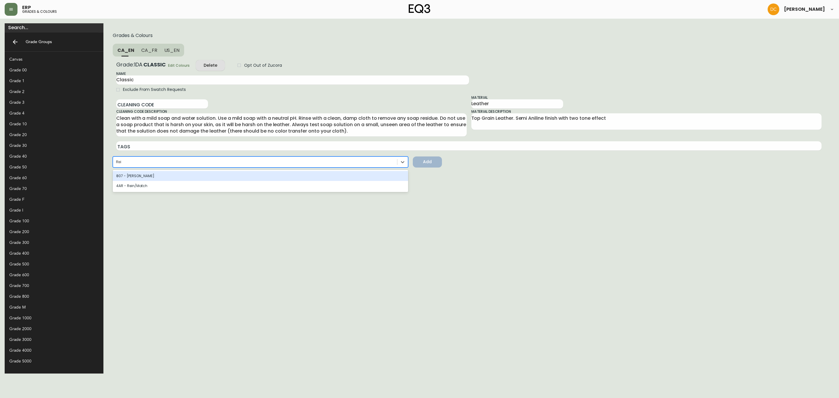
type input "Rein"
click at [147, 177] on div "807 - [PERSON_NAME]" at bounding box center [261, 176] width 296 height 10
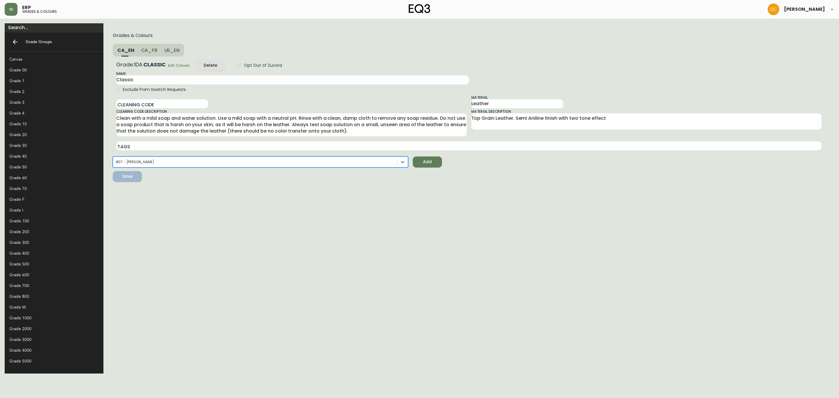
click at [418, 160] on span "Add" at bounding box center [428, 161] width 20 height 7
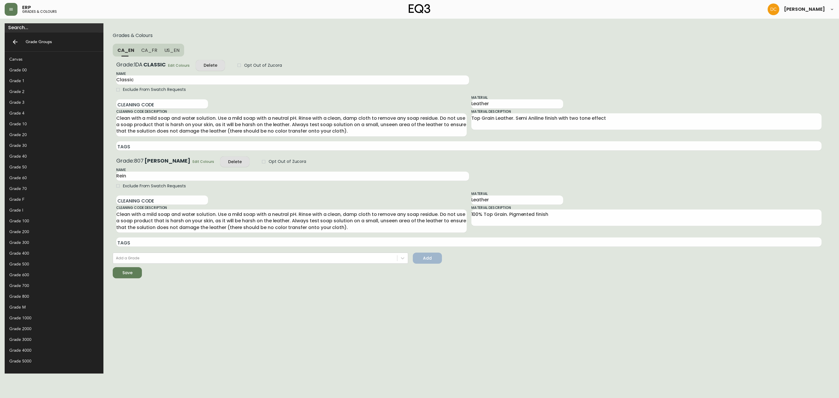
click at [122, 271] on div "Save" at bounding box center [127, 272] width 10 height 7
click at [45, 241] on div "Grade 300" at bounding box center [49, 243] width 80 height 6
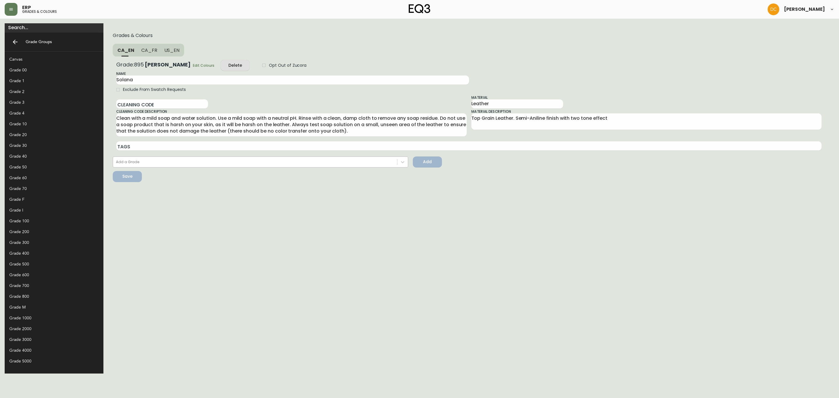
click at [124, 161] on div "Add a Grade" at bounding box center [255, 162] width 284 height 9
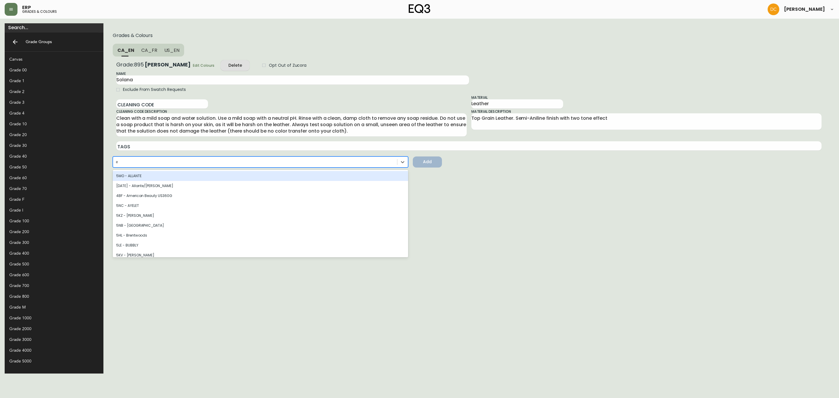
type input "ev"
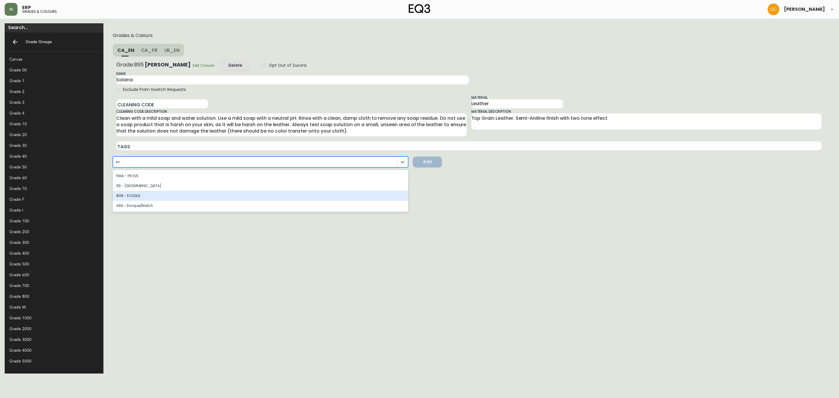
click at [120, 195] on div "808 - EVOQUE" at bounding box center [261, 196] width 296 height 10
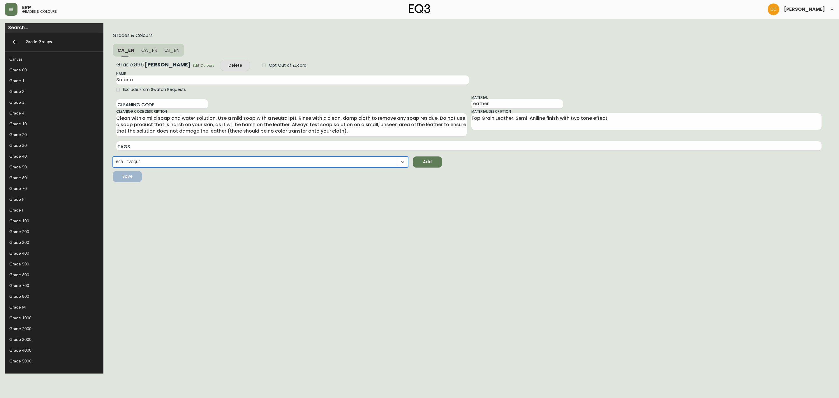
click at [418, 161] on span "Add" at bounding box center [428, 161] width 20 height 7
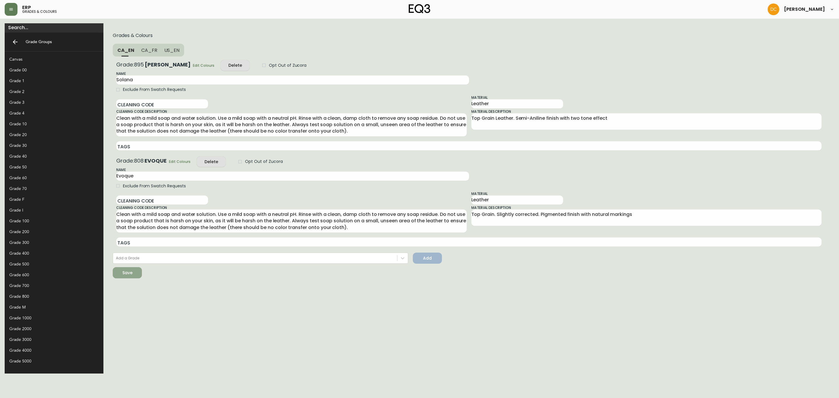
click at [117, 269] on span "Save" at bounding box center [127, 272] width 20 height 7
click at [32, 272] on div "Grade 600" at bounding box center [49, 275] width 80 height 6
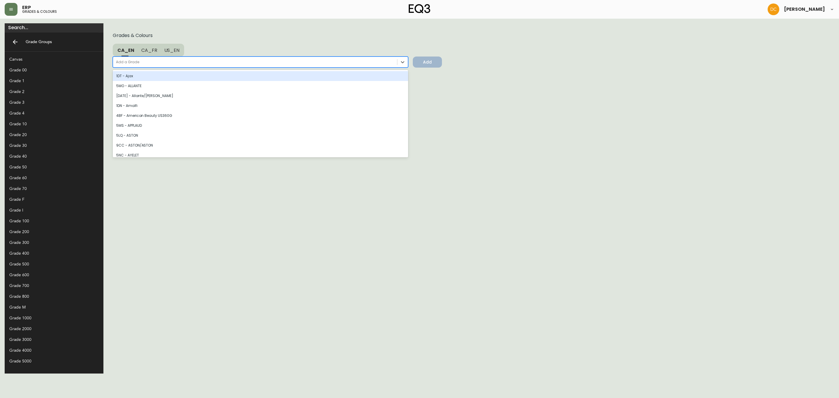
click at [152, 66] on div "Add a Grade" at bounding box center [255, 62] width 284 height 9
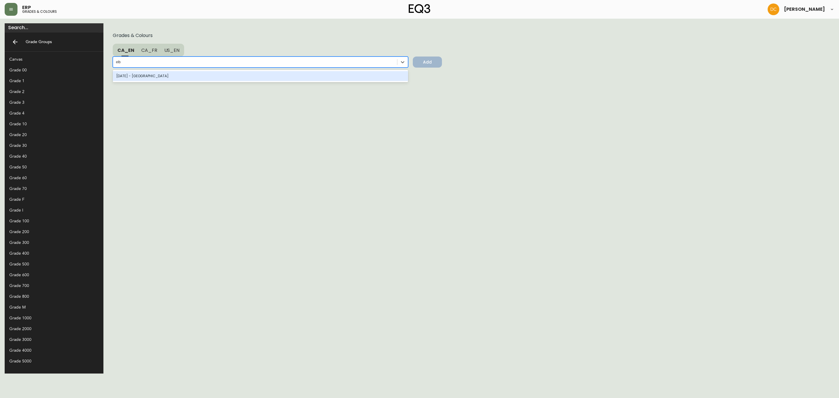
type input "[GEOGRAPHIC_DATA]"
click at [138, 82] on div "[DATE] - [GEOGRAPHIC_DATA]" at bounding box center [261, 76] width 296 height 12
click at [278, 77] on div "[DATE] - [GEOGRAPHIC_DATA]" at bounding box center [261, 76] width 296 height 10
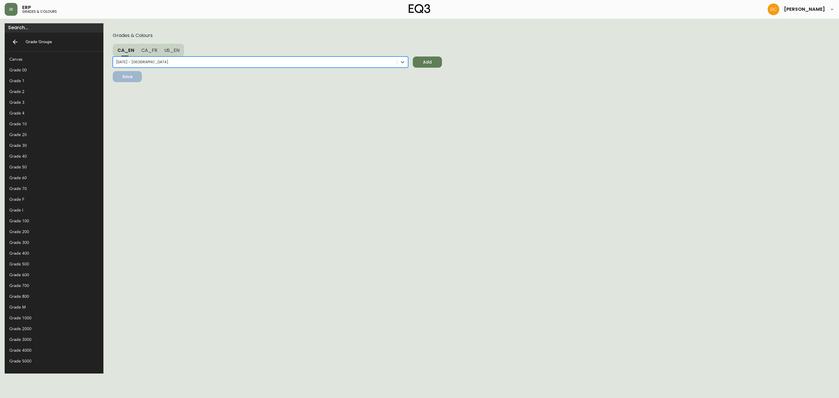
click at [418, 66] on span "Add" at bounding box center [428, 62] width 20 height 7
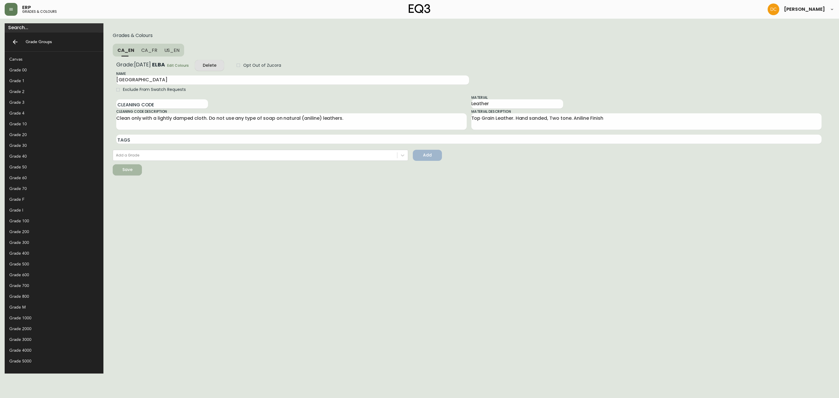
click at [117, 170] on span "Save" at bounding box center [127, 169] width 20 height 7
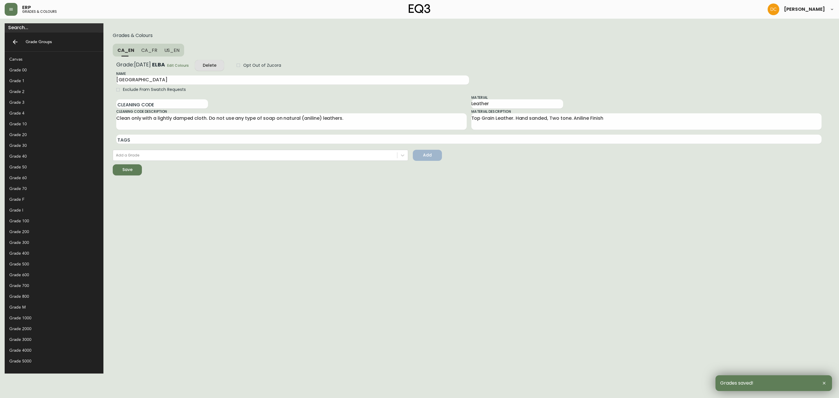
click at [32, 286] on div "Grade 700" at bounding box center [49, 286] width 80 height 6
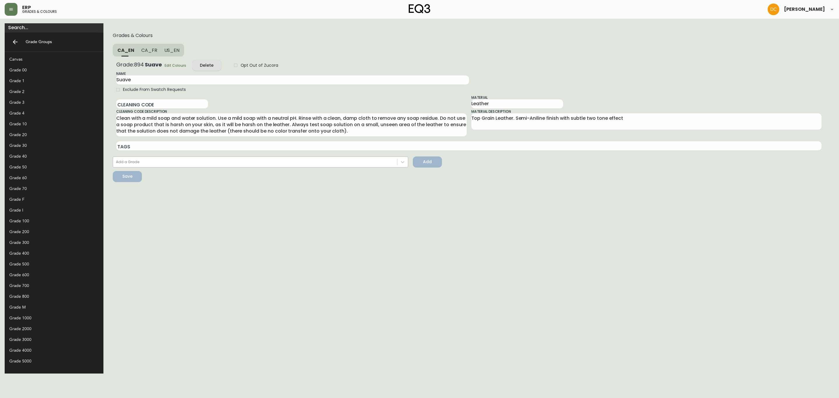
click at [113, 164] on div "Add a Grade" at bounding box center [255, 162] width 284 height 9
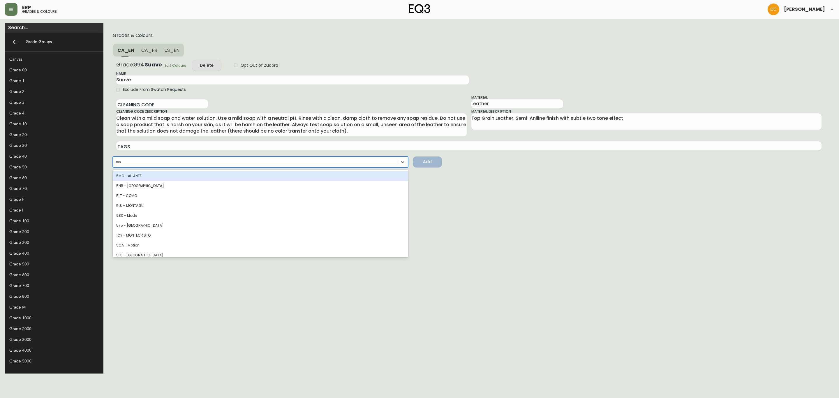
type input "mon"
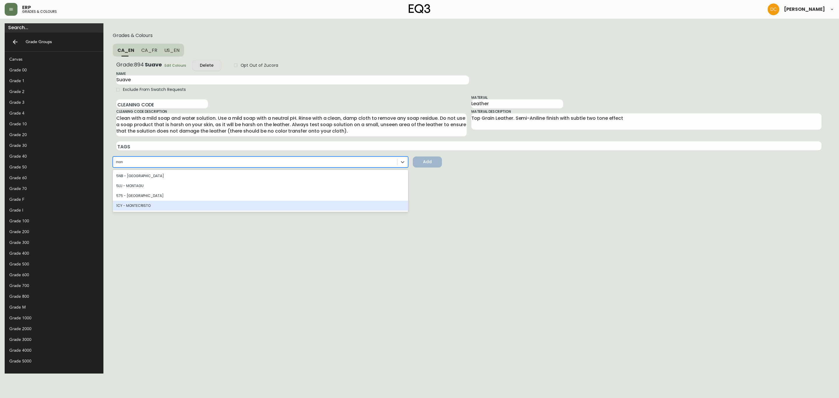
click at [113, 204] on div "1CY - MONTECRISTO" at bounding box center [261, 206] width 296 height 10
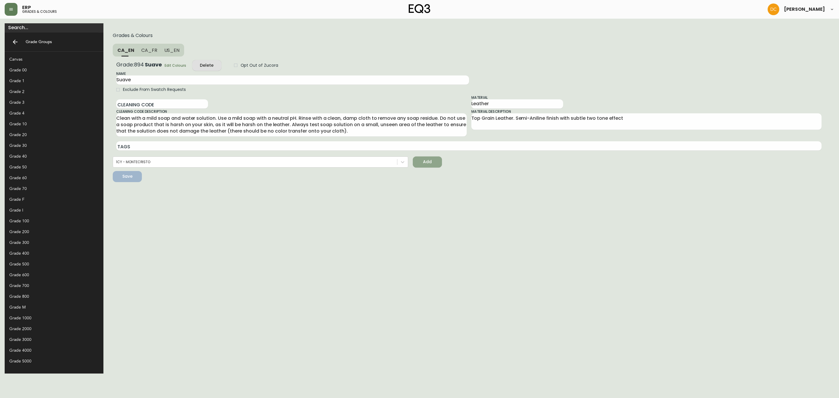
click at [418, 159] on span "Add" at bounding box center [428, 161] width 20 height 7
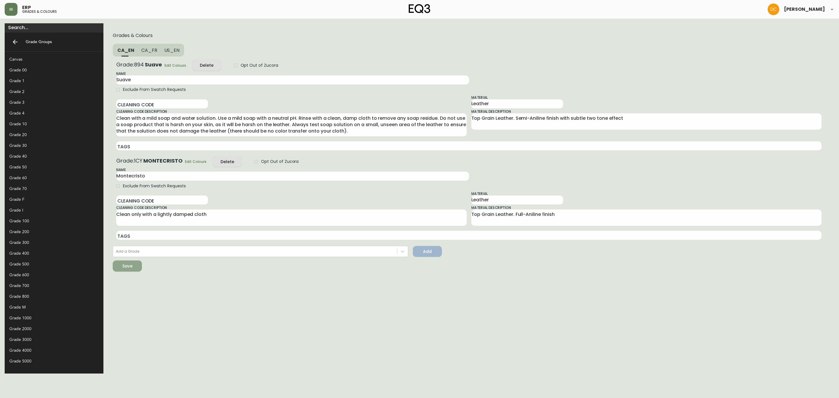
click at [113, 263] on button "Save" at bounding box center [127, 266] width 29 height 11
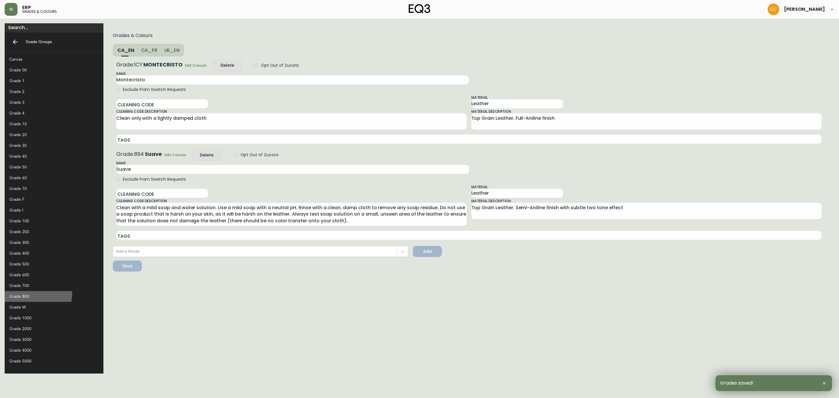
click at [31, 293] on div "Grade 800" at bounding box center [54, 296] width 99 height 11
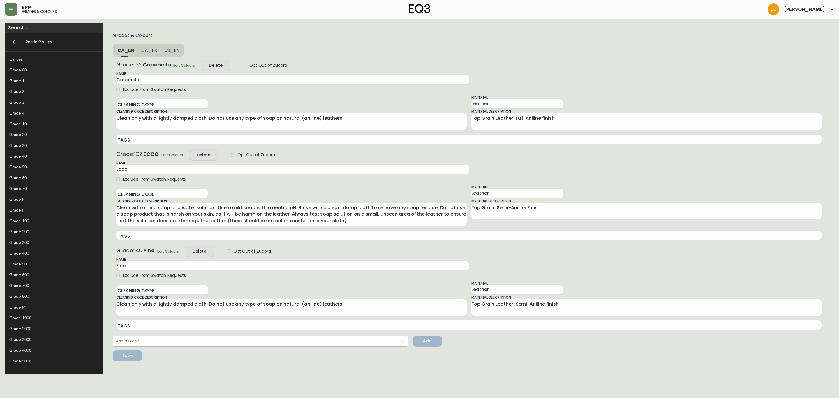
click at [117, 341] on div "Add a Grade" at bounding box center [255, 341] width 284 height 9
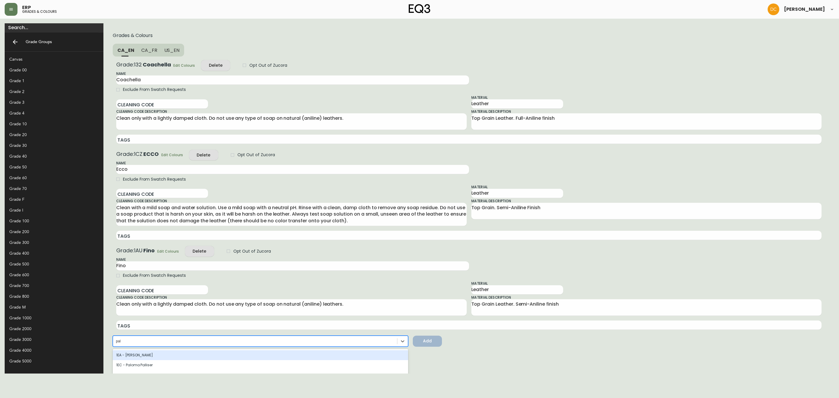
type input "palo"
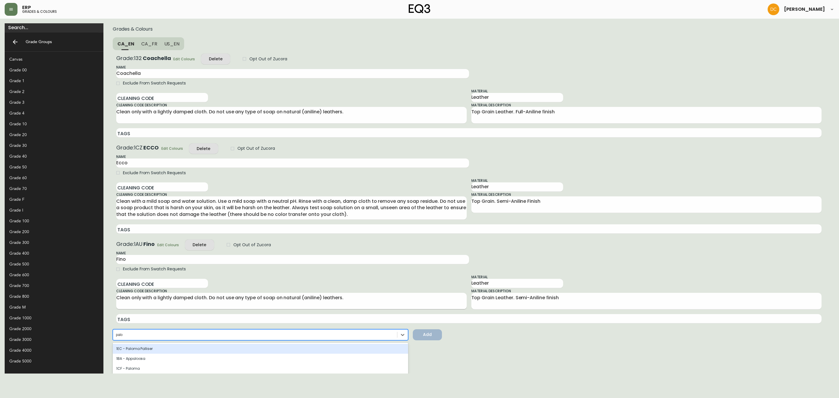
scroll to position [7, 0]
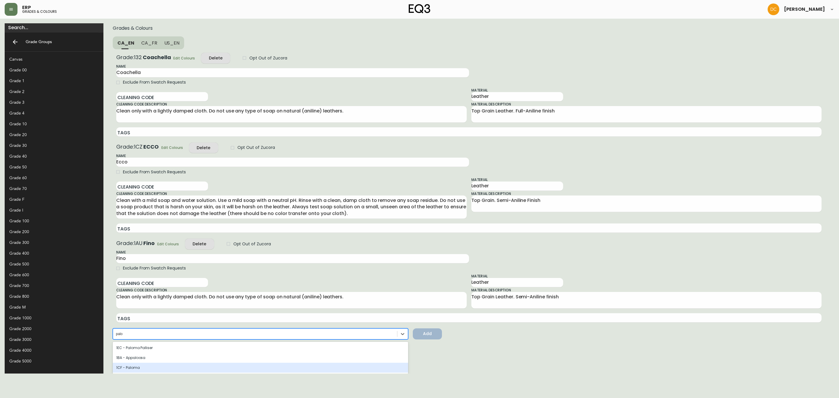
click at [218, 368] on div "1CF - Paloma" at bounding box center [261, 368] width 296 height 10
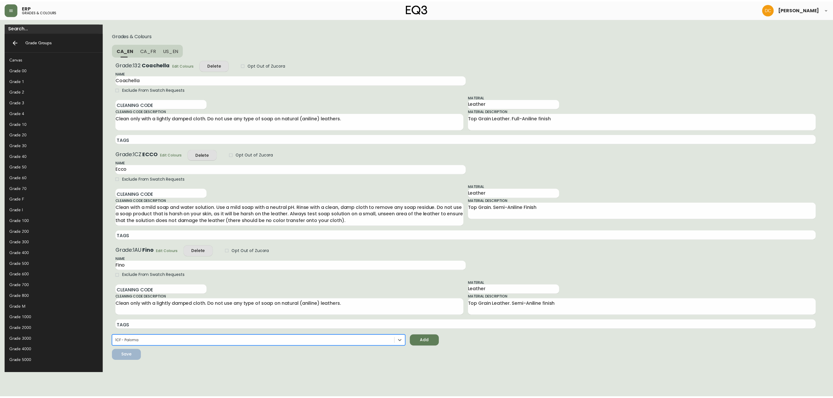
scroll to position [0, 0]
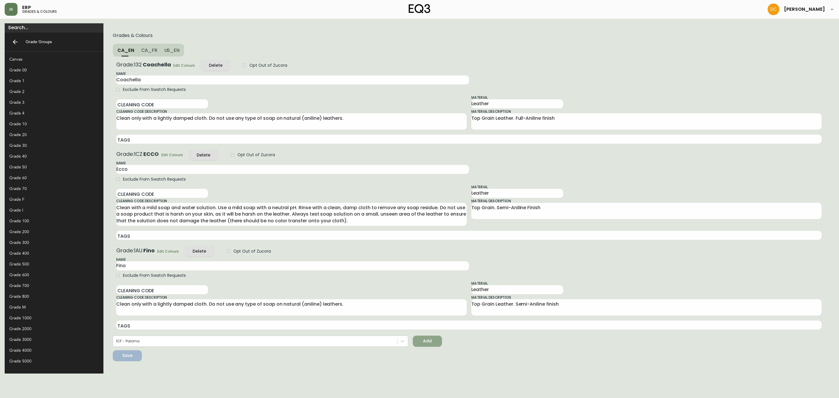
click at [418, 341] on span "Add" at bounding box center [428, 341] width 20 height 7
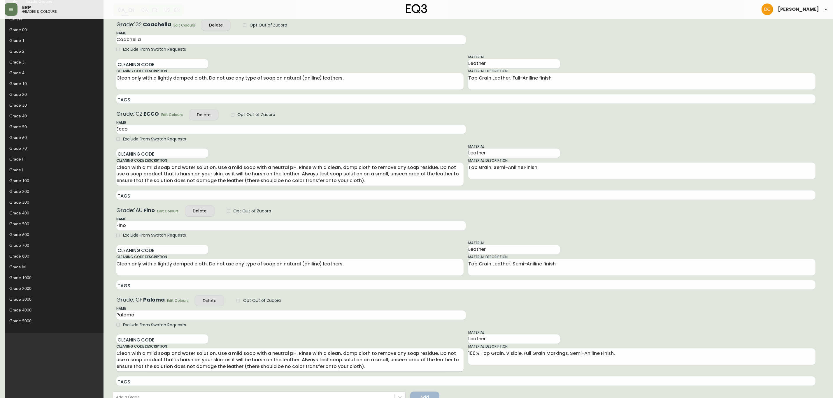
scroll to position [68, 0]
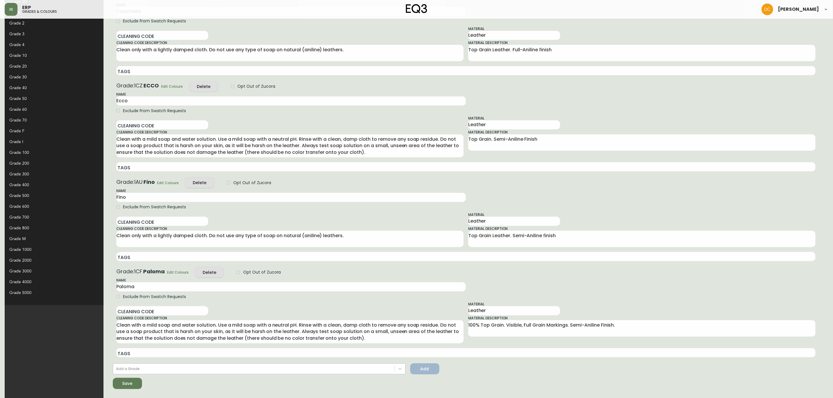
click at [113, 365] on div "Add a Grade" at bounding box center [253, 369] width 281 height 9
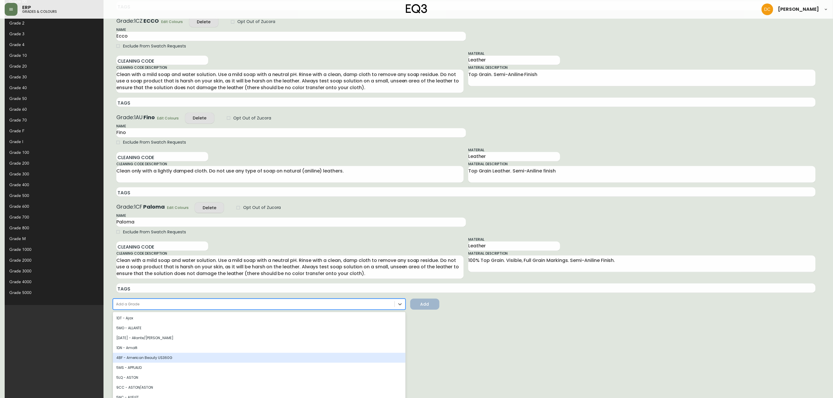
scroll to position [66, 0]
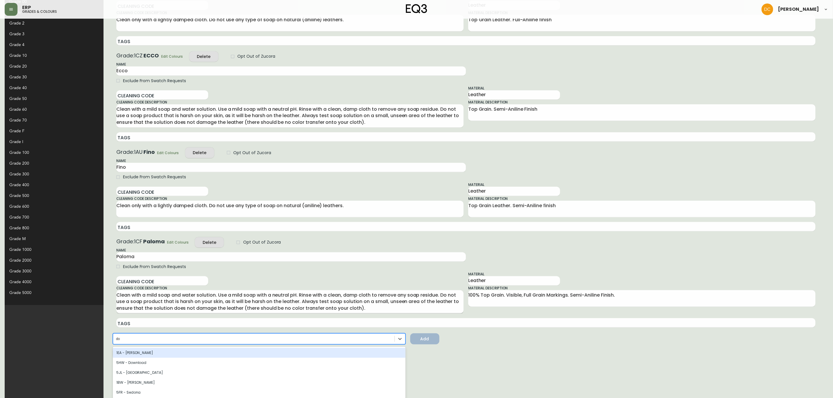
type input "don"
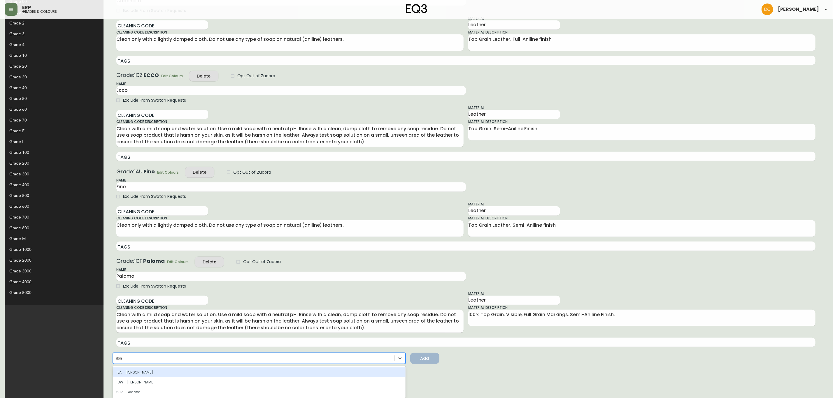
scroll to position [10, 0]
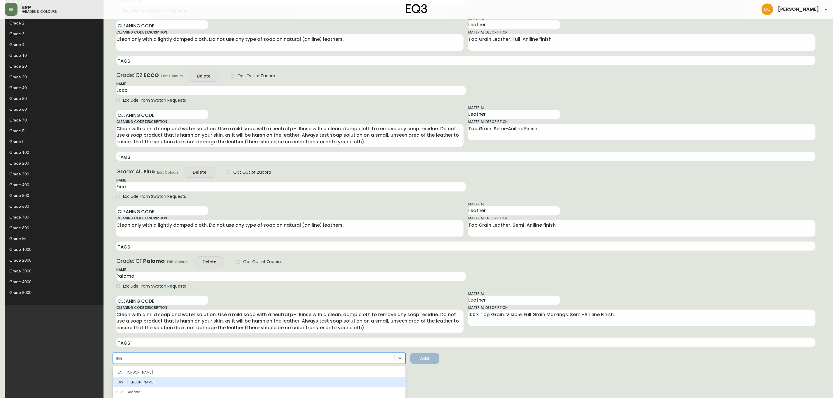
click at [124, 381] on div "1BW - [PERSON_NAME]" at bounding box center [259, 382] width 293 height 10
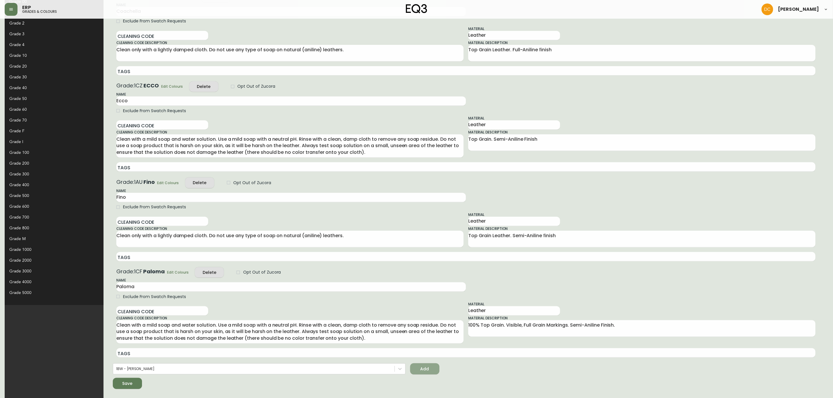
click at [415, 368] on span "Add" at bounding box center [425, 368] width 20 height 7
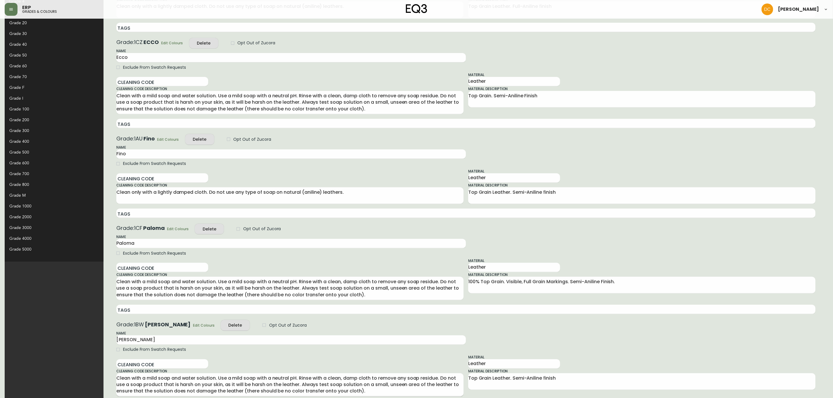
scroll to position [165, 0]
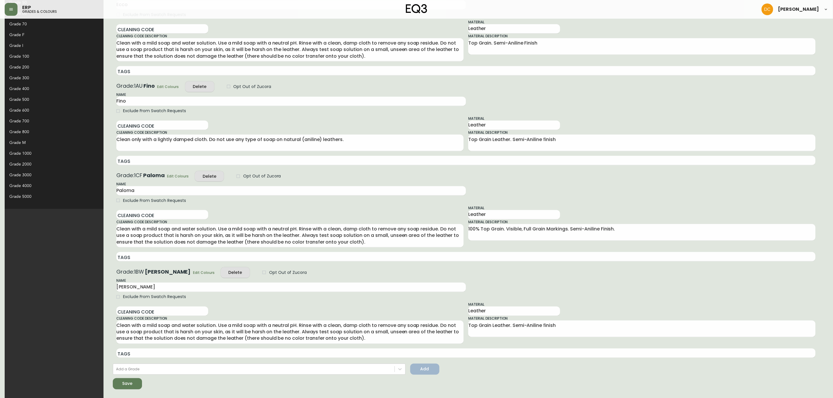
click at [122, 382] on div "Save" at bounding box center [127, 383] width 10 height 7
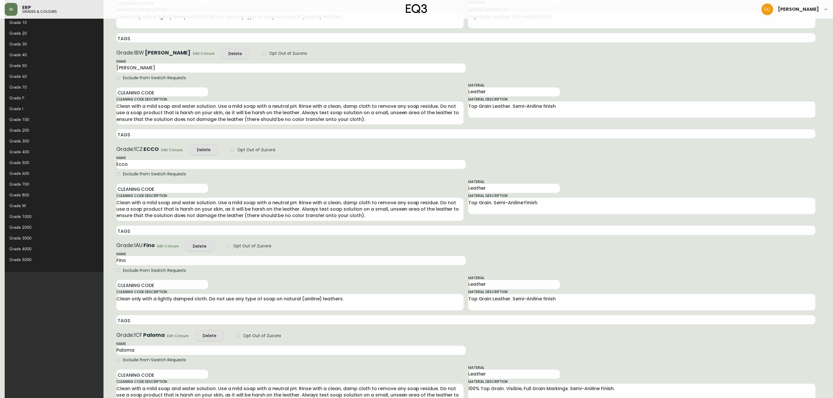
scroll to position [0, 0]
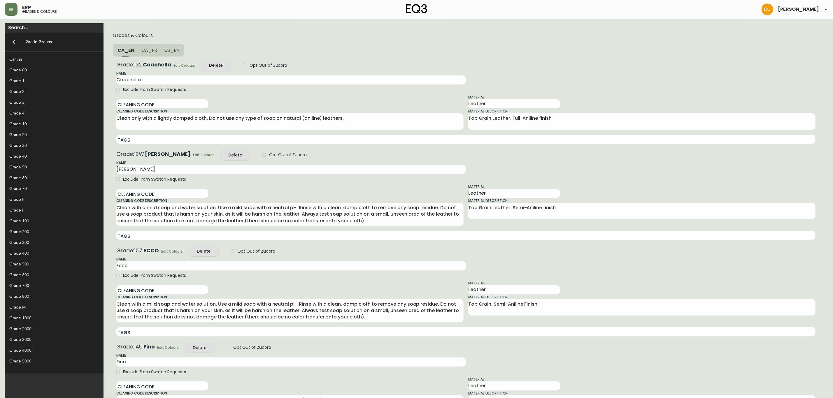
click at [28, 145] on div "Grade 30" at bounding box center [49, 146] width 80 height 6
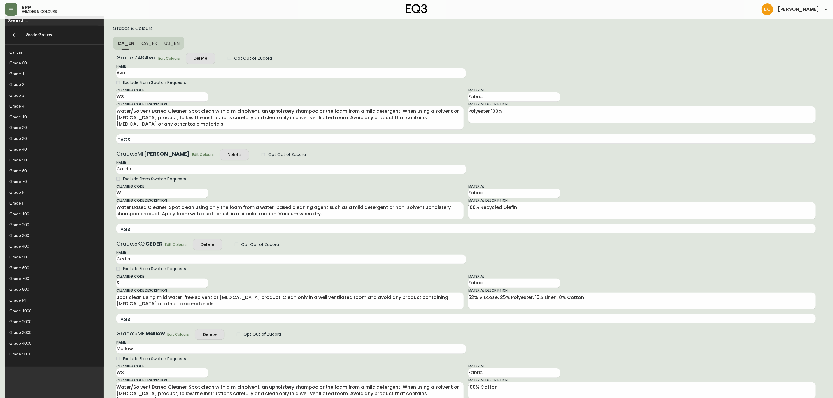
scroll to position [69, 0]
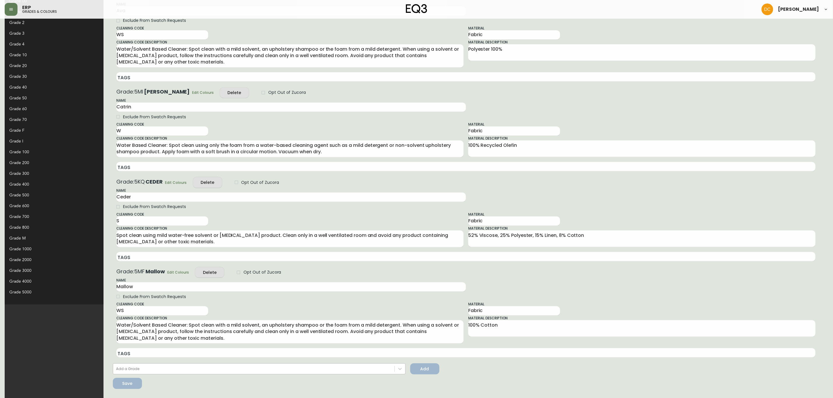
click at [136, 366] on div "Add a Grade" at bounding box center [253, 369] width 281 height 9
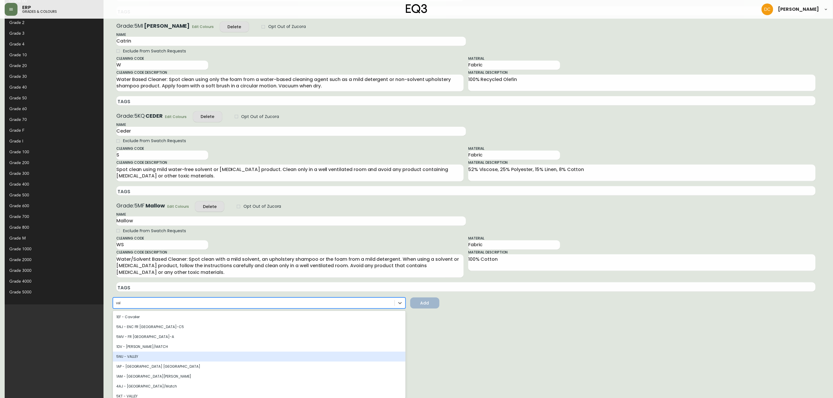
type input "vall"
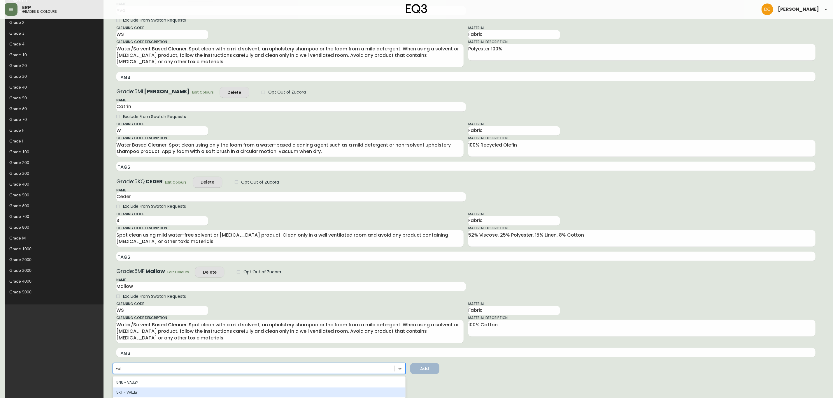
click at [122, 393] on div "5KT - VALLEY" at bounding box center [259, 393] width 293 height 10
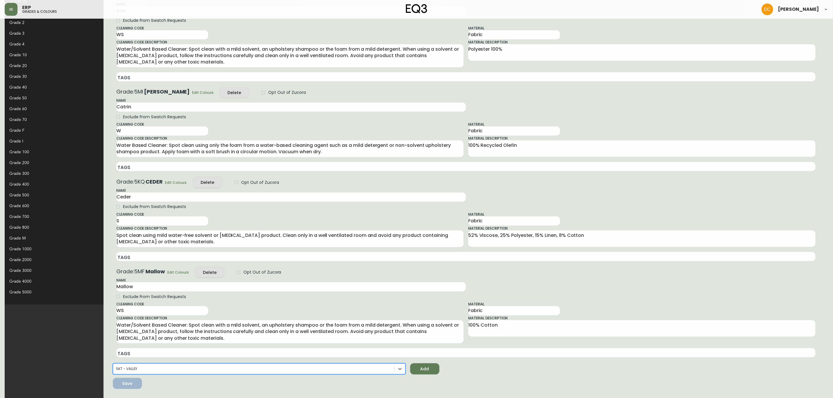
click at [415, 368] on span "Add" at bounding box center [425, 368] width 20 height 7
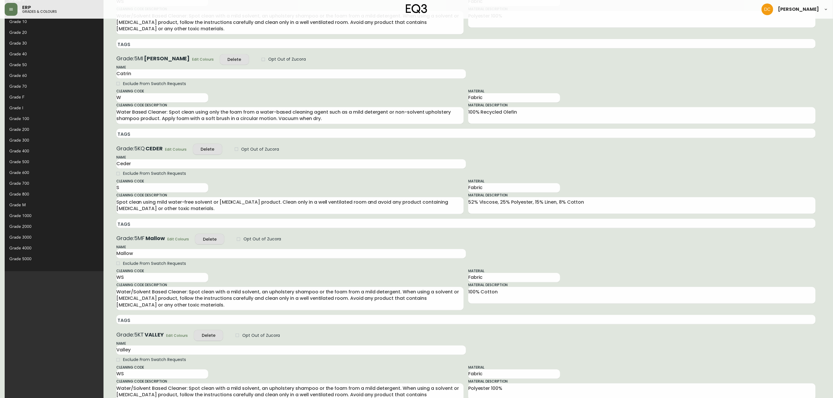
scroll to position [165, 0]
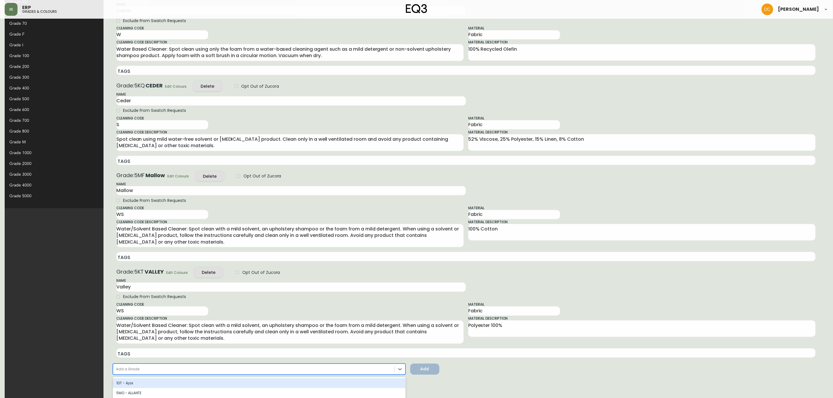
click at [143, 370] on div "Add a Grade" at bounding box center [253, 369] width 281 height 9
type input "e"
type input "[PERSON_NAME]"
click at [151, 383] on div "5KR - [PERSON_NAME]" at bounding box center [259, 383] width 293 height 10
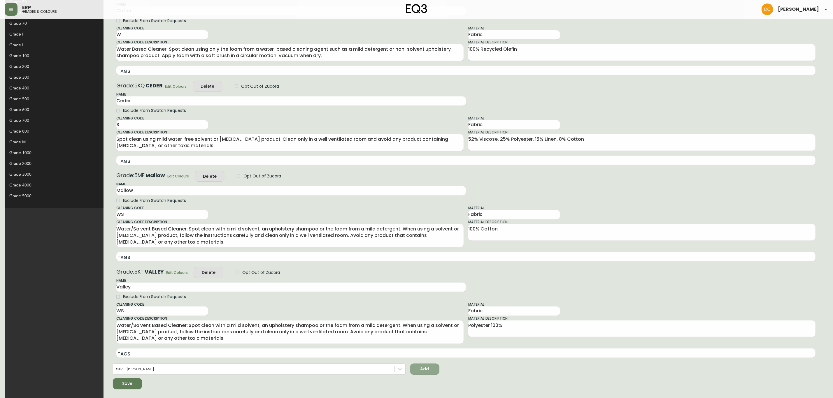
click at [415, 372] on span "Add" at bounding box center [425, 368] width 20 height 7
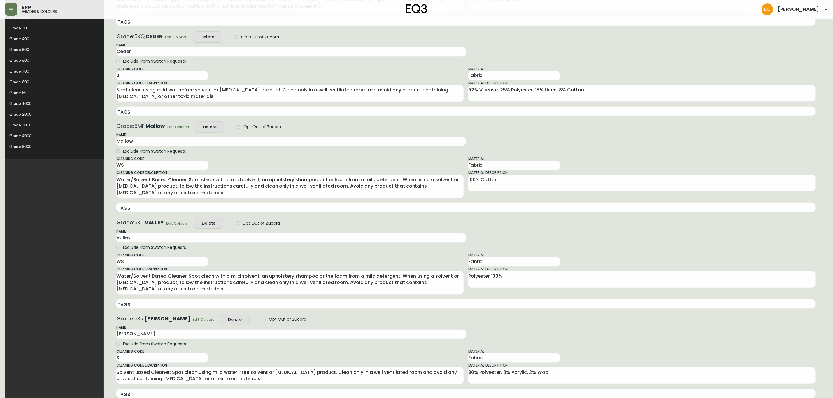
scroll to position [255, 0]
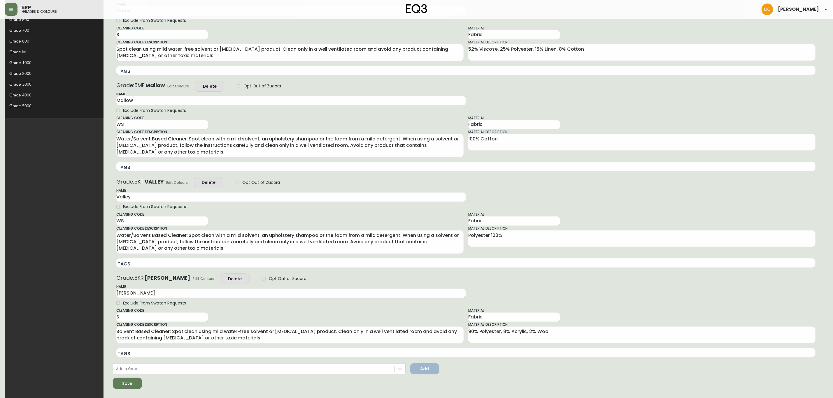
click at [122, 385] on icon "submit" at bounding box center [125, 383] width 6 height 6
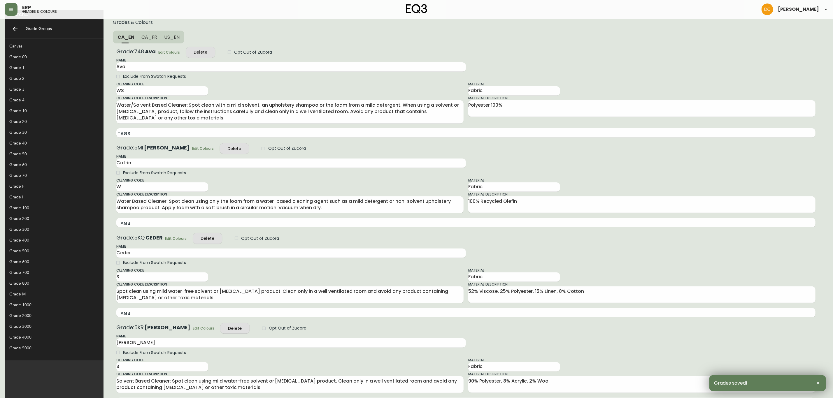
scroll to position [0, 0]
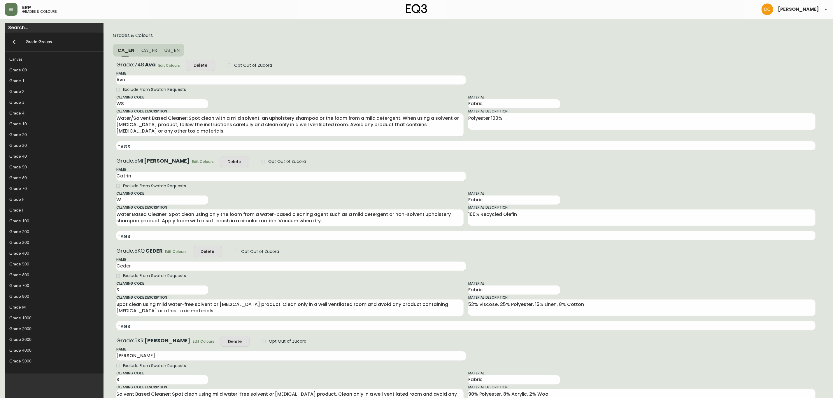
click at [31, 166] on div "Grade 50" at bounding box center [49, 167] width 80 height 6
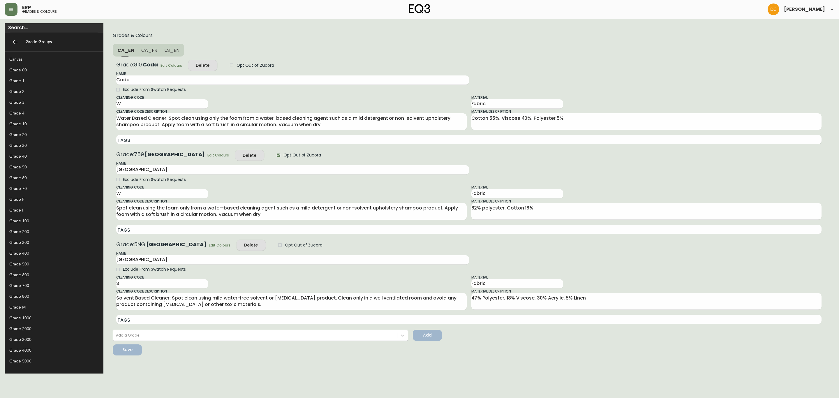
click at [121, 334] on div "Add a Grade" at bounding box center [255, 335] width 284 height 9
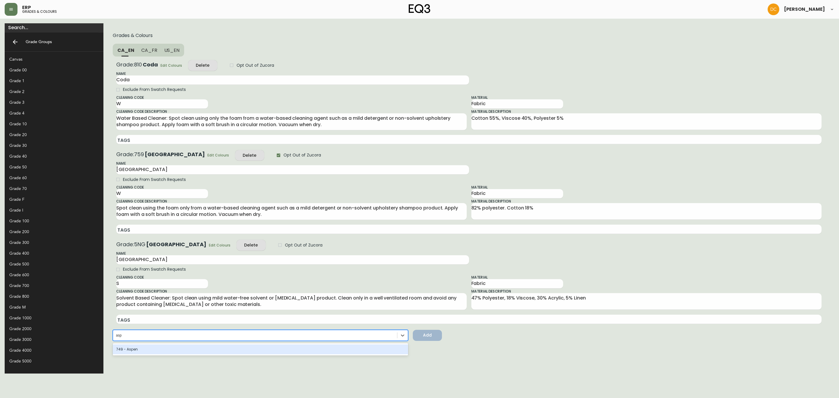
type input "aspe"
click at [125, 350] on div "749 - Aspen" at bounding box center [261, 349] width 296 height 10
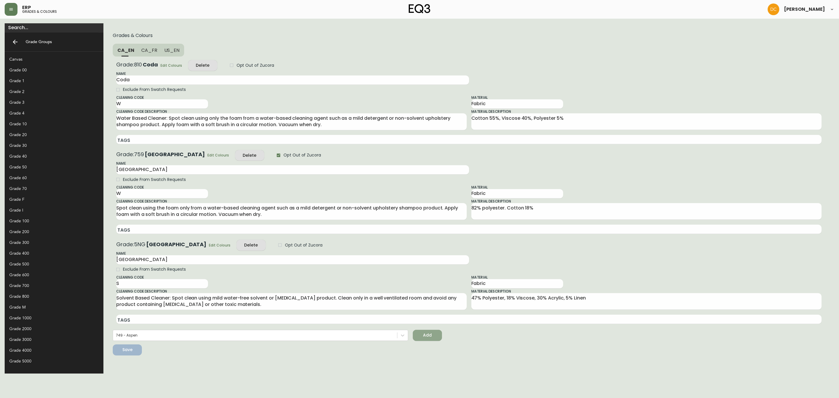
click at [418, 336] on span "Add" at bounding box center [428, 335] width 20 height 7
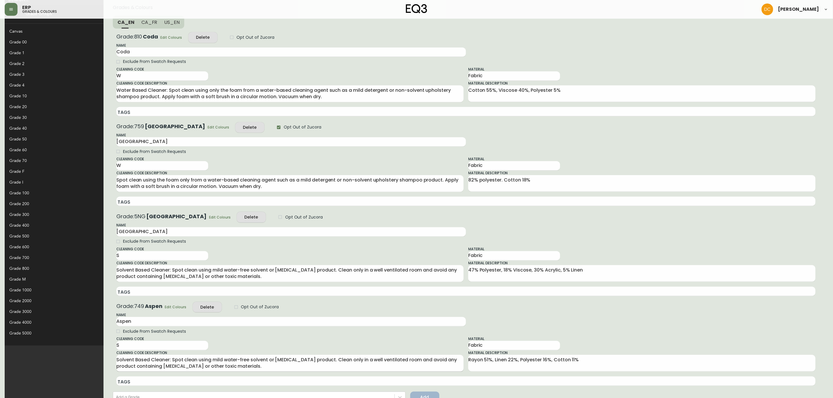
scroll to position [56, 0]
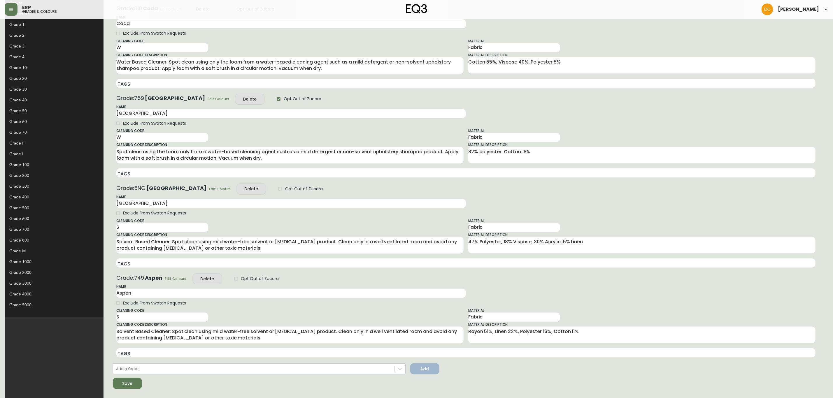
click at [135, 367] on div "Add a Grade" at bounding box center [253, 369] width 281 height 9
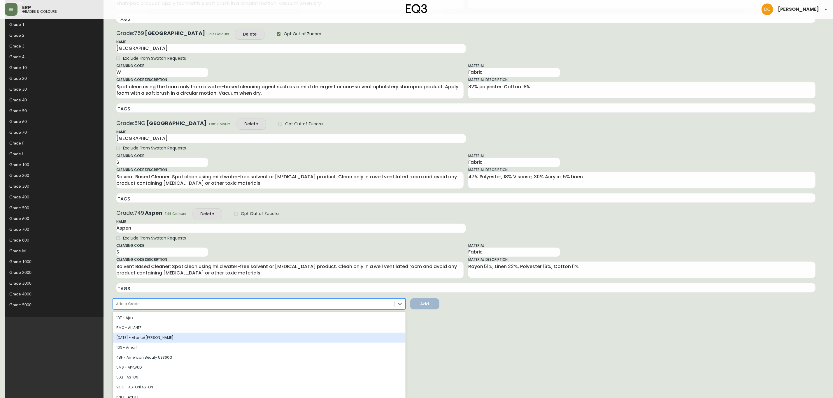
scroll to position [66, 0]
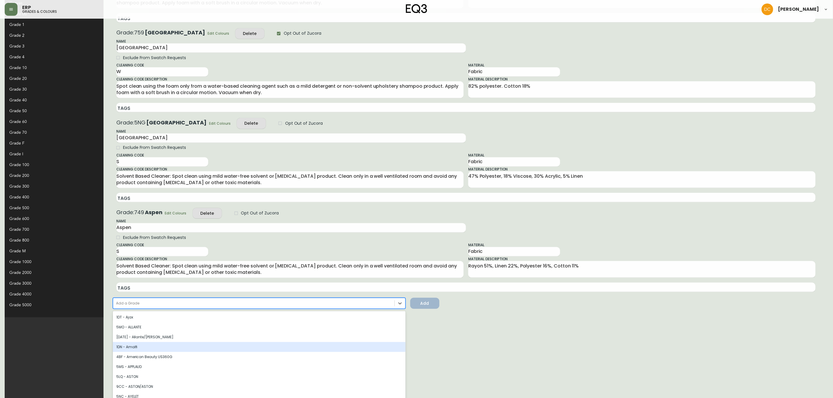
click at [539, 362] on div "Grades & Colours CA_EN CA_FR US_EN Grade: 810 Coda Edit Colours Delete Opt Out …" at bounding box center [465, 182] width 725 height 431
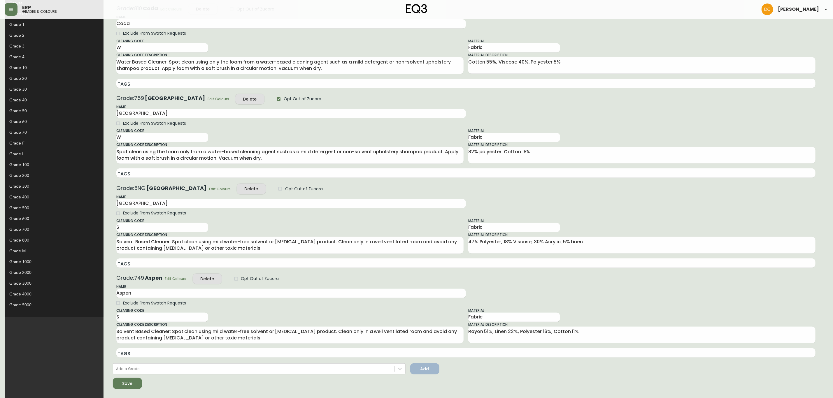
scroll to position [0, 0]
click at [122, 382] on div "Save" at bounding box center [127, 383] width 10 height 7
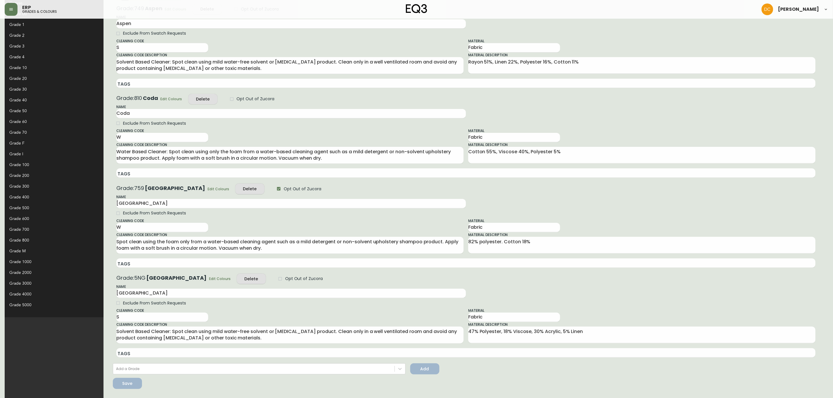
click at [37, 97] on div "Grade 40" at bounding box center [49, 100] width 80 height 6
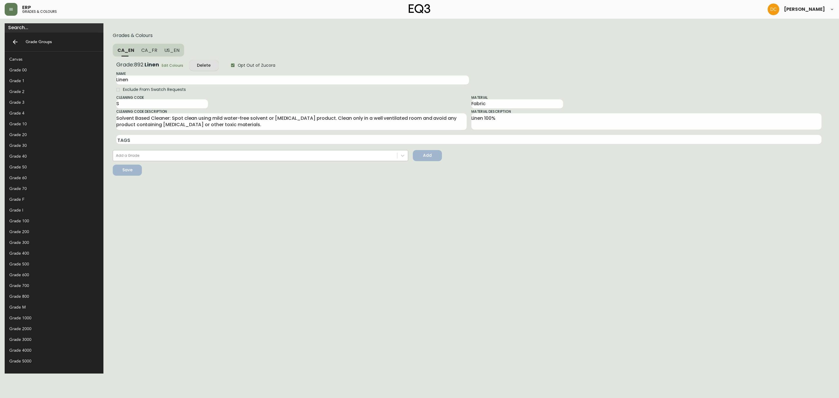
click at [113, 154] on div "Add a Grade" at bounding box center [255, 155] width 284 height 9
type input "shee"
click at [115, 166] on div "5NH - SHEEPSKIN" at bounding box center [261, 170] width 296 height 10
click at [418, 156] on span "Add" at bounding box center [428, 155] width 20 height 7
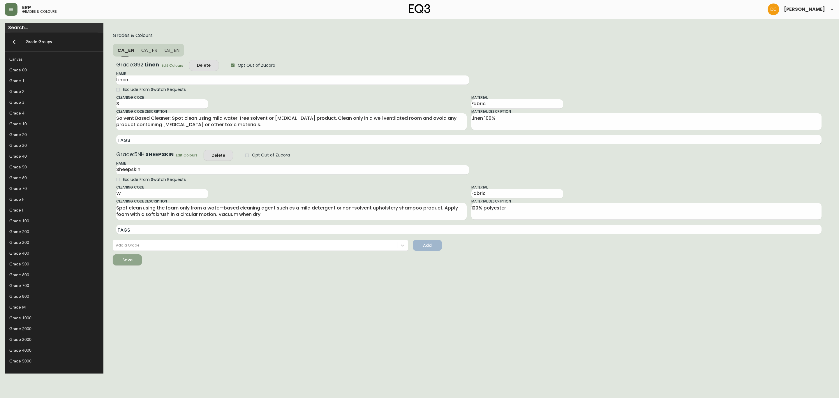
click at [113, 254] on button "Save" at bounding box center [127, 259] width 29 height 11
click at [38, 121] on div "Grade 10" at bounding box center [49, 124] width 80 height 6
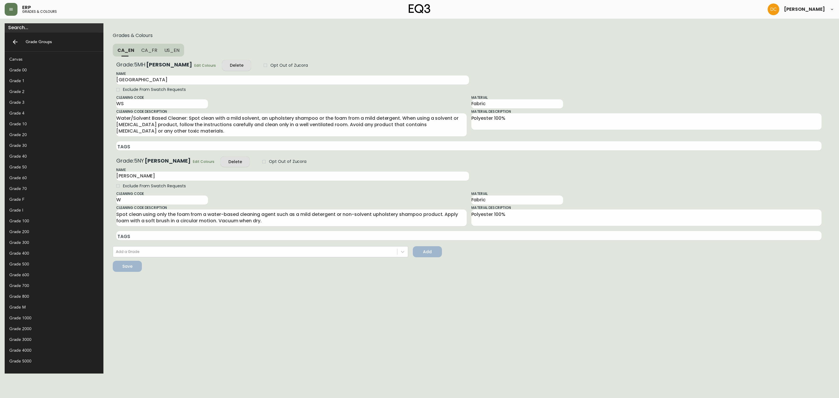
click at [28, 138] on div "Grade 20" at bounding box center [49, 135] width 80 height 6
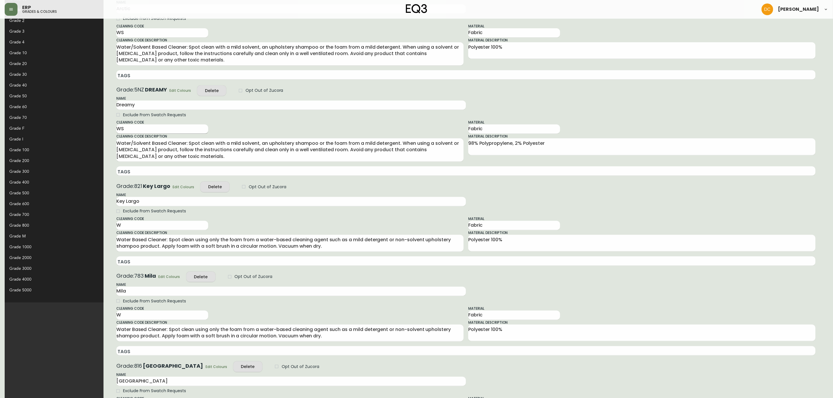
scroll to position [27, 0]
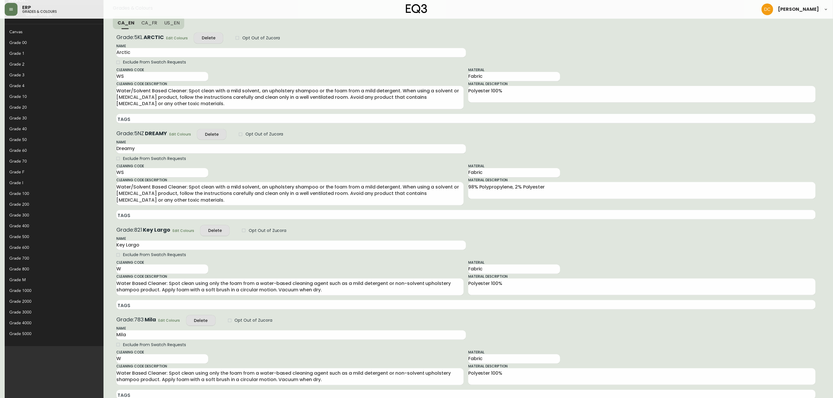
click at [42, 121] on div "Grade 30" at bounding box center [49, 118] width 80 height 6
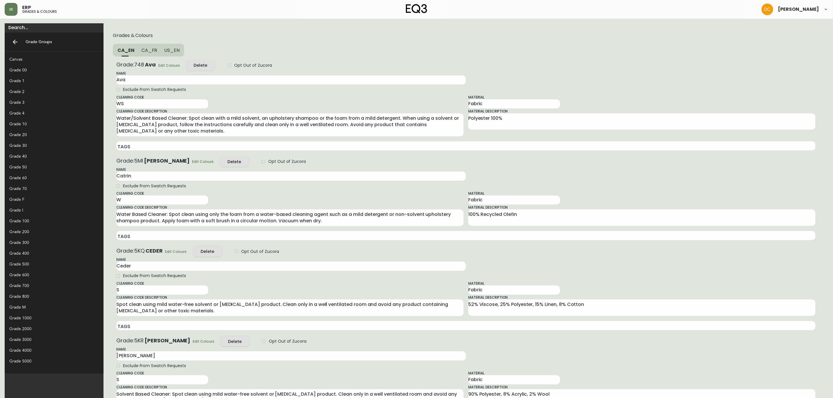
drag, startPoint x: 146, startPoint y: 347, endPoint x: 416, endPoint y: 48, distance: 402.0
click at [416, 48] on form "Grades & Colours CA_EN CA_FR US_EN Grade: 748 Ava Edit Colours Delete Opt Out o…" at bounding box center [465, 338] width 715 height 621
click at [36, 153] on div "Grade 40" at bounding box center [49, 156] width 80 height 6
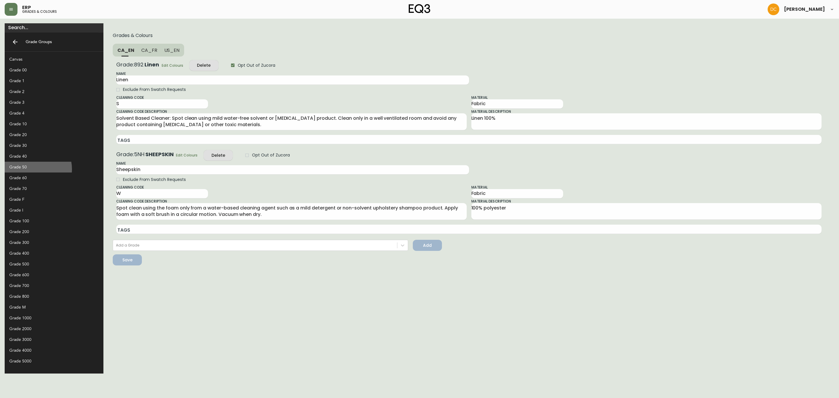
click at [34, 169] on div "Grade 50" at bounding box center [49, 167] width 80 height 6
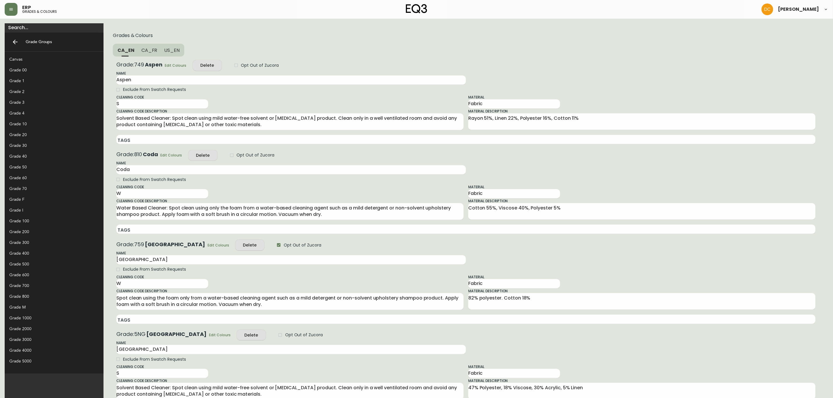
click at [38, 176] on div "Grade 60" at bounding box center [49, 178] width 80 height 6
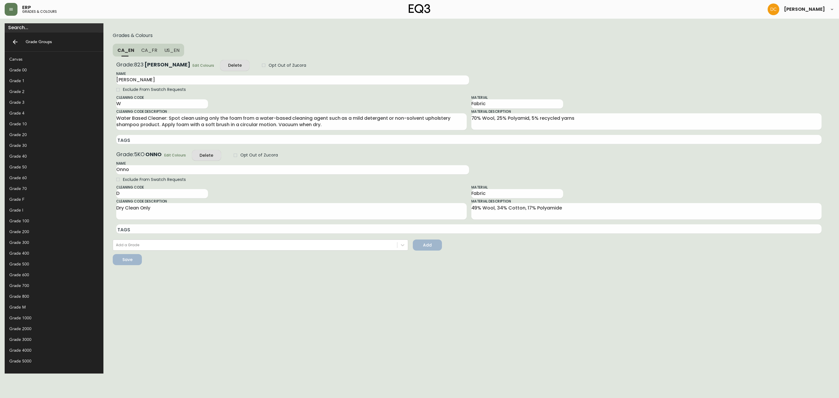
click at [32, 189] on div "Grade 70" at bounding box center [49, 189] width 80 height 6
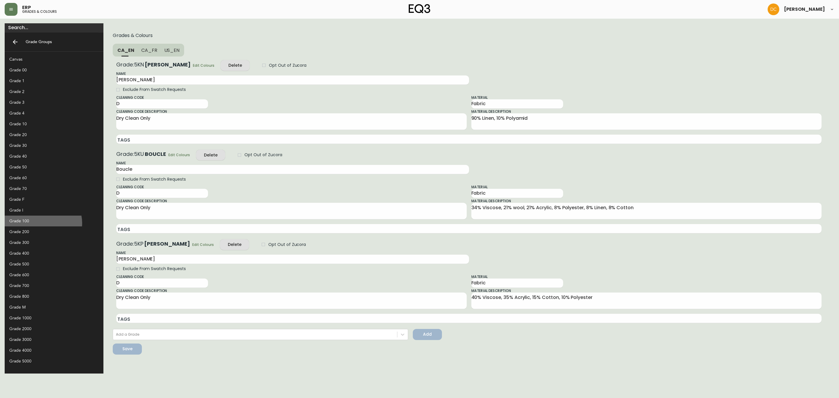
click at [43, 223] on div "Grade 100" at bounding box center [49, 221] width 80 height 6
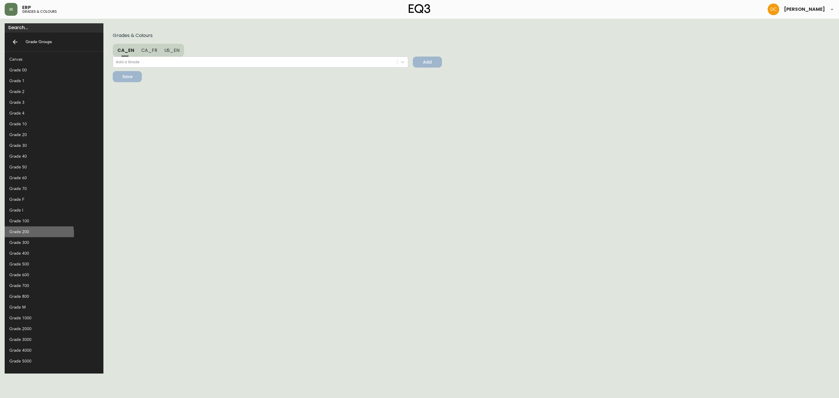
click at [39, 233] on div "Grade 200" at bounding box center [49, 232] width 80 height 6
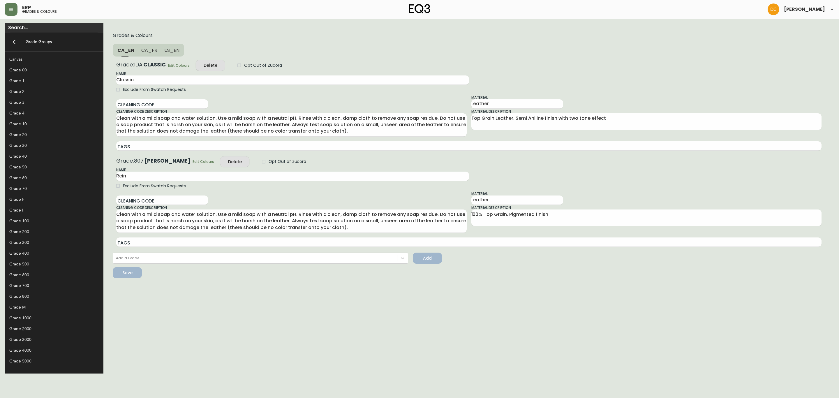
click at [37, 242] on div "Grade 300" at bounding box center [49, 243] width 80 height 6
click at [36, 252] on div "Grade 400" at bounding box center [49, 253] width 80 height 6
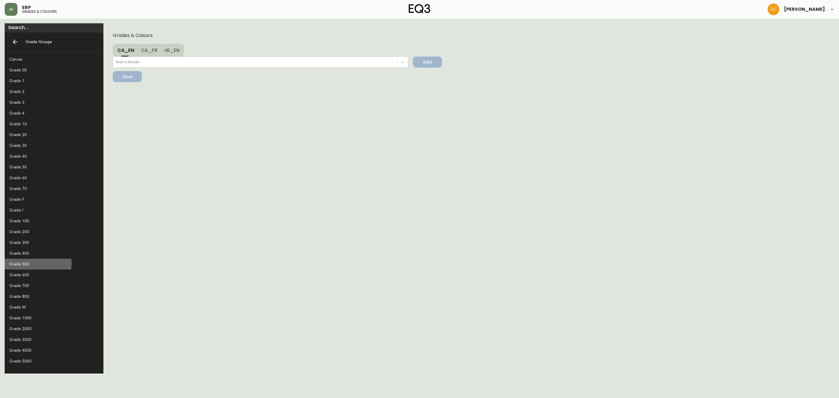
click at [36, 263] on div "Grade 500" at bounding box center [49, 264] width 80 height 6
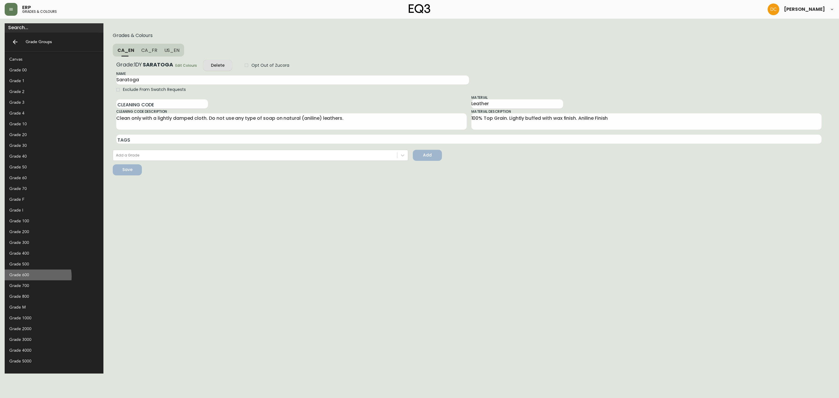
click at [33, 276] on div "Grade 600" at bounding box center [49, 275] width 80 height 6
click at [32, 286] on div "Grade 700" at bounding box center [49, 286] width 80 height 6
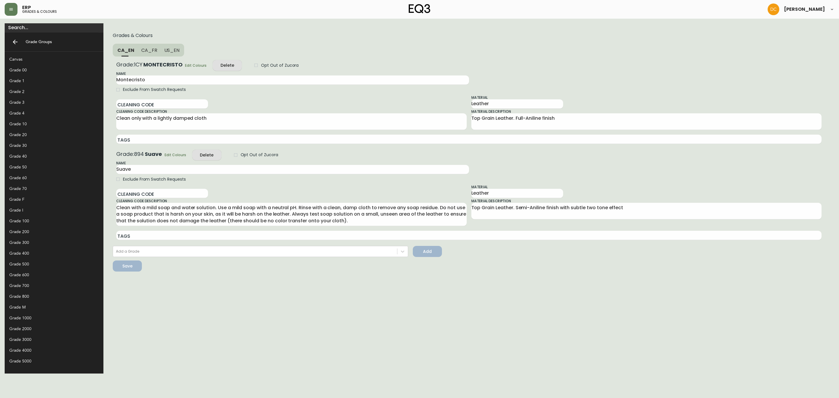
click at [34, 295] on div "Grade 800" at bounding box center [49, 296] width 80 height 6
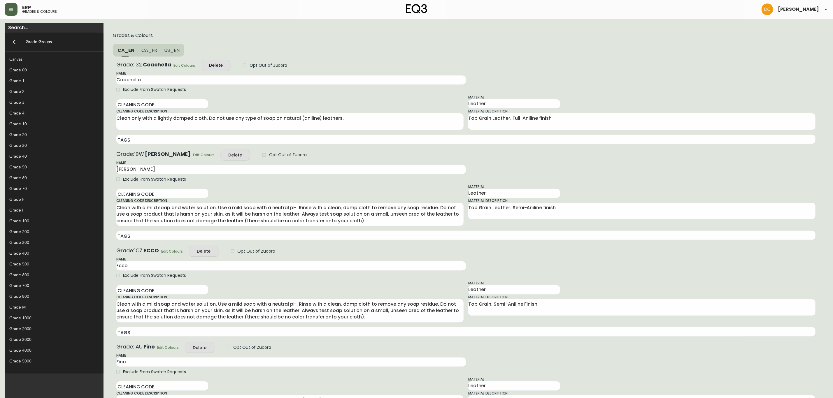
click at [16, 12] on button "button" at bounding box center [11, 9] width 13 height 13
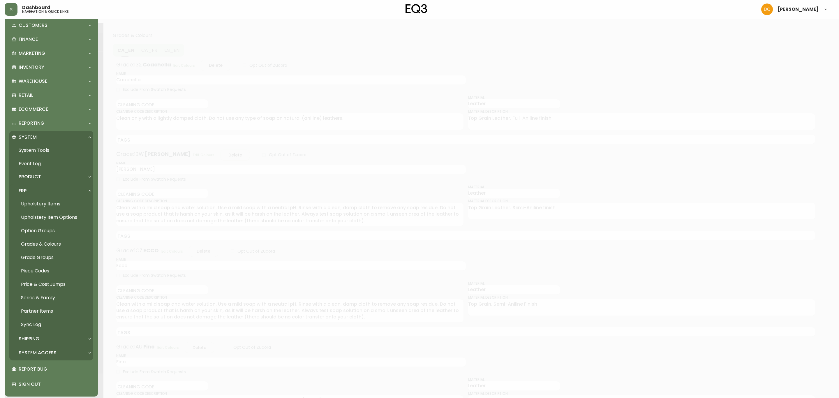
scroll to position [54, 0]
click at [206, 22] on div at bounding box center [419, 199] width 839 height 398
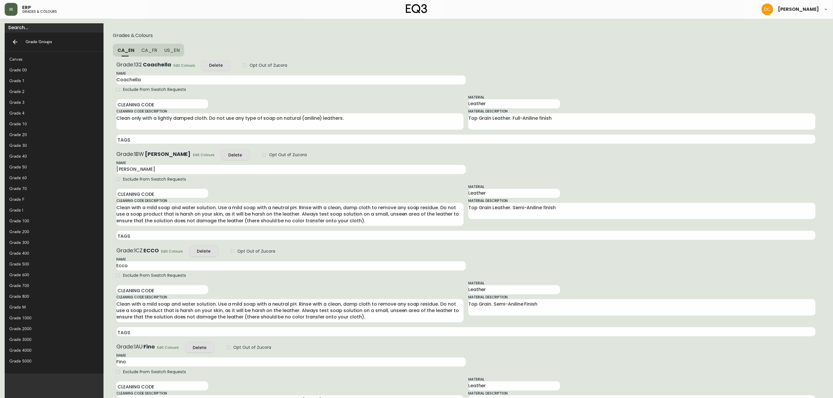
click at [9, 7] on icon "button" at bounding box center [11, 9] width 5 height 5
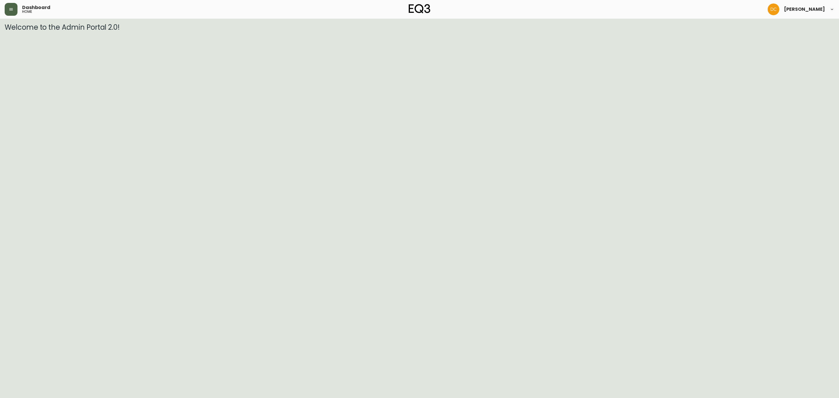
click at [13, 12] on button "button" at bounding box center [11, 9] width 13 height 13
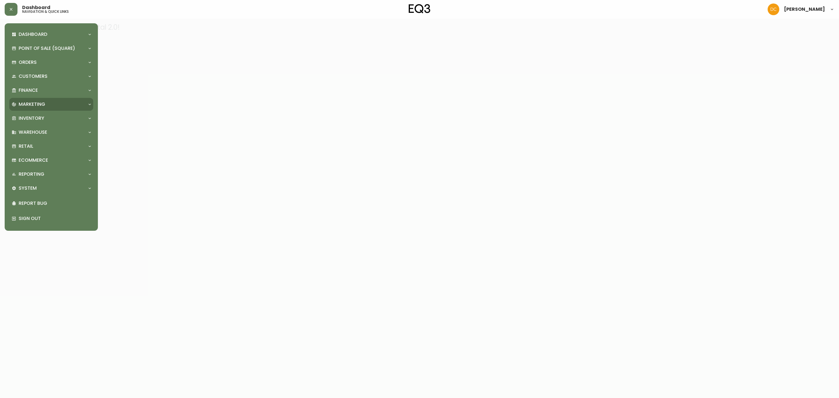
click at [55, 101] on div "Marketing" at bounding box center [48, 104] width 73 height 6
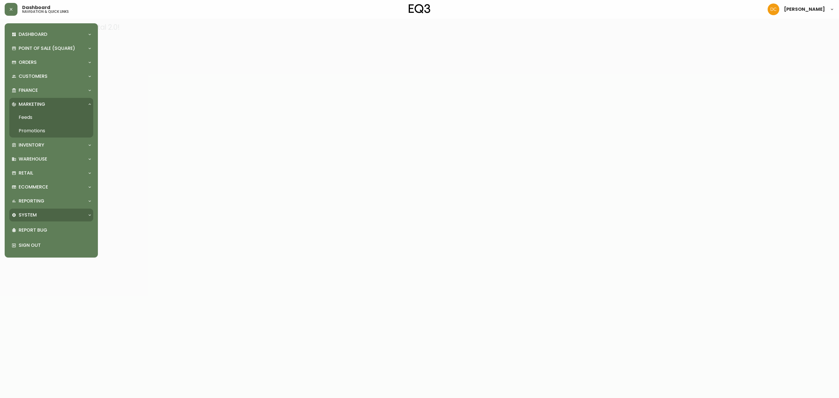
click at [58, 209] on div "System" at bounding box center [51, 215] width 84 height 13
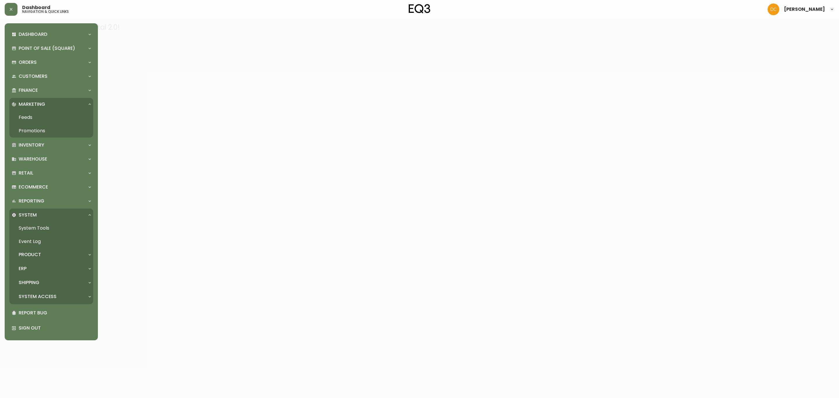
click at [51, 273] on div "ERP" at bounding box center [51, 268] width 84 height 13
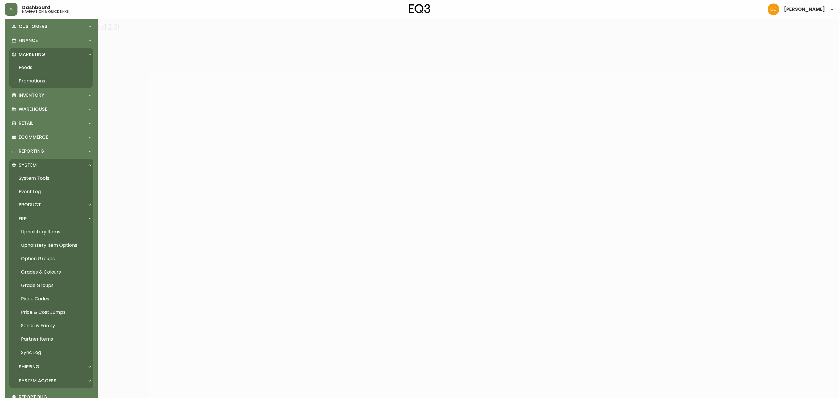
scroll to position [81, 0]
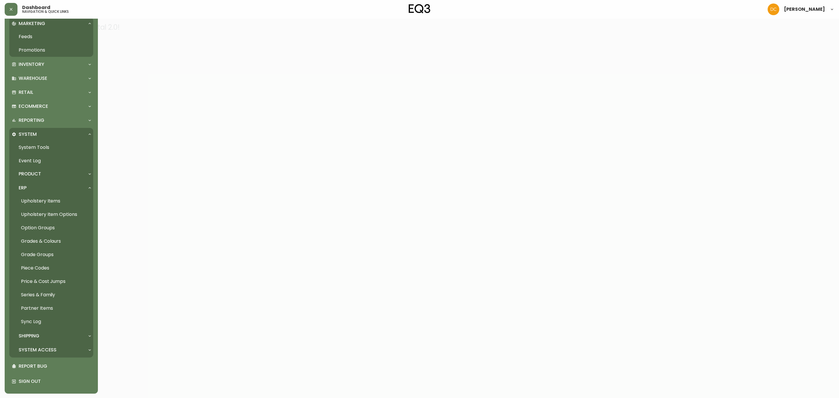
click at [51, 347] on p "System Access" at bounding box center [38, 350] width 38 height 6
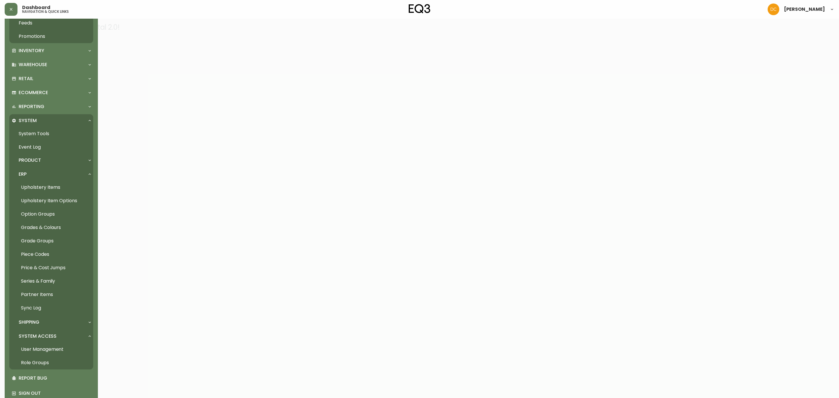
scroll to position [106, 0]
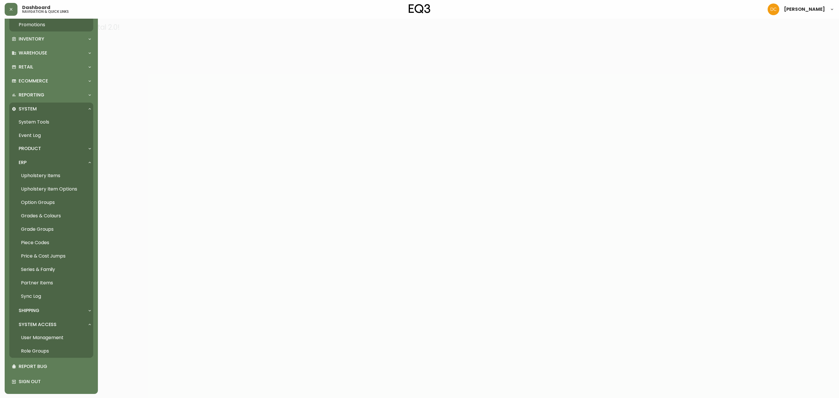
click at [53, 337] on link "User Management" at bounding box center [51, 337] width 84 height 13
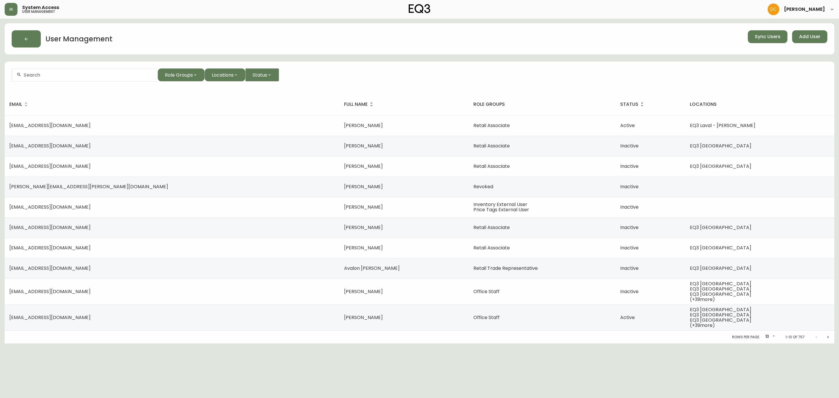
click at [118, 79] on div at bounding box center [85, 74] width 146 height 13
type input "b"
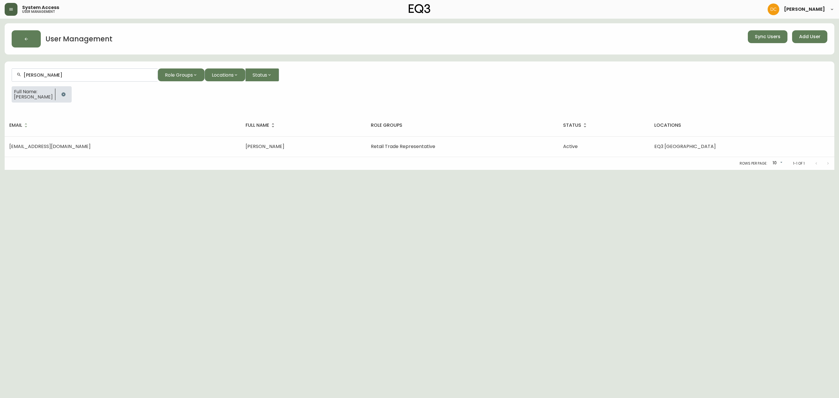
type input "Gabriela Sciortino"
click at [14, 12] on button "button" at bounding box center [11, 9] width 13 height 13
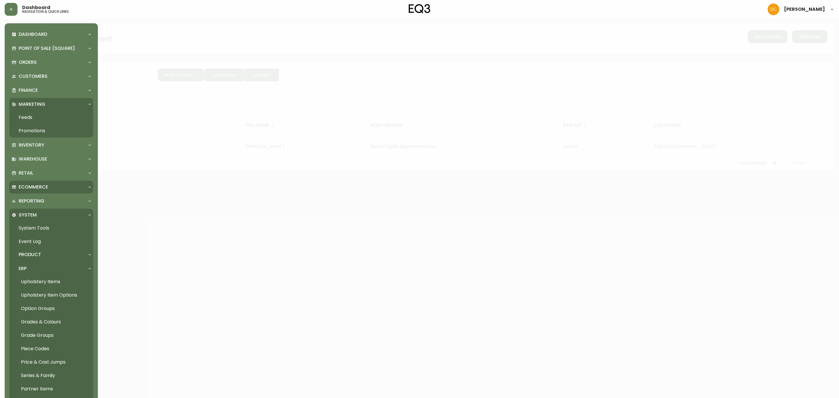
click at [48, 181] on div "Ecommerce" at bounding box center [51, 187] width 84 height 13
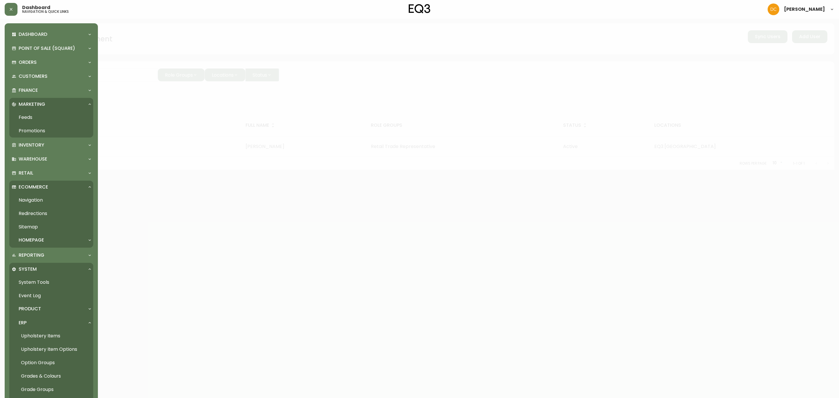
click at [40, 240] on p "Homepage" at bounding box center [31, 240] width 25 height 6
click at [52, 200] on link "Navigation" at bounding box center [51, 200] width 84 height 13
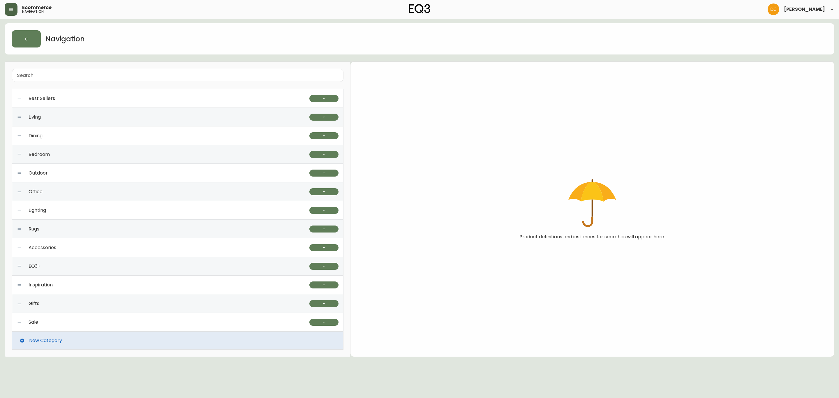
click at [9, 10] on icon "button" at bounding box center [11, 9] width 5 height 5
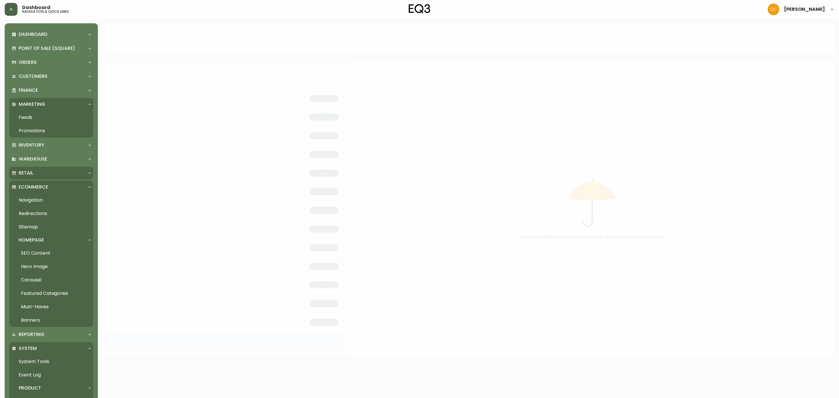
click at [31, 168] on div "Retail" at bounding box center [51, 173] width 84 height 13
click at [33, 201] on link "Locations" at bounding box center [51, 199] width 84 height 13
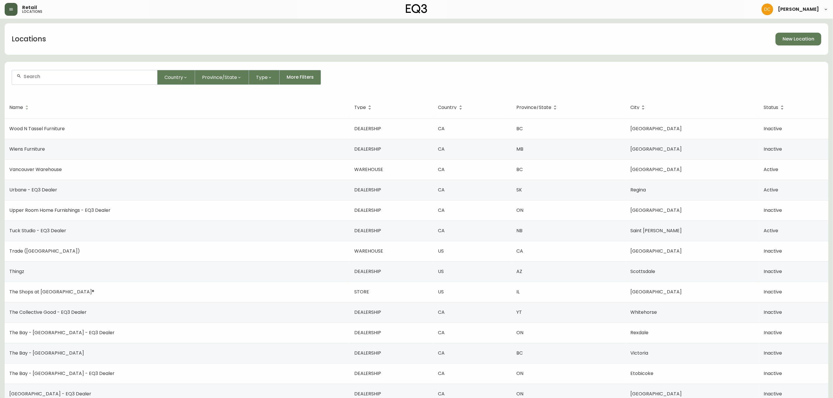
click at [81, 74] on input "text" at bounding box center [88, 77] width 129 height 6
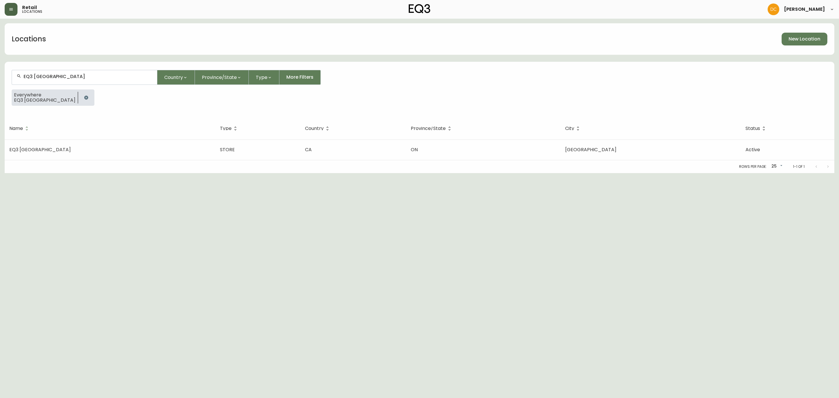
type input "EQ3 Burlington"
click at [99, 161] on div "Rows per page: 25 25 1-1 of 1" at bounding box center [420, 166] width 830 height 13
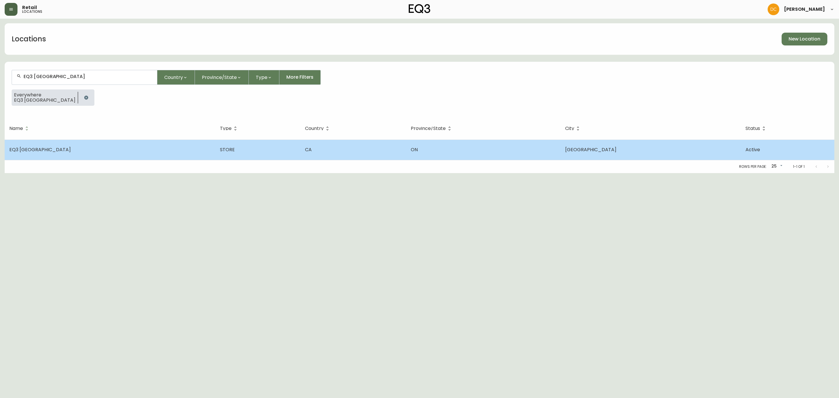
click at [111, 146] on td "EQ3 Burlington" at bounding box center [110, 150] width 211 height 20
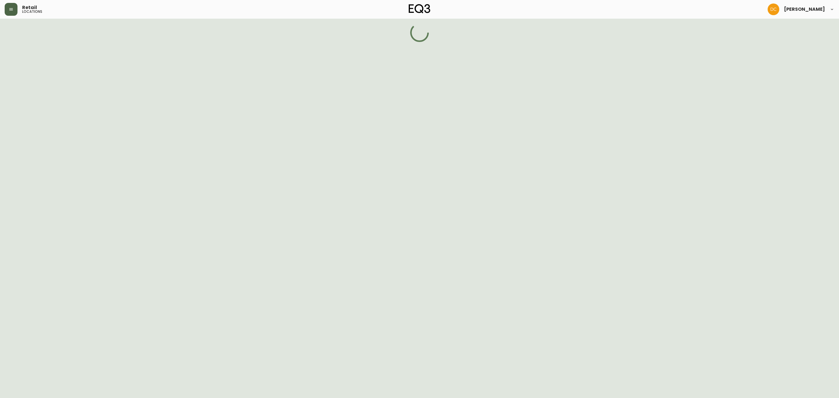
select select "ON"
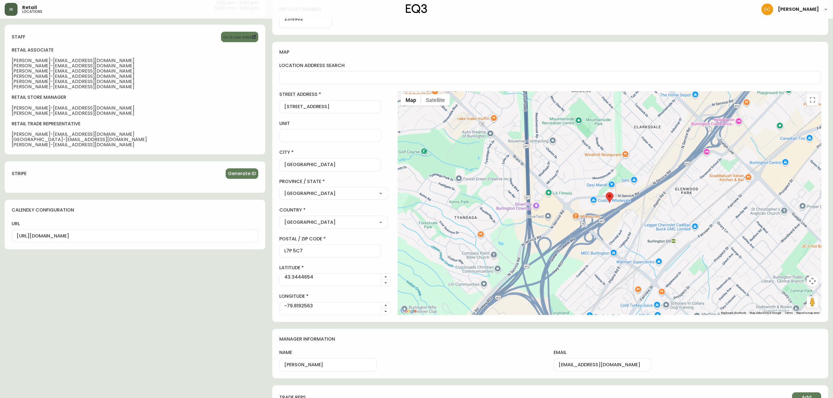
scroll to position [377, 0]
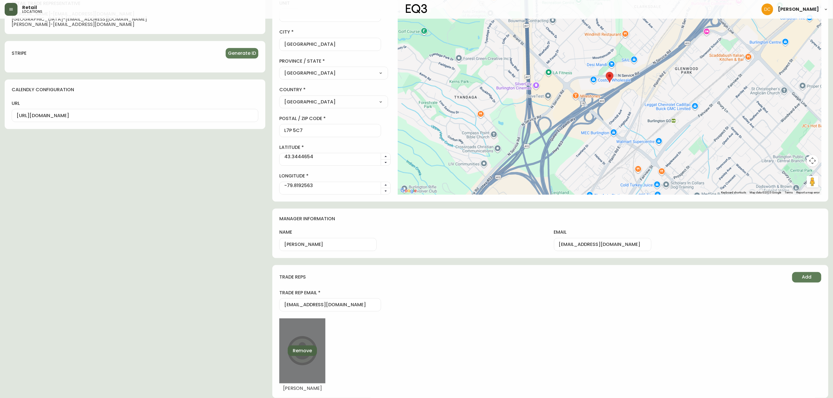
click at [293, 352] on span "Remove" at bounding box center [302, 351] width 19 height 6
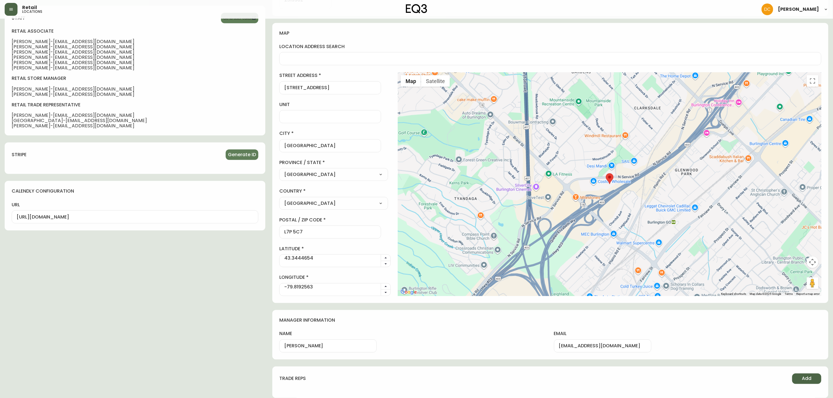
click at [796, 378] on button "Add" at bounding box center [806, 379] width 29 height 10
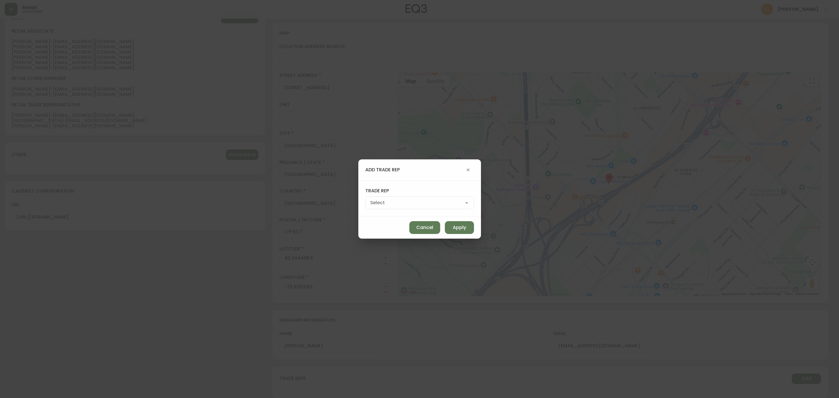
click at [416, 204] on select "Gabriela Sciortino Mansi Thardak Matthew Murphy Tessa Forest" at bounding box center [419, 202] width 109 height 9
select select "auth0|6896131b01b5207560446b12"
click at [379, 198] on select "Gabriela Sciortino Mansi Thardak Matthew Murphy Tessa Forest" at bounding box center [419, 202] width 109 height 9
type input "Gabriela Sciortino"
click at [445, 225] on button "Apply" at bounding box center [459, 227] width 29 height 13
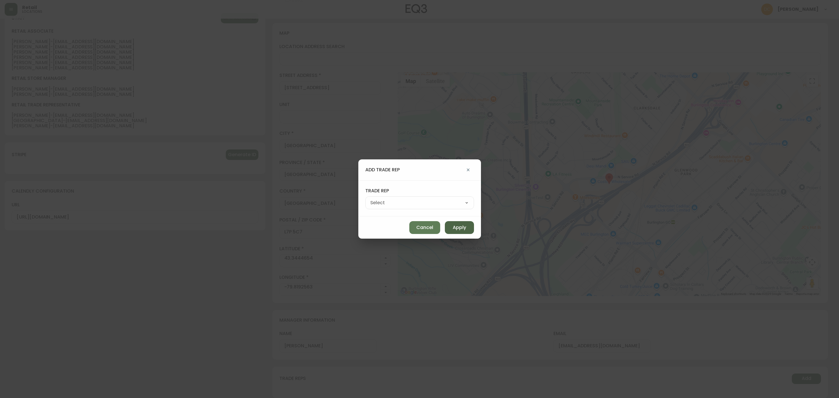
select select
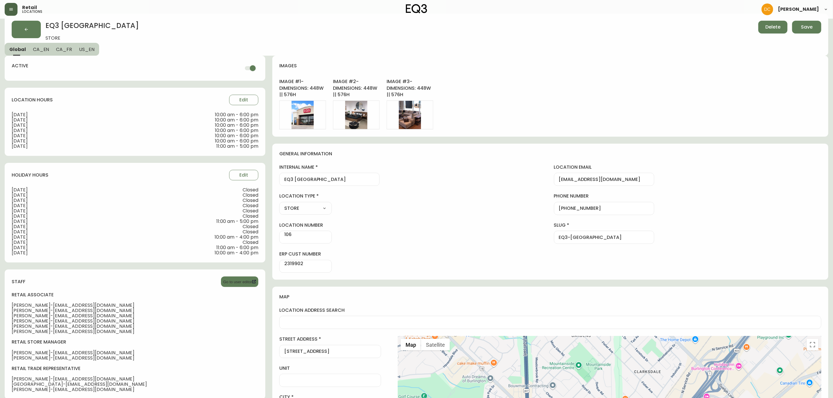
scroll to position [0, 0]
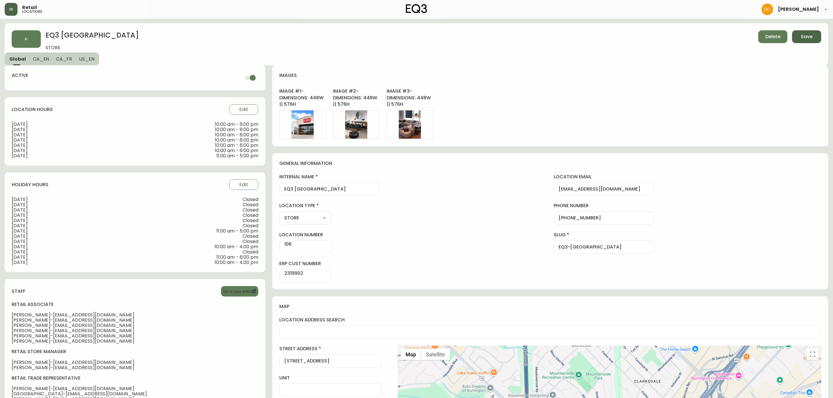
click at [805, 39] on span "Save" at bounding box center [807, 37] width 12 height 6
